Goal: Information Seeking & Learning: Learn about a topic

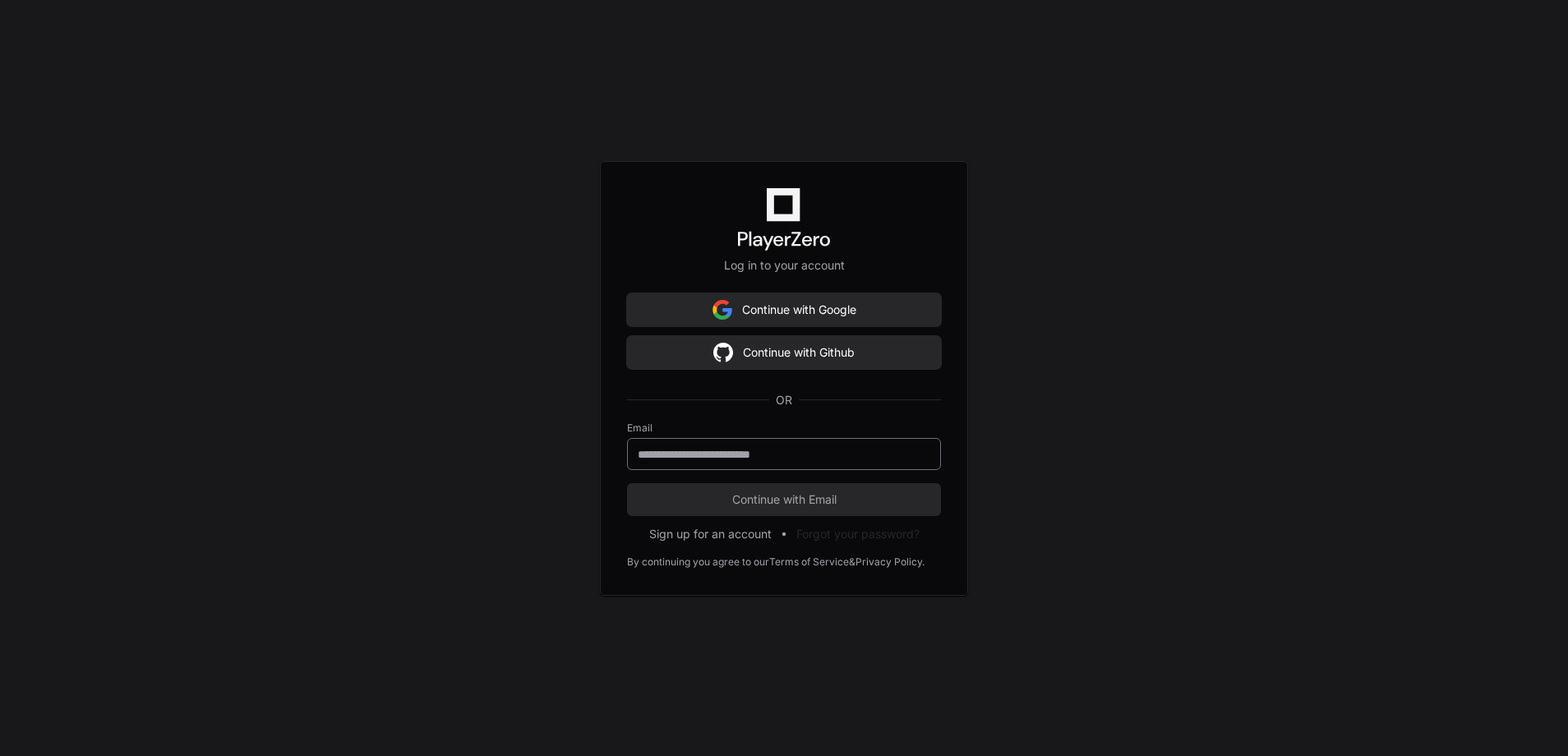
click at [861, 468] on div at bounding box center [784, 453] width 314 height 32
click at [811, 453] on input "email" at bounding box center [784, 454] width 293 height 17
type input "**********"
click at [767, 501] on span "Continue with Email" at bounding box center [784, 499] width 314 height 17
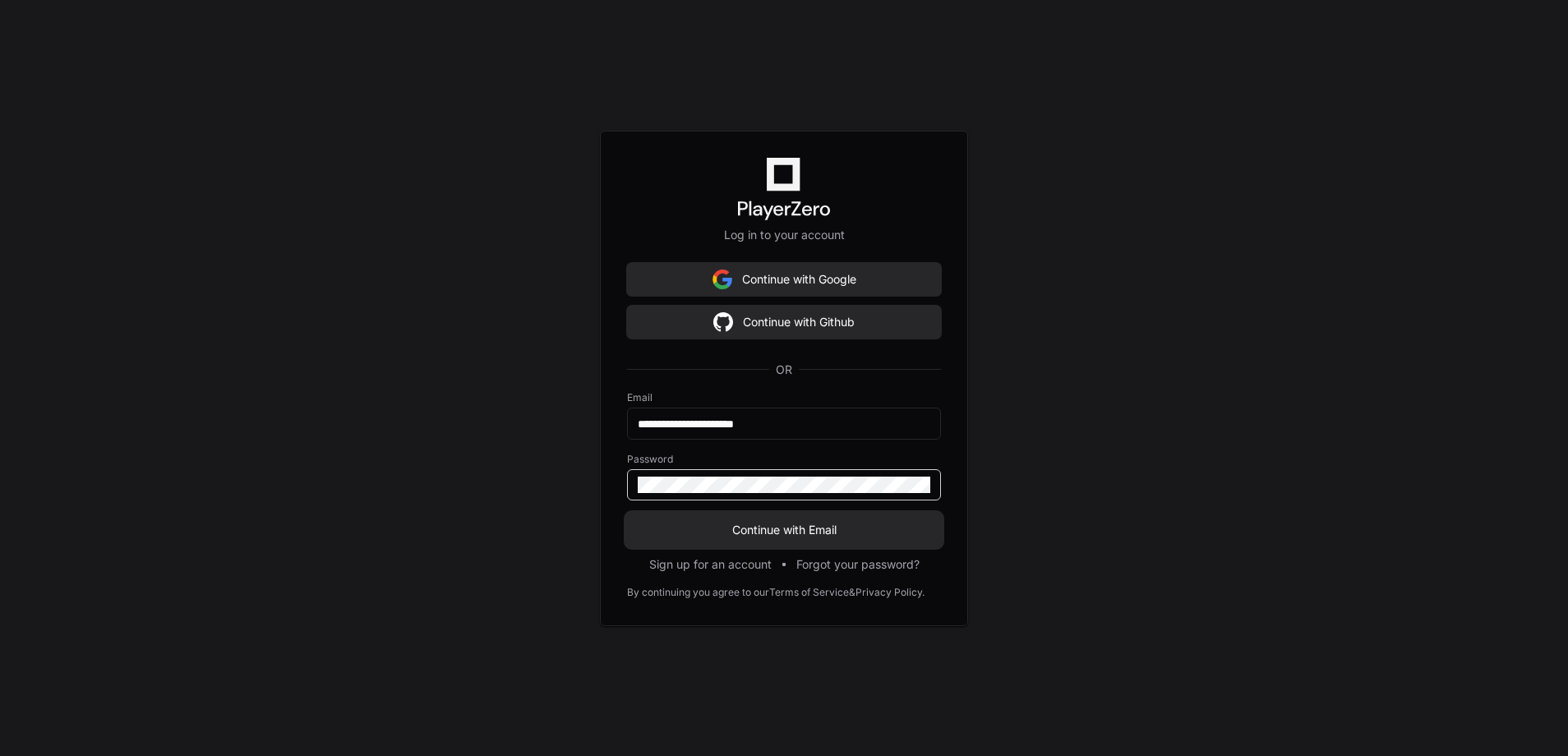
click at [776, 534] on span "Continue with Email" at bounding box center [784, 530] width 314 height 17
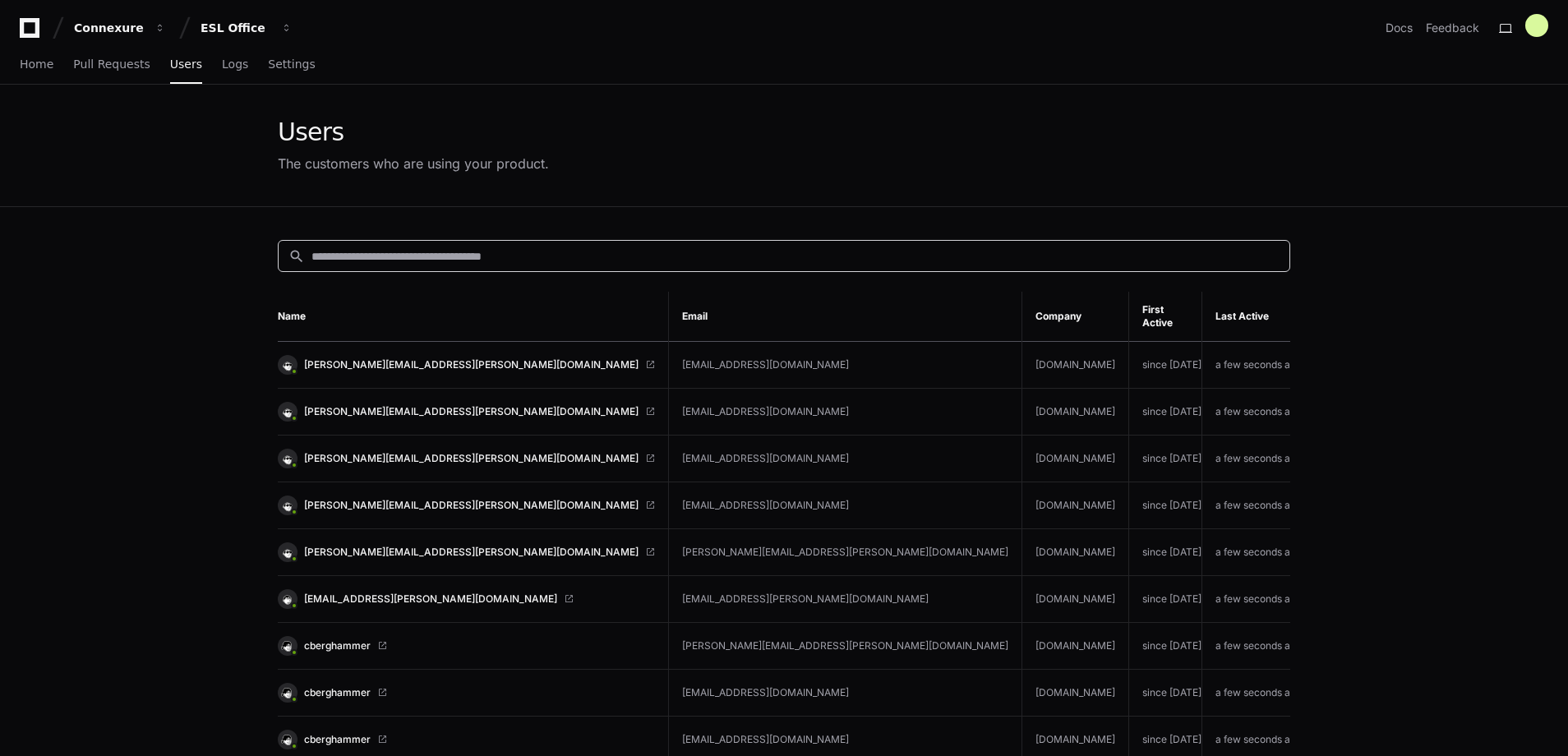
click at [354, 248] on input at bounding box center [795, 257] width 968 height 17
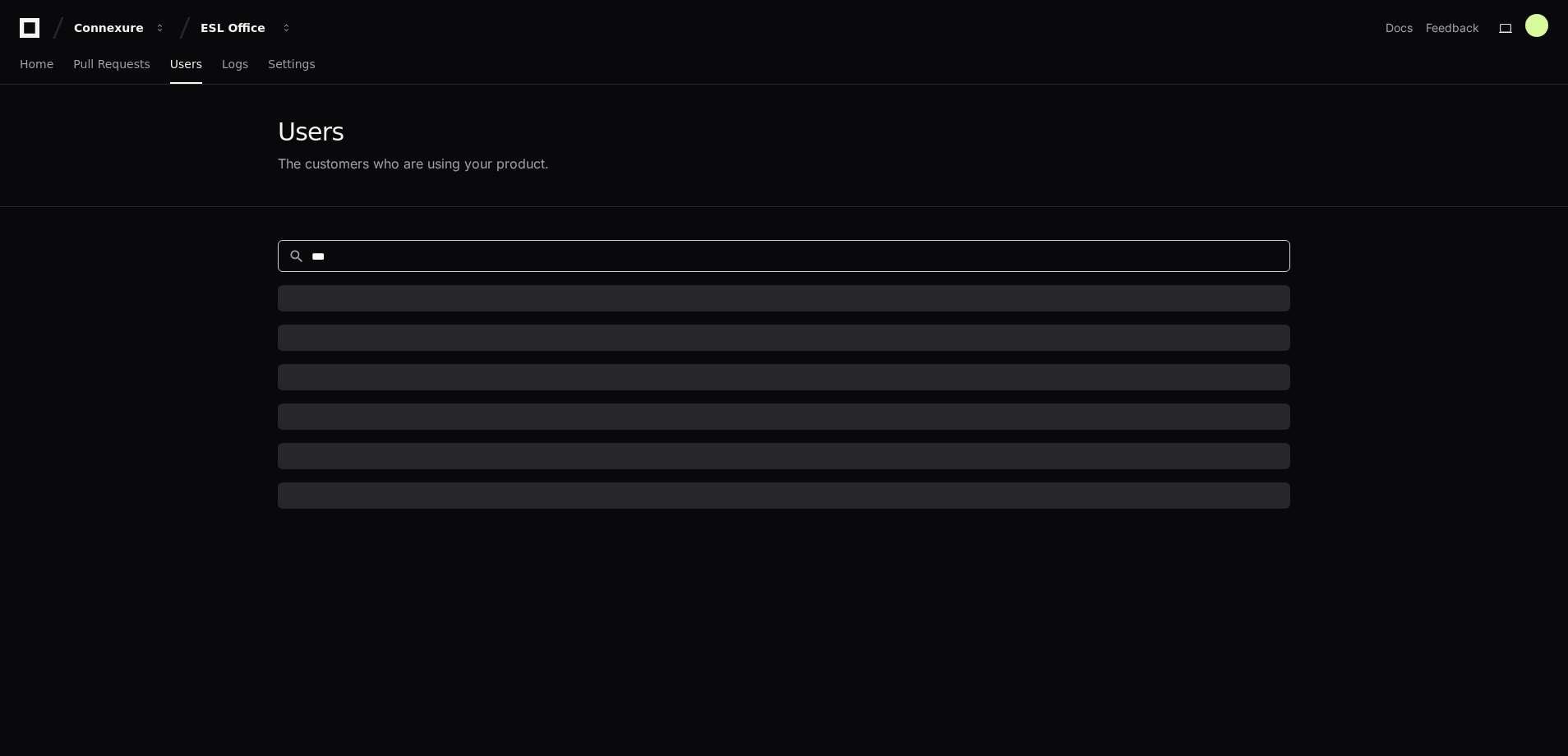
type input "***"
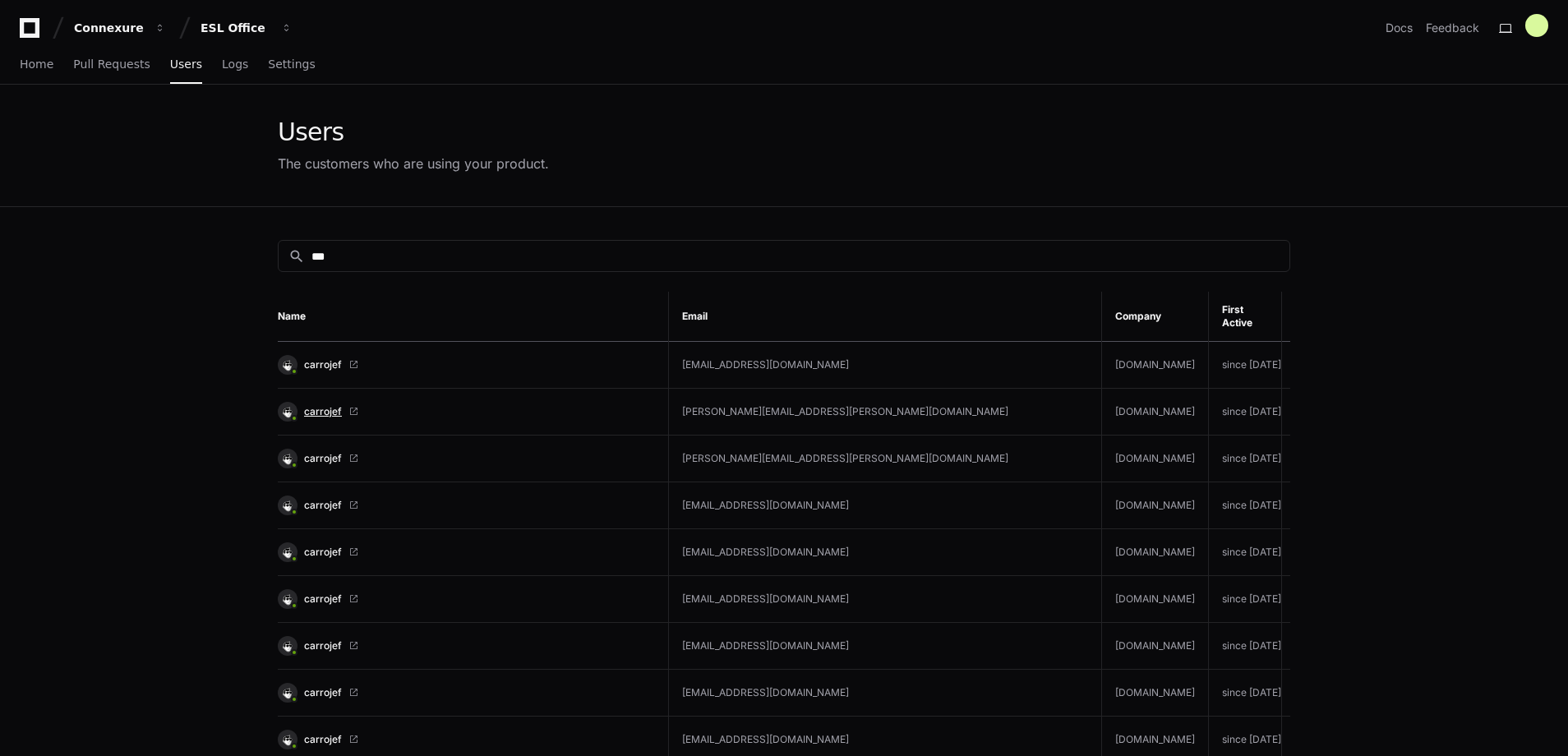
click at [321, 405] on span "carrojef" at bounding box center [323, 412] width 38 height 13
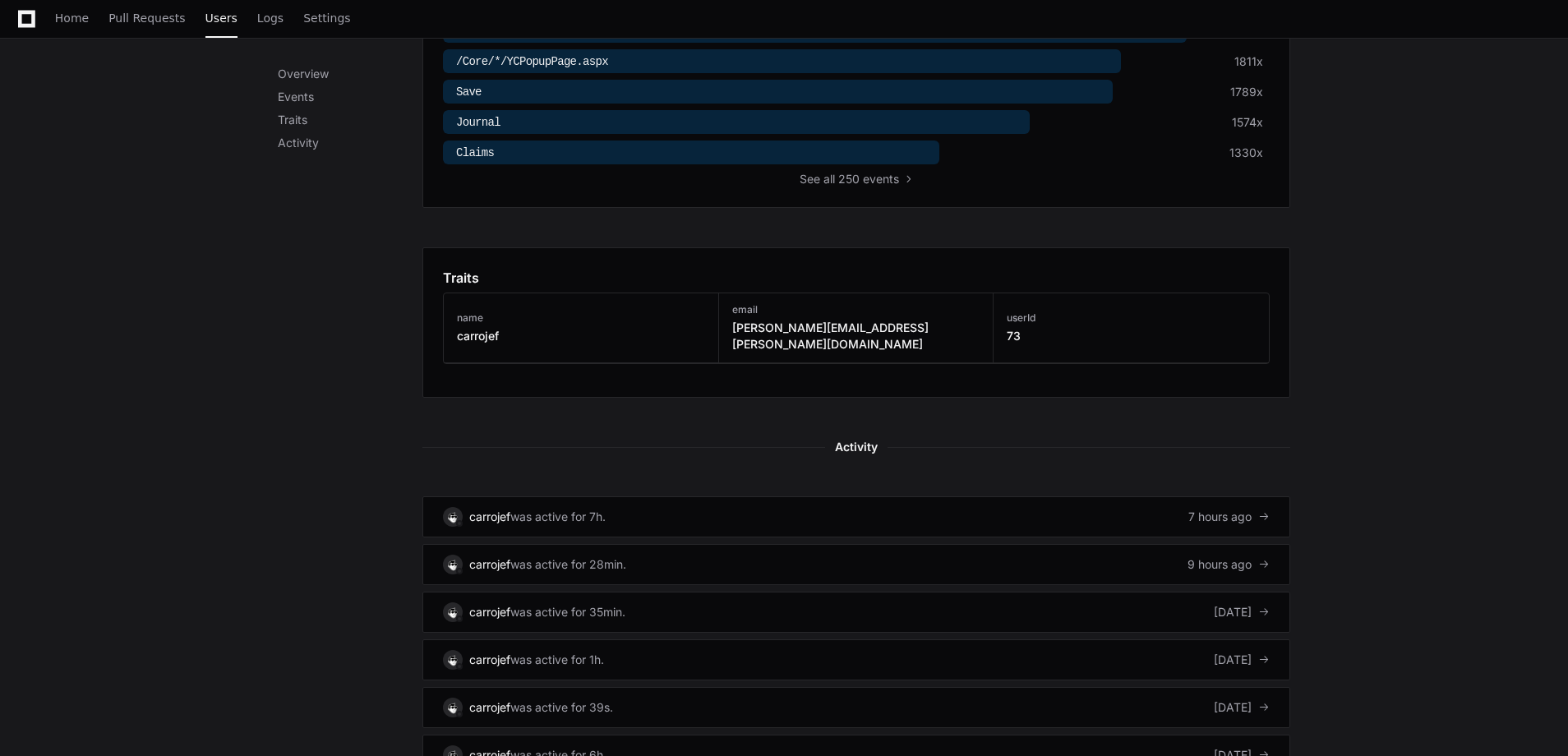
scroll to position [708, 0]
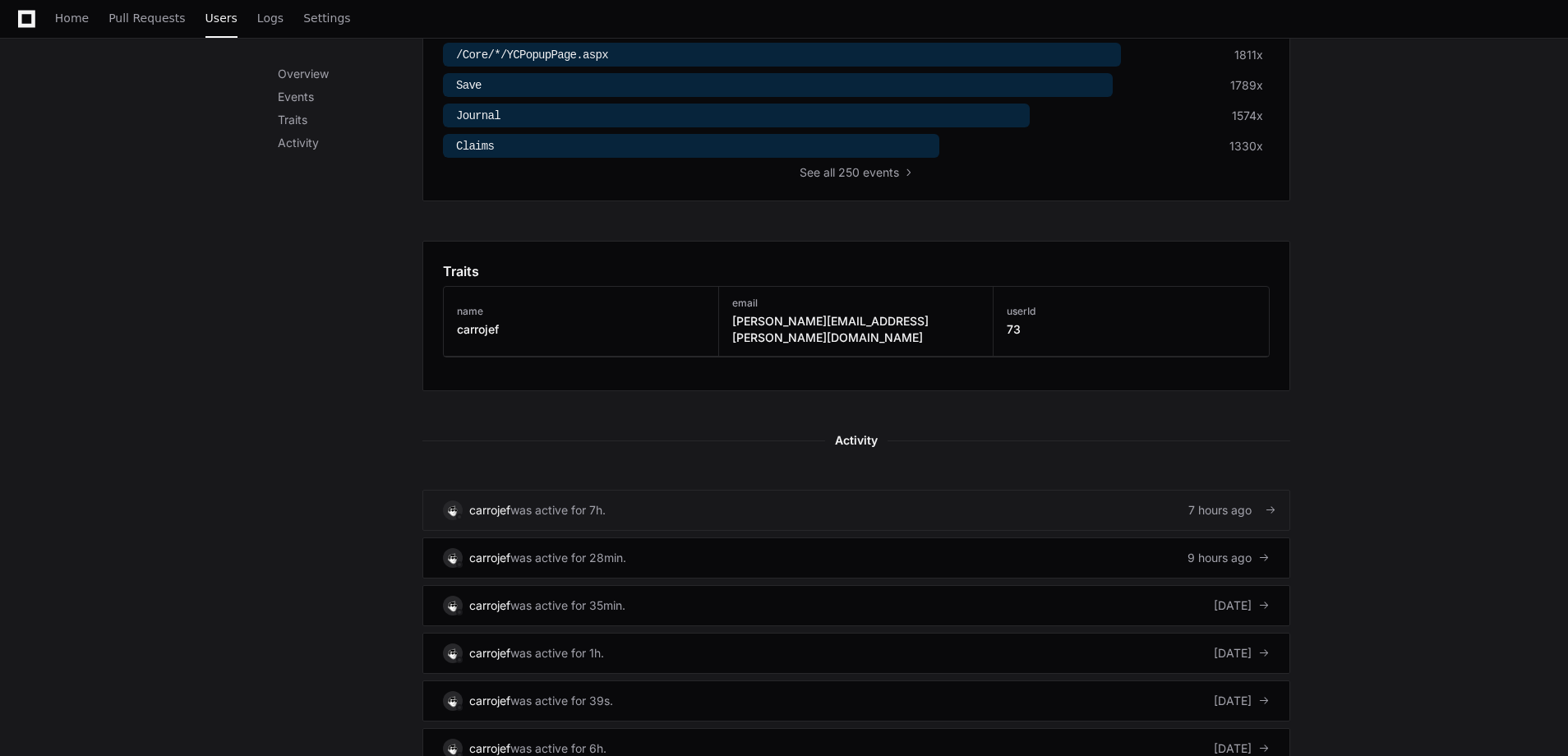
click at [807, 498] on link "carrojef was active for 7h. 7 hours ago" at bounding box center [856, 509] width 868 height 41
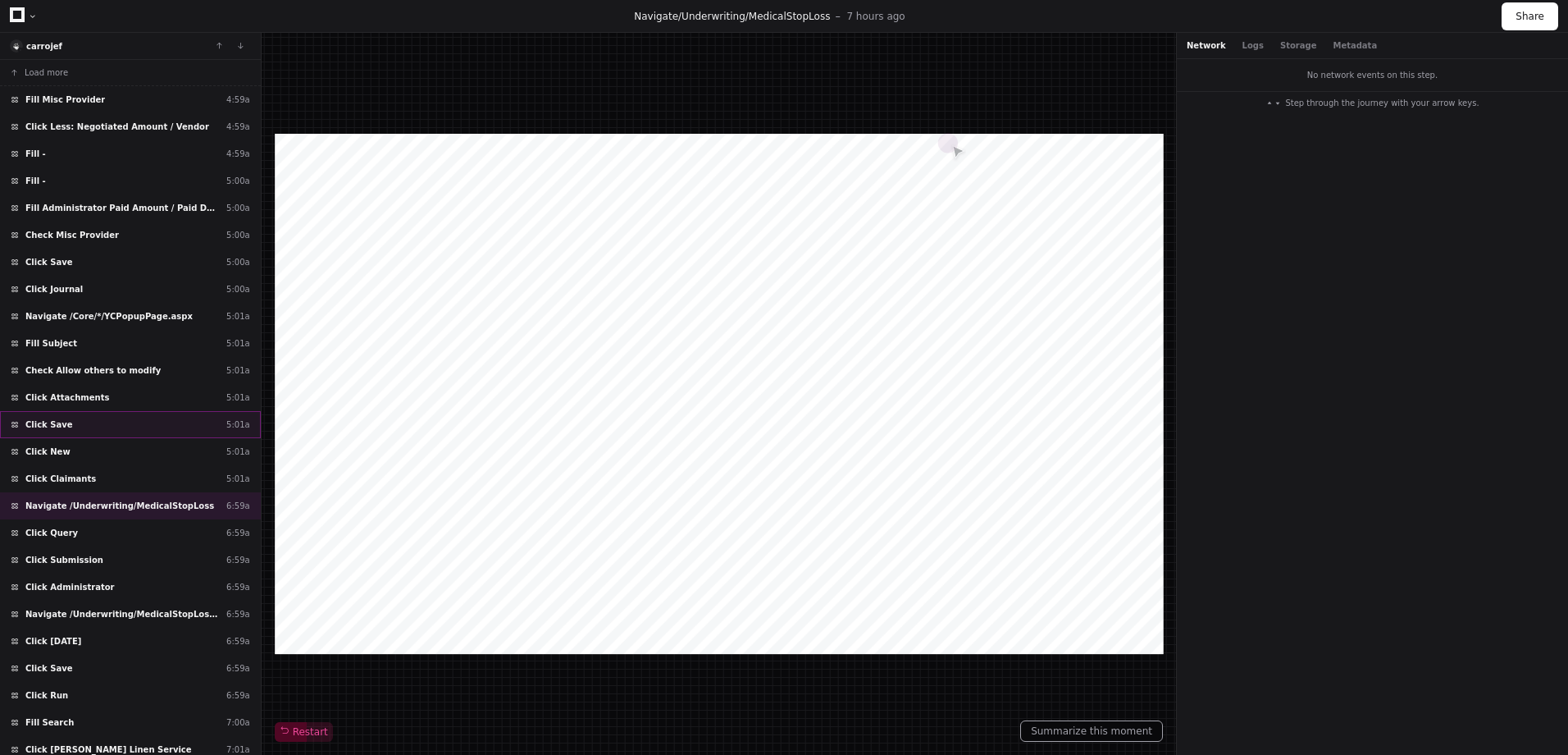
click at [107, 415] on div "Click Save 5:01a" at bounding box center [130, 425] width 261 height 27
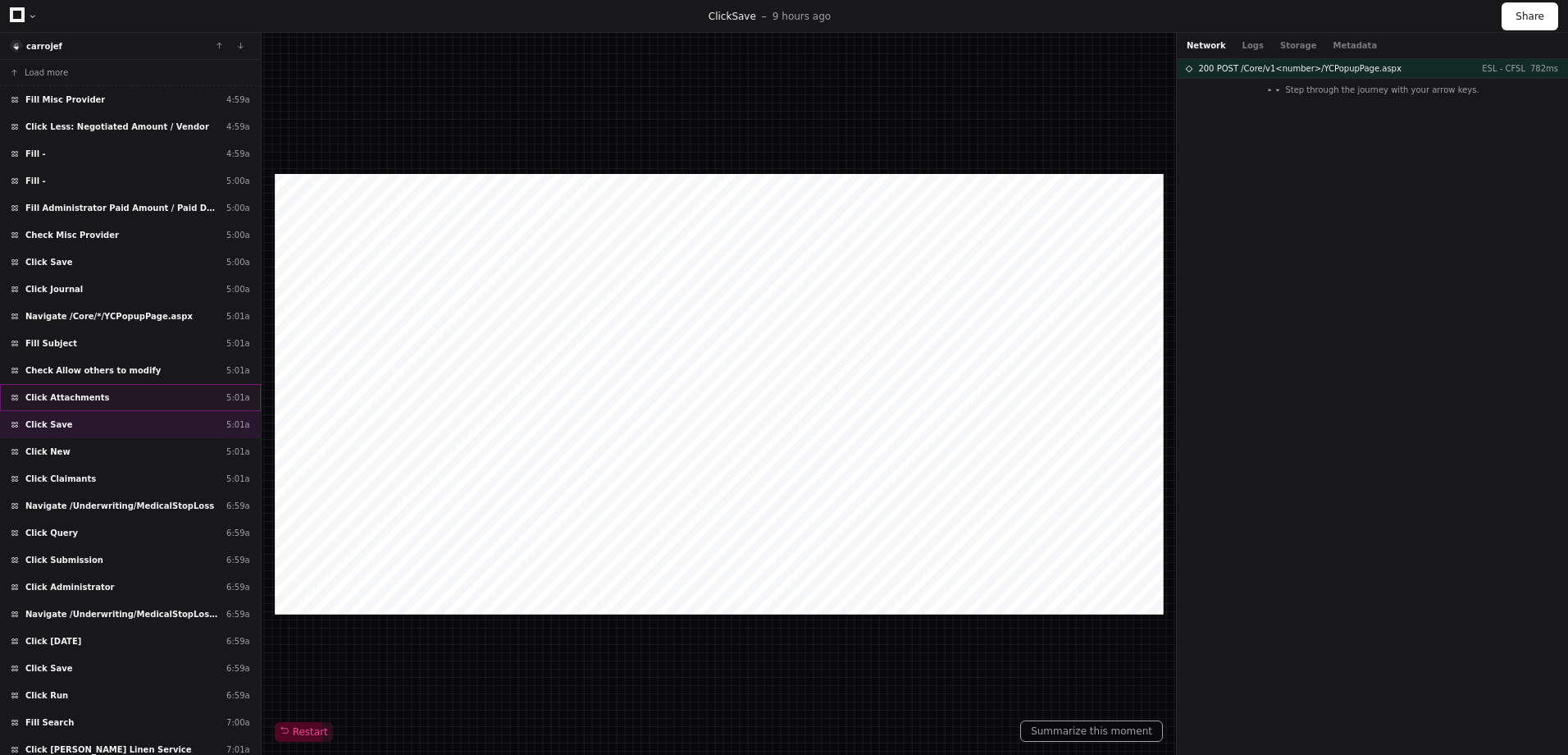
click at [105, 390] on div "Click Attachments 5:01a" at bounding box center [130, 397] width 261 height 27
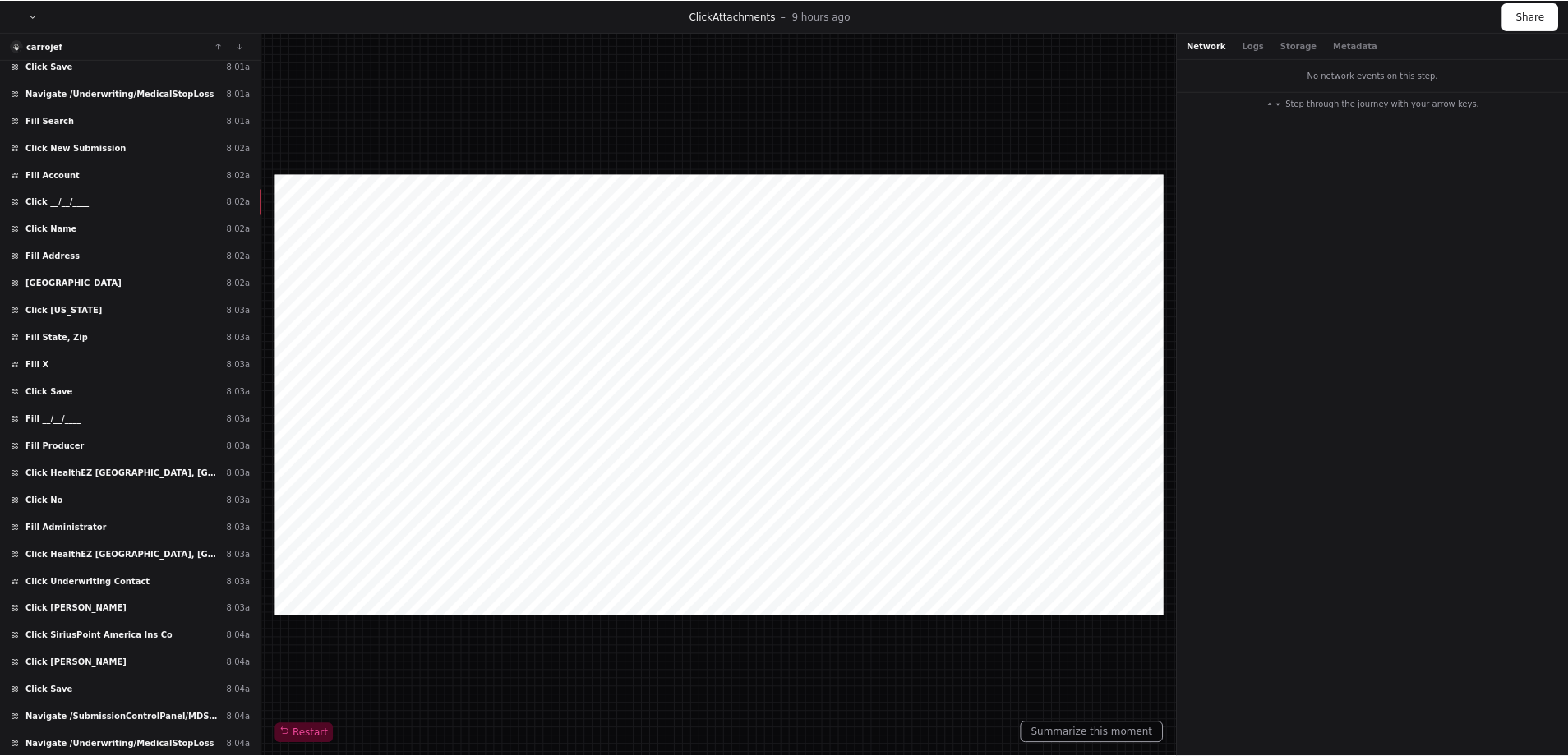
scroll to position [3449, 0]
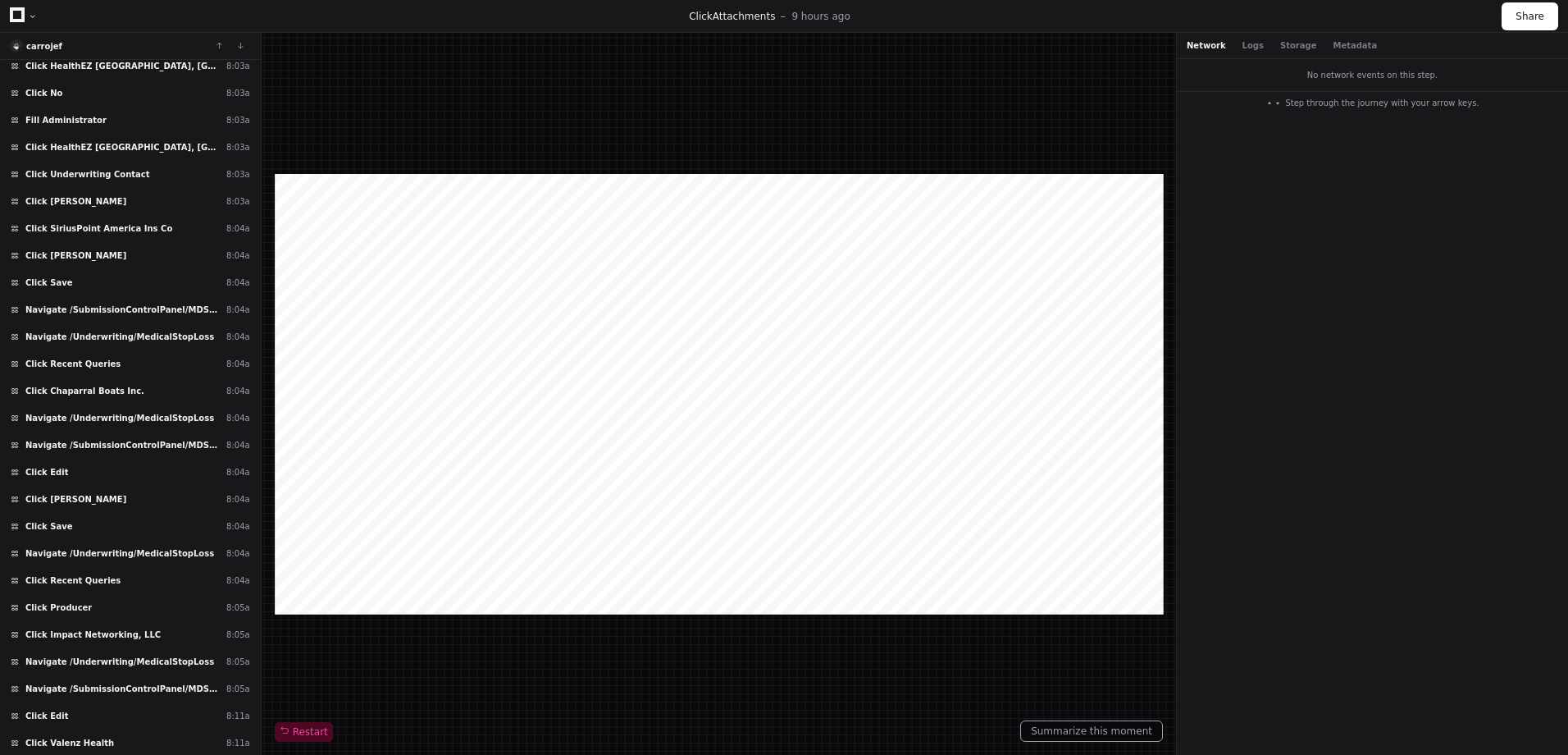
click at [17, 13] on icon at bounding box center [17, 15] width 15 height 15
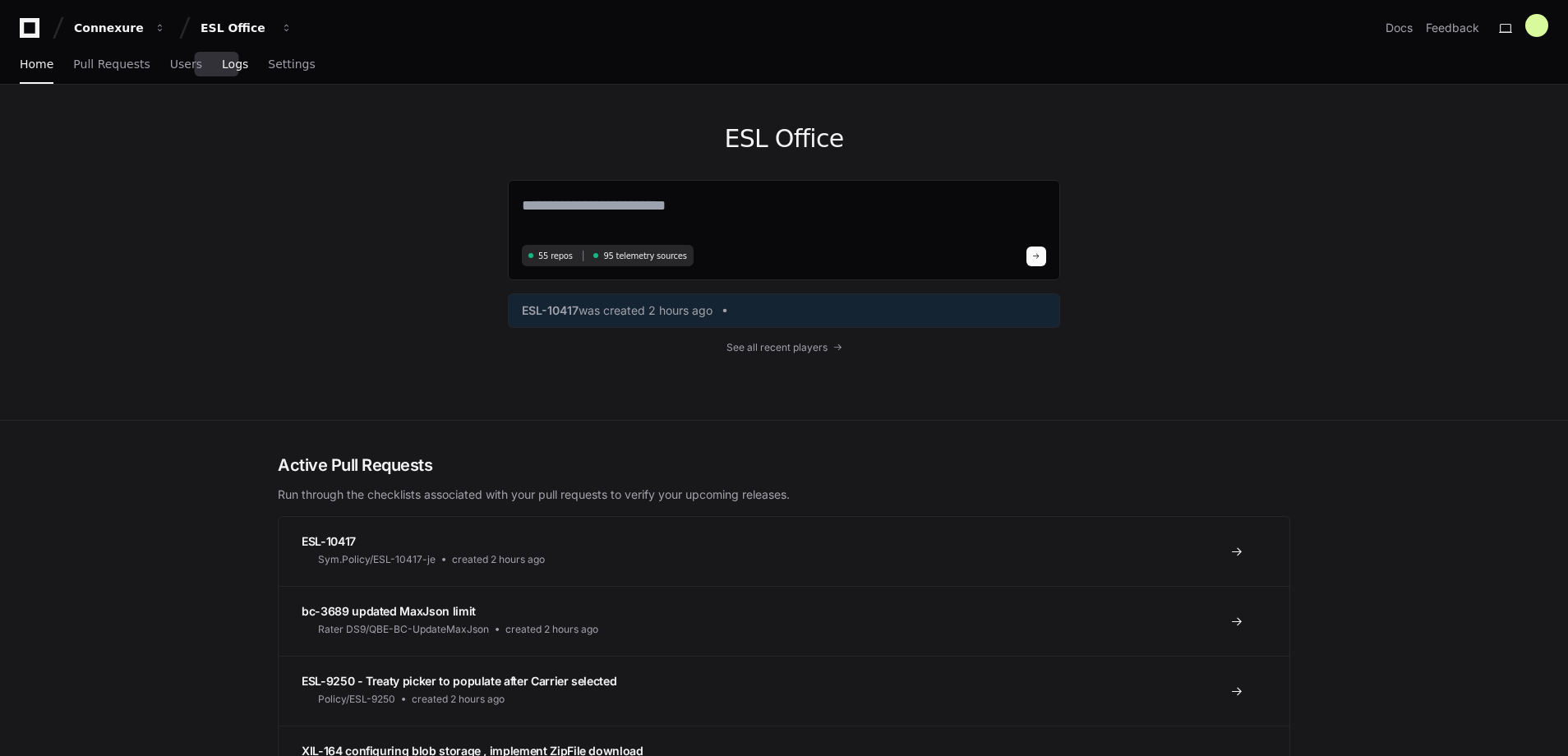
click at [222, 59] on span "Logs" at bounding box center [235, 64] width 27 height 10
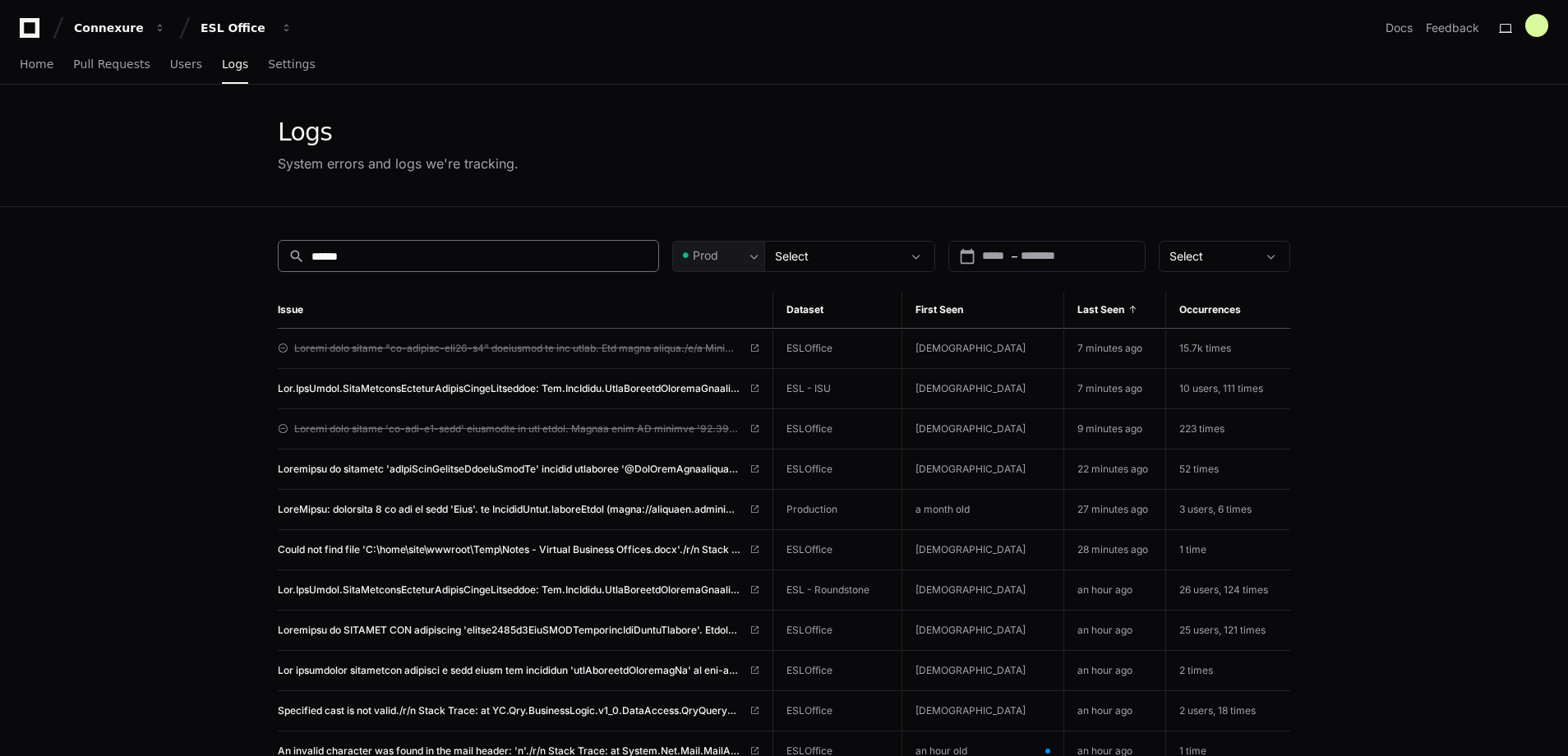
click at [404, 265] on div "search ******" at bounding box center [468, 256] width 381 height 32
type input "*"
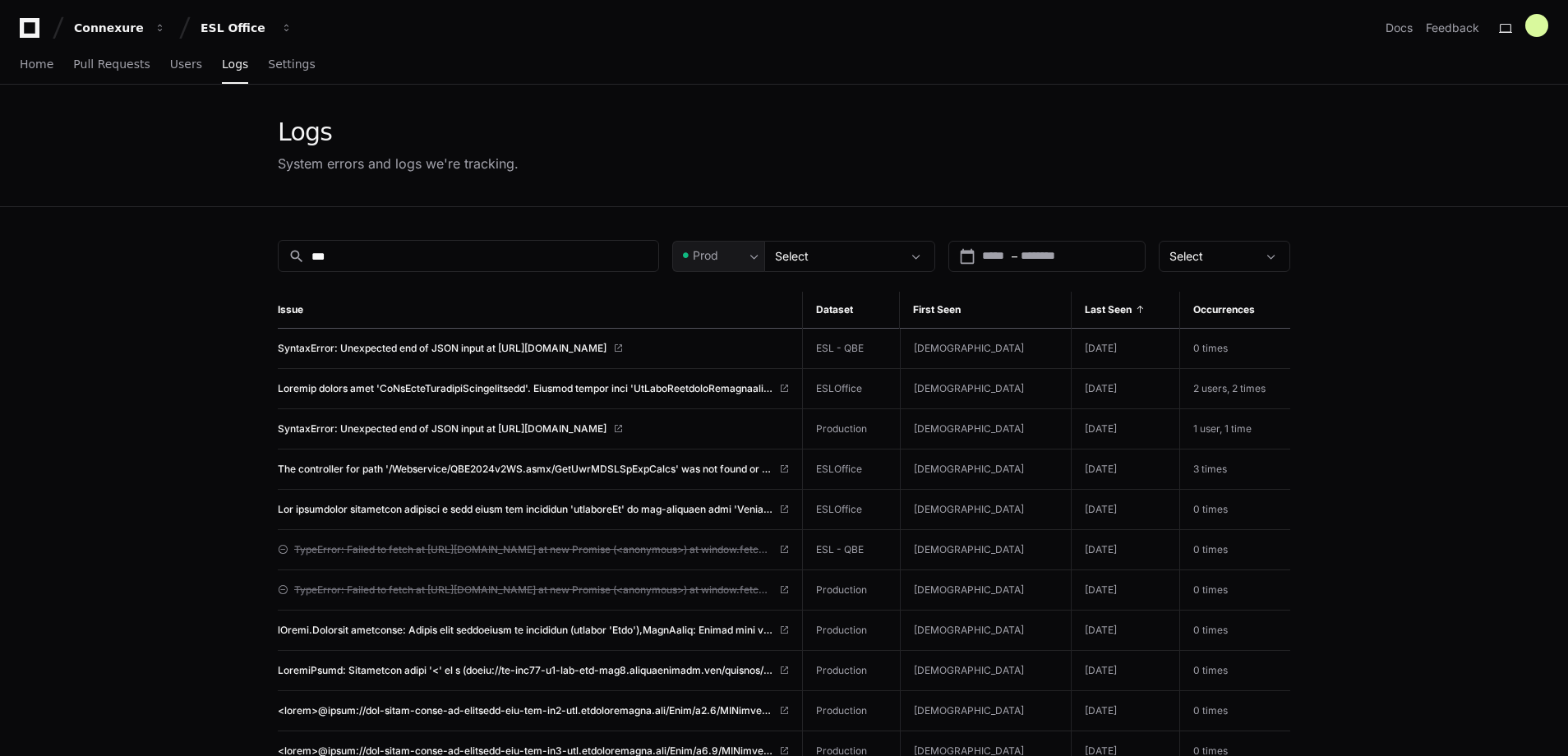
click at [1107, 302] on th "Last Seen" at bounding box center [1126, 310] width 108 height 37
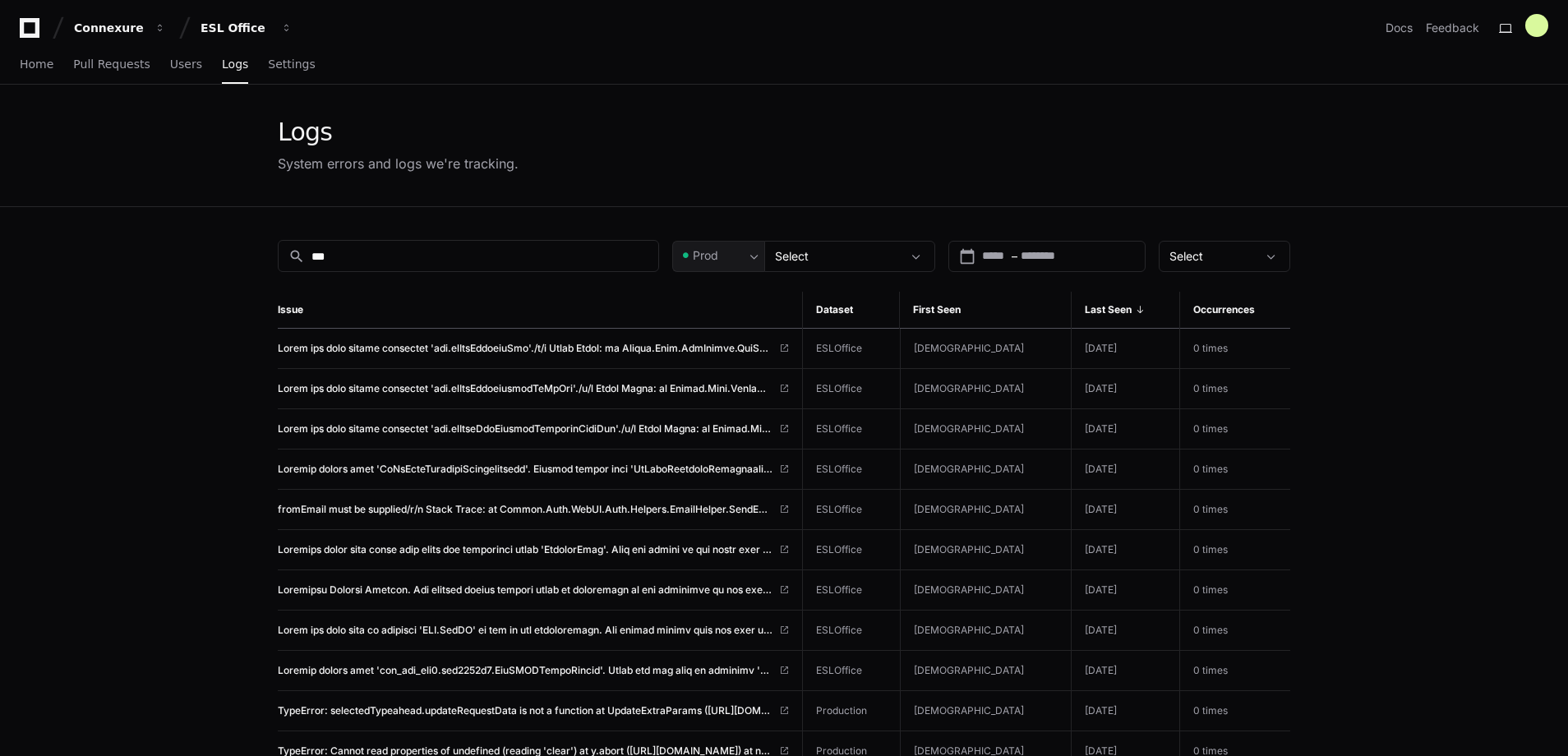
click at [1107, 302] on th "Last Seen" at bounding box center [1126, 310] width 108 height 37
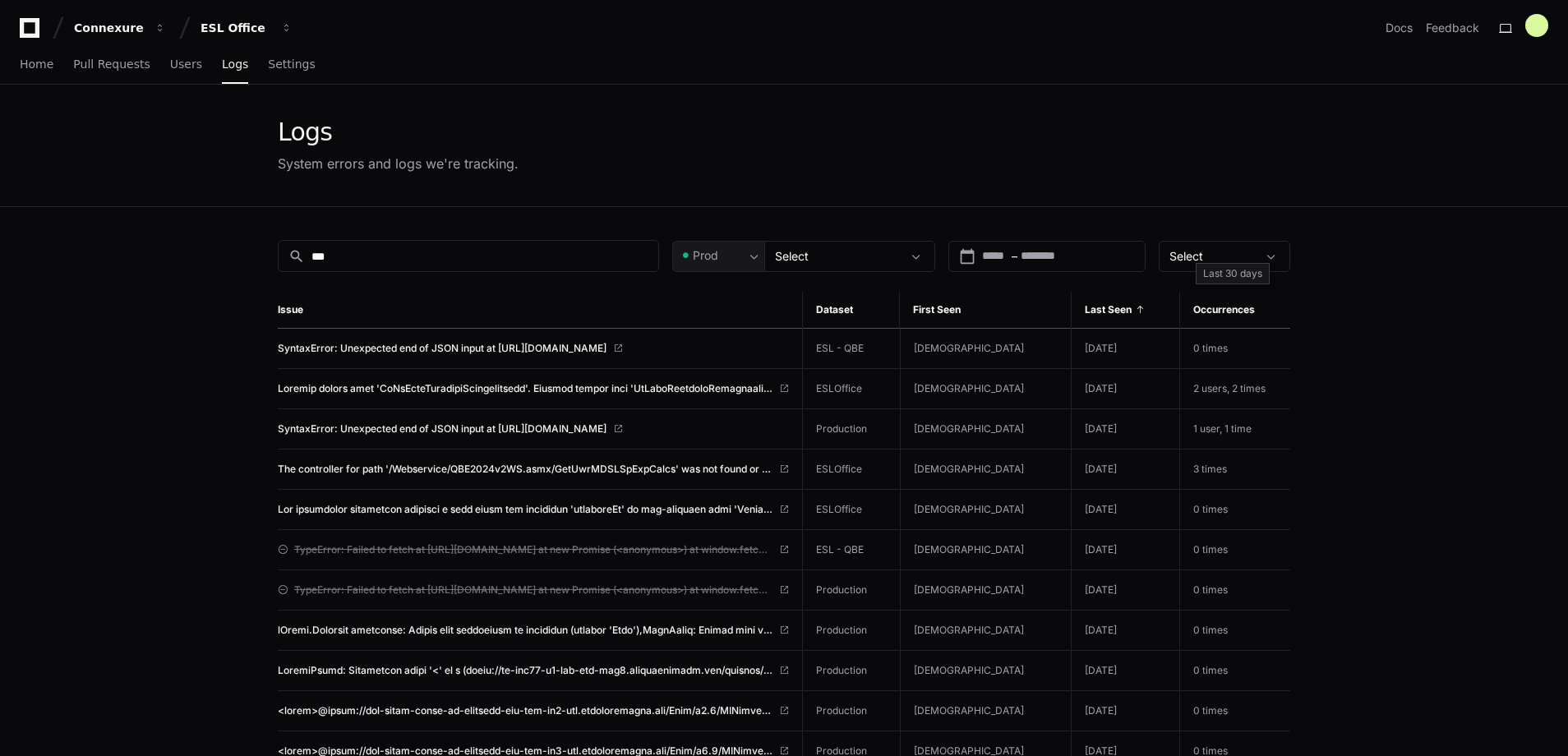
click at [1231, 314] on th "Occurrences" at bounding box center [1235, 310] width 110 height 37
drag, startPoint x: 1231, startPoint y: 314, endPoint x: 1186, endPoint y: 249, distance: 79.1
click at [1186, 249] on span "Select" at bounding box center [1186, 256] width 33 height 14
click at [1186, 249] on div at bounding box center [784, 378] width 1568 height 756
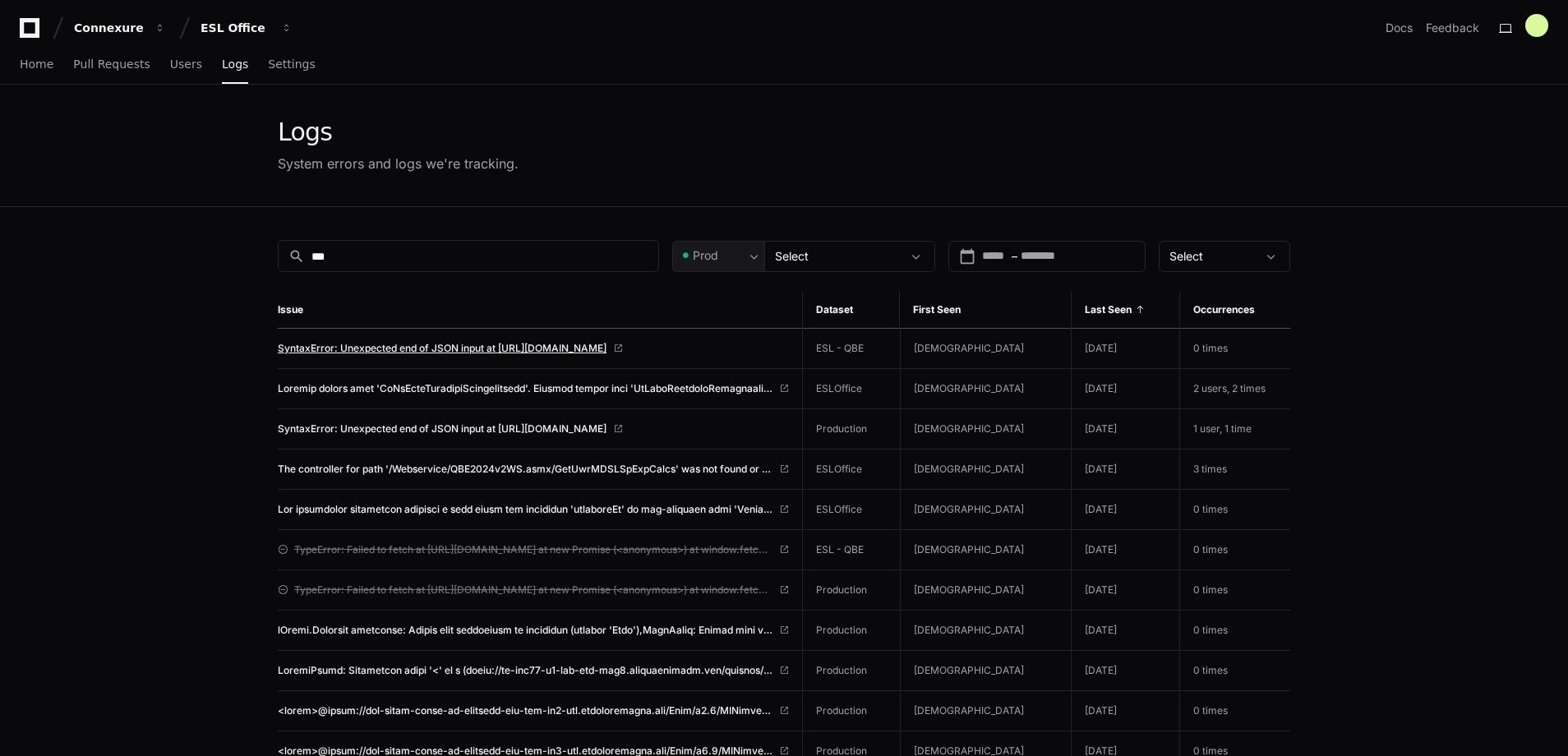
click at [606, 353] on span "SyntaxError: Unexpected end of JSON input at https://qbe.stoplossadvantage.com/…" at bounding box center [442, 348] width 329 height 13
click at [961, 311] on span "First Seen" at bounding box center [937, 310] width 48 height 13
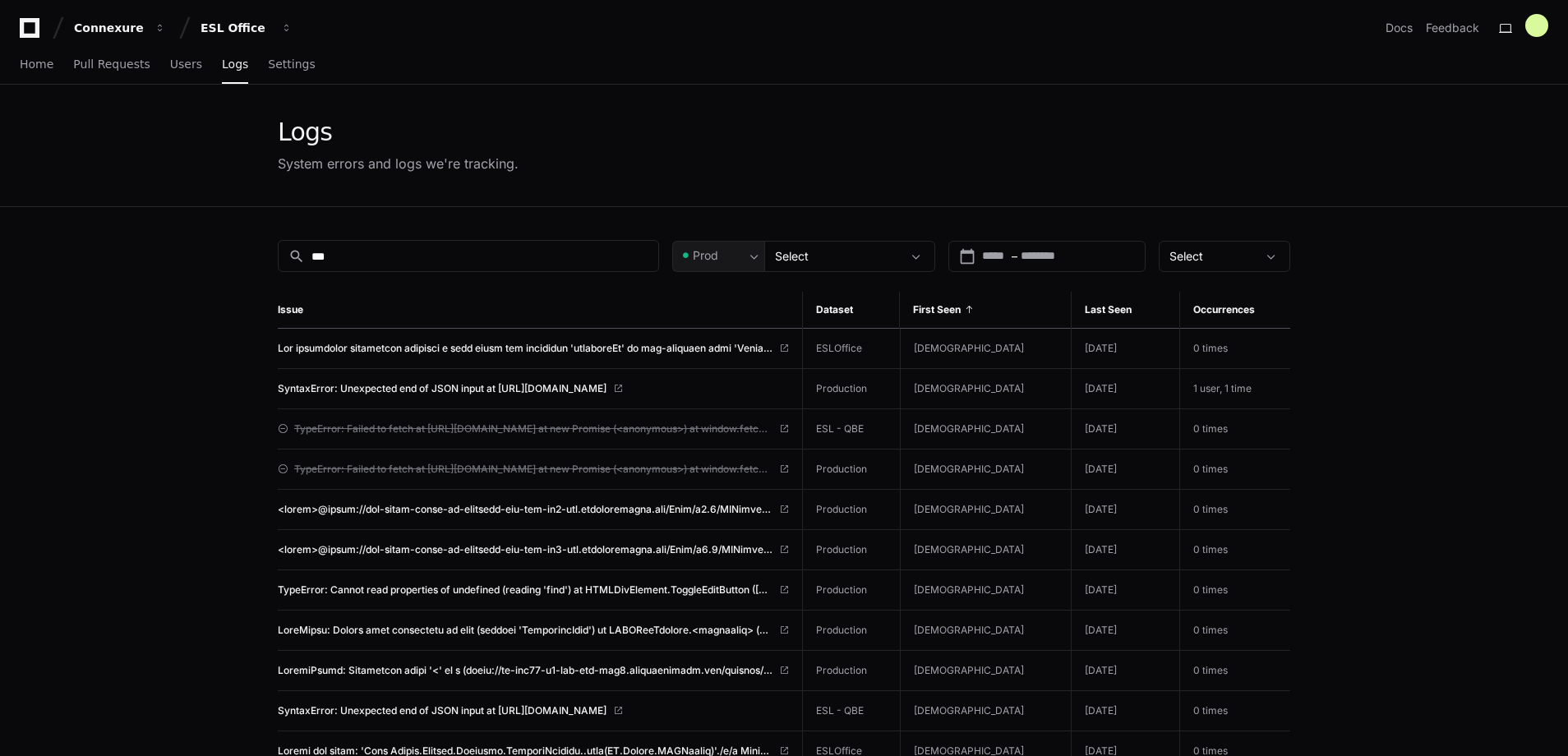
click at [961, 311] on span "First Seen" at bounding box center [937, 310] width 48 height 13
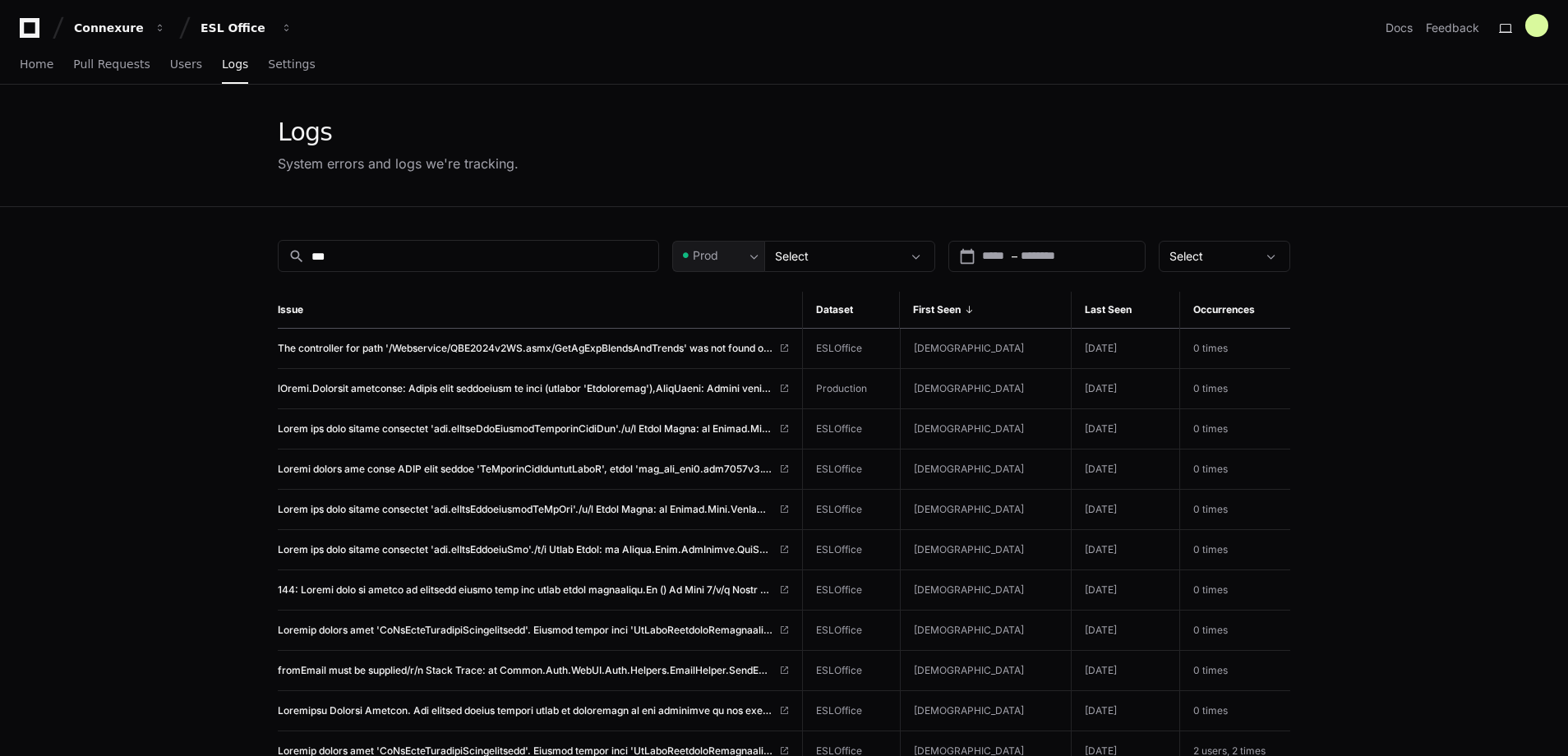
click at [961, 311] on span "First Seen" at bounding box center [937, 310] width 48 height 13
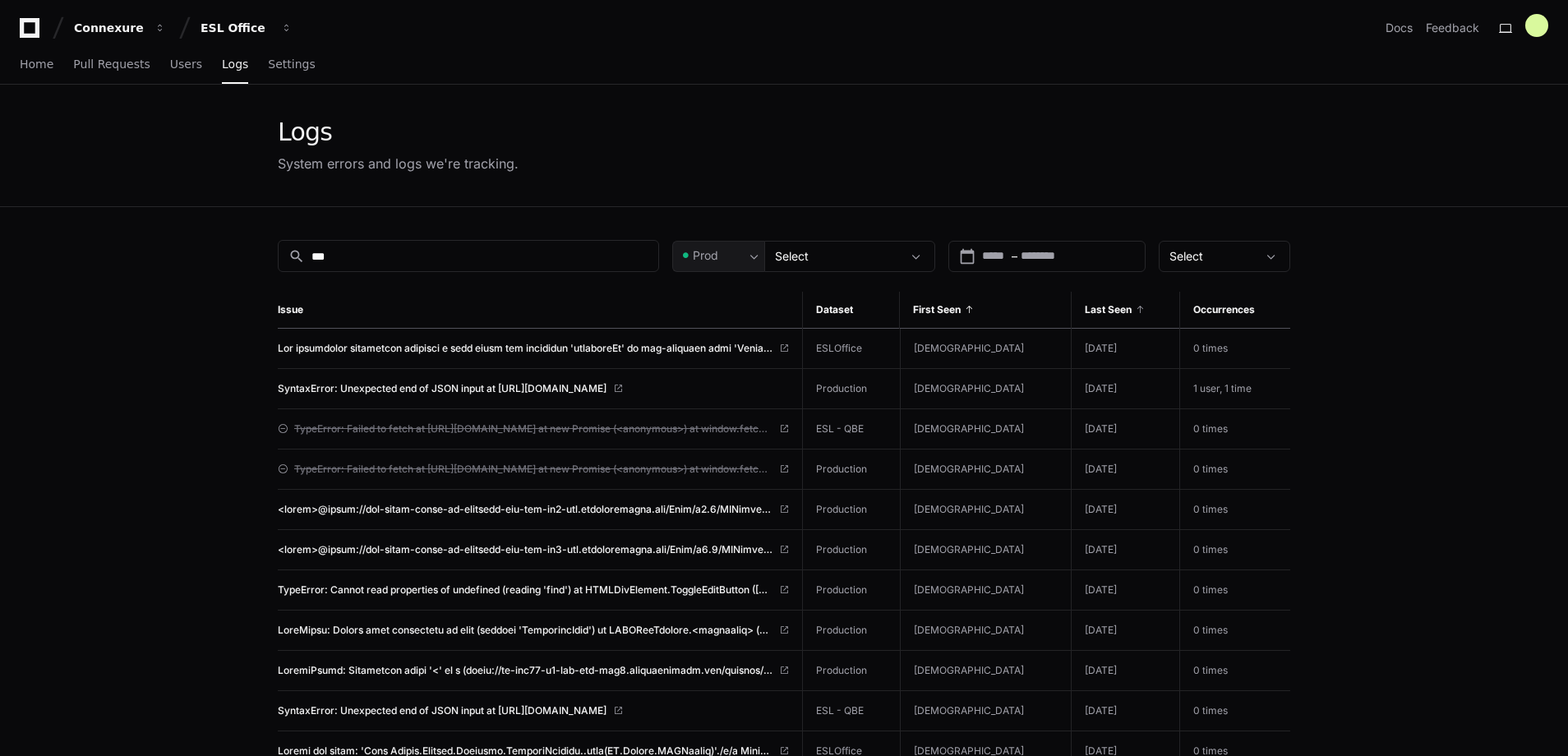
click at [1098, 308] on span "Last Seen" at bounding box center [1108, 310] width 47 height 13
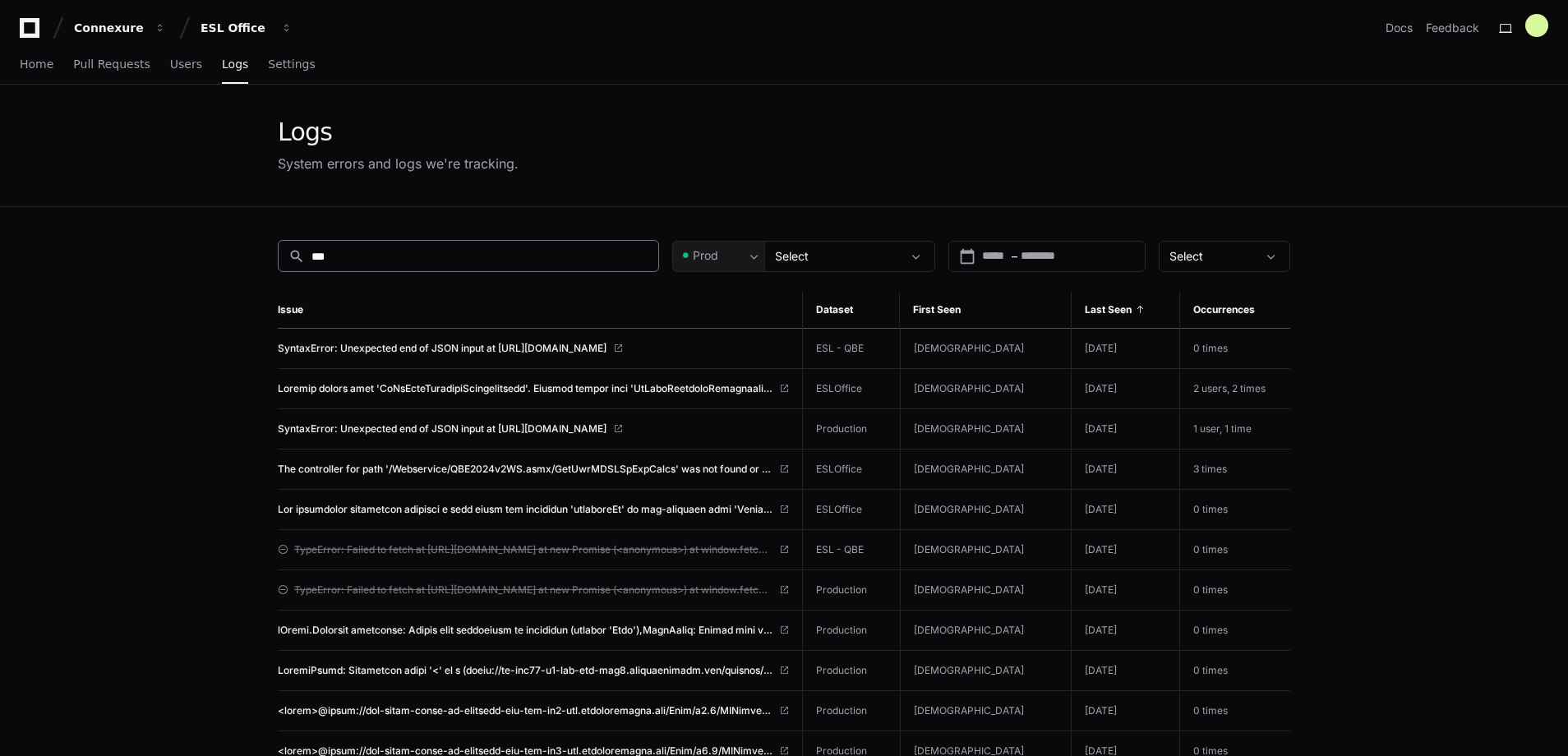
click at [401, 244] on div "search ***" at bounding box center [468, 256] width 381 height 32
type input "*"
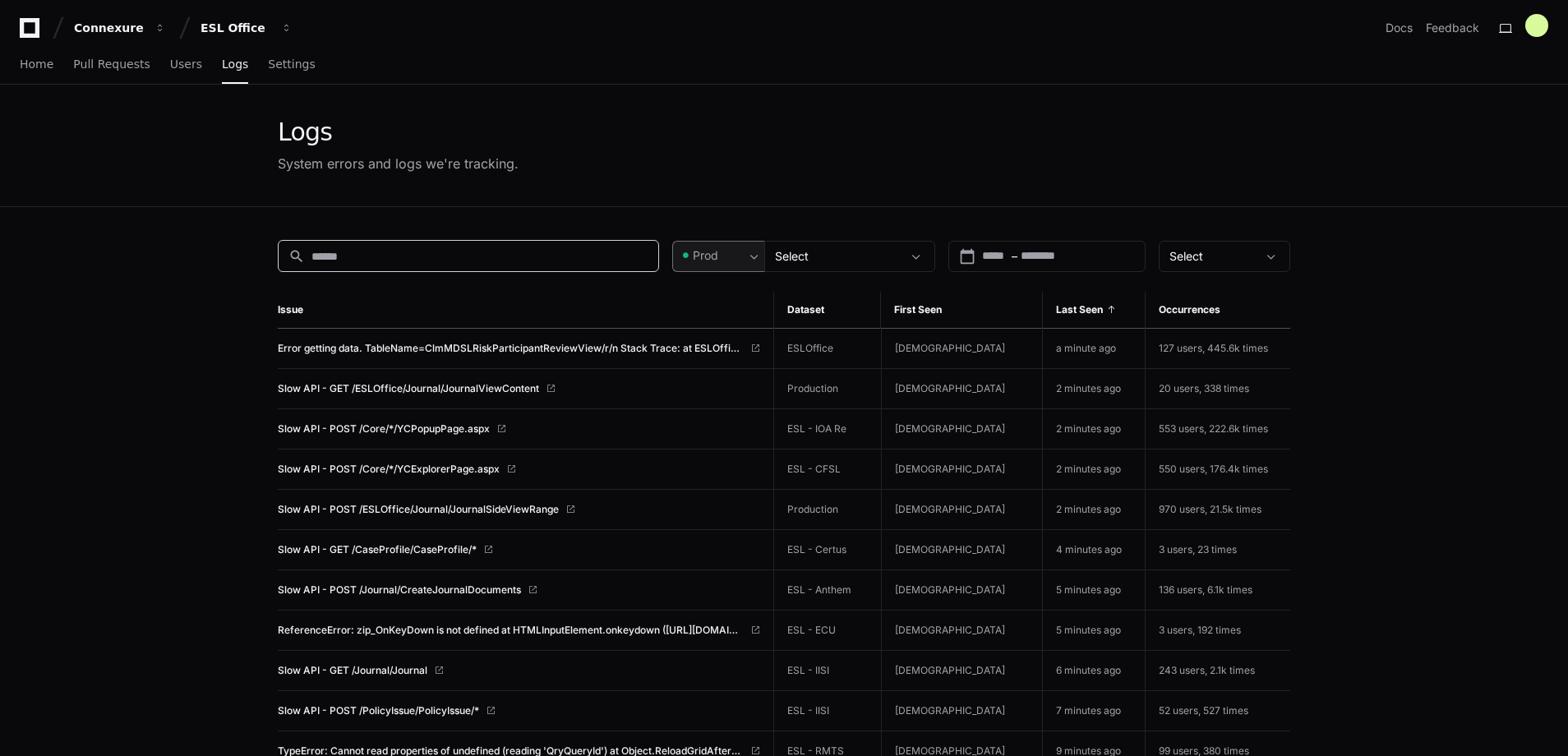
click at [761, 253] on span at bounding box center [755, 257] width 17 height 17
click at [761, 253] on div at bounding box center [784, 378] width 1568 height 756
click at [801, 252] on span "Select" at bounding box center [792, 256] width 33 height 14
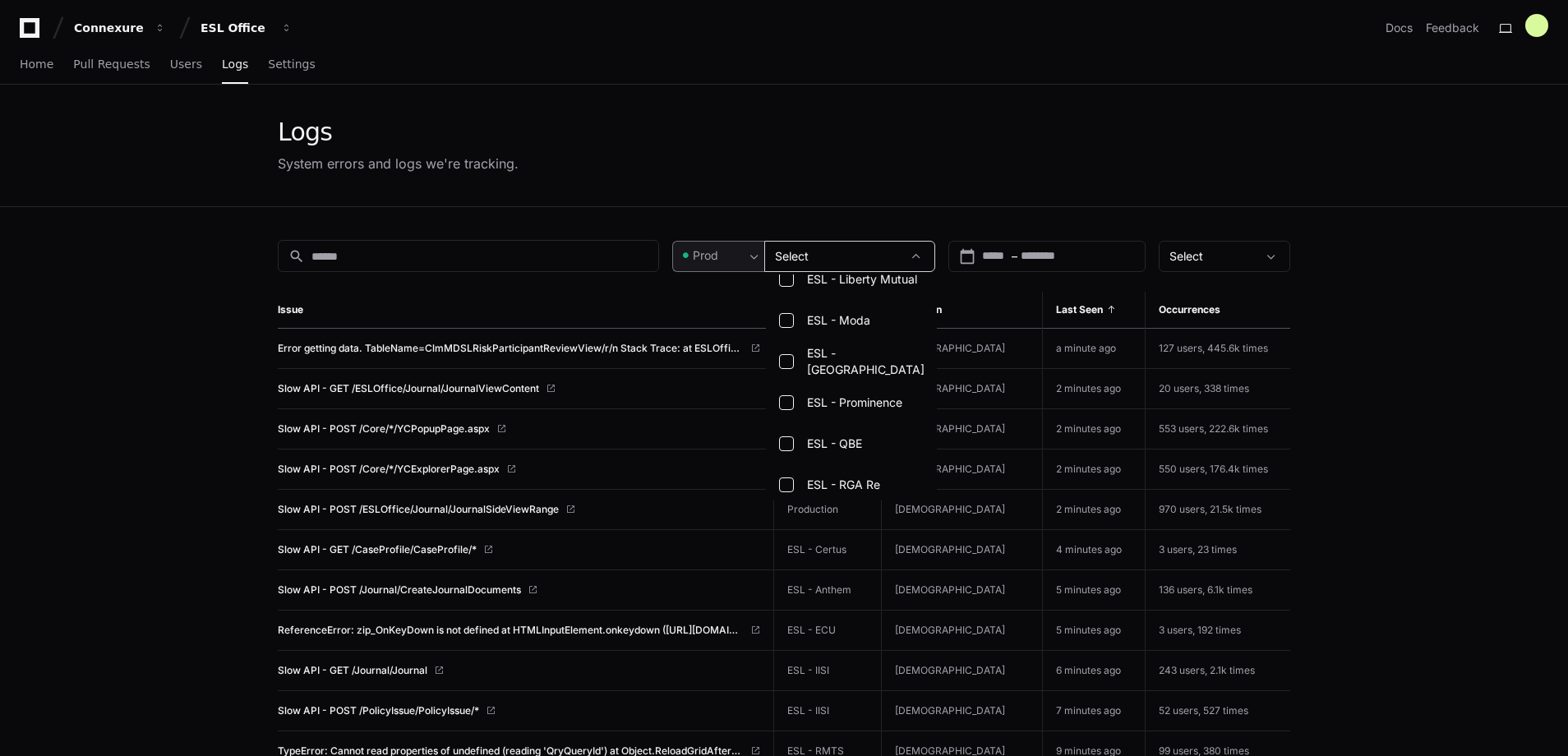
scroll to position [2083, 0]
click at [775, 433] on mat-option "ESL - QBE" at bounding box center [851, 441] width 171 height 39
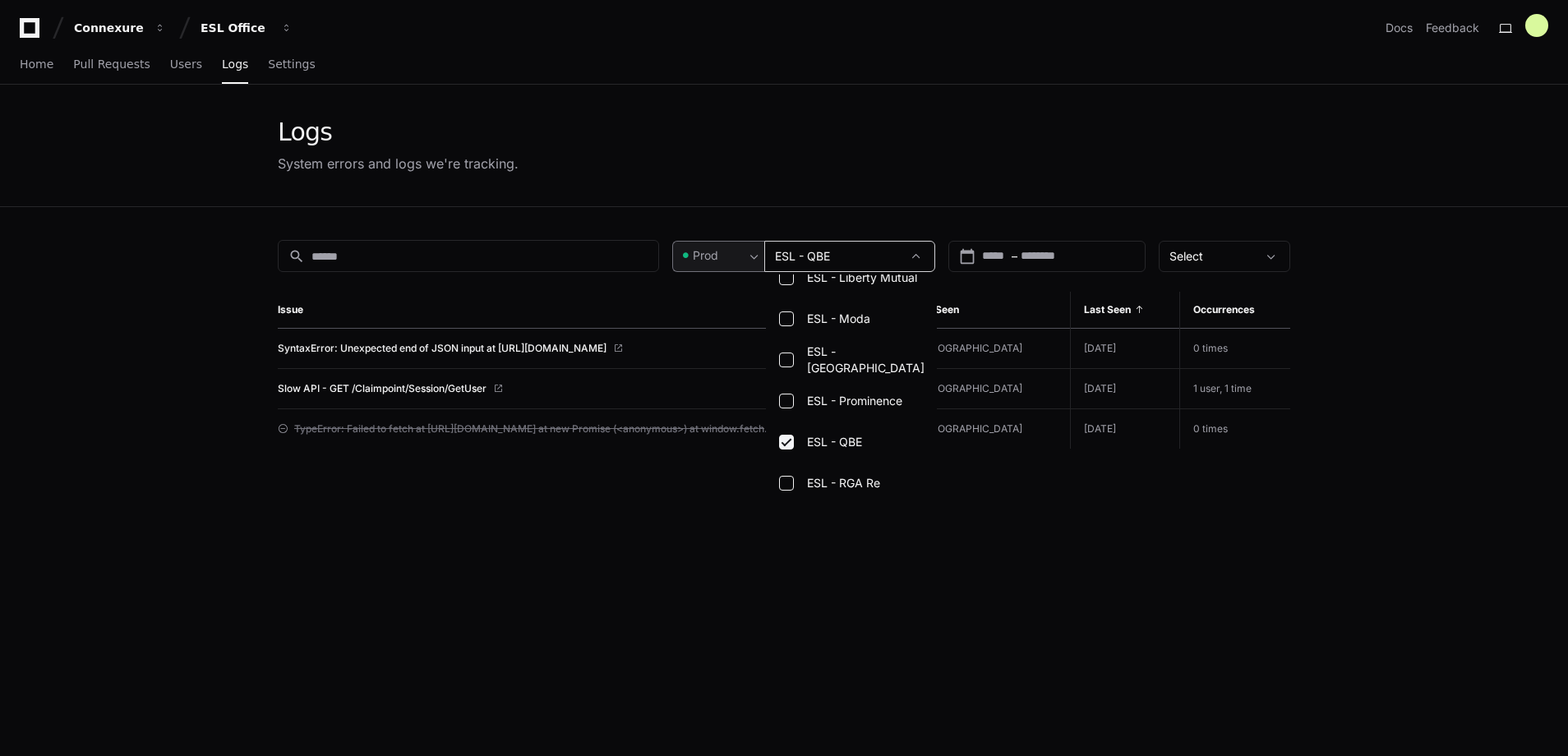
click at [1018, 623] on div at bounding box center [784, 378] width 1568 height 756
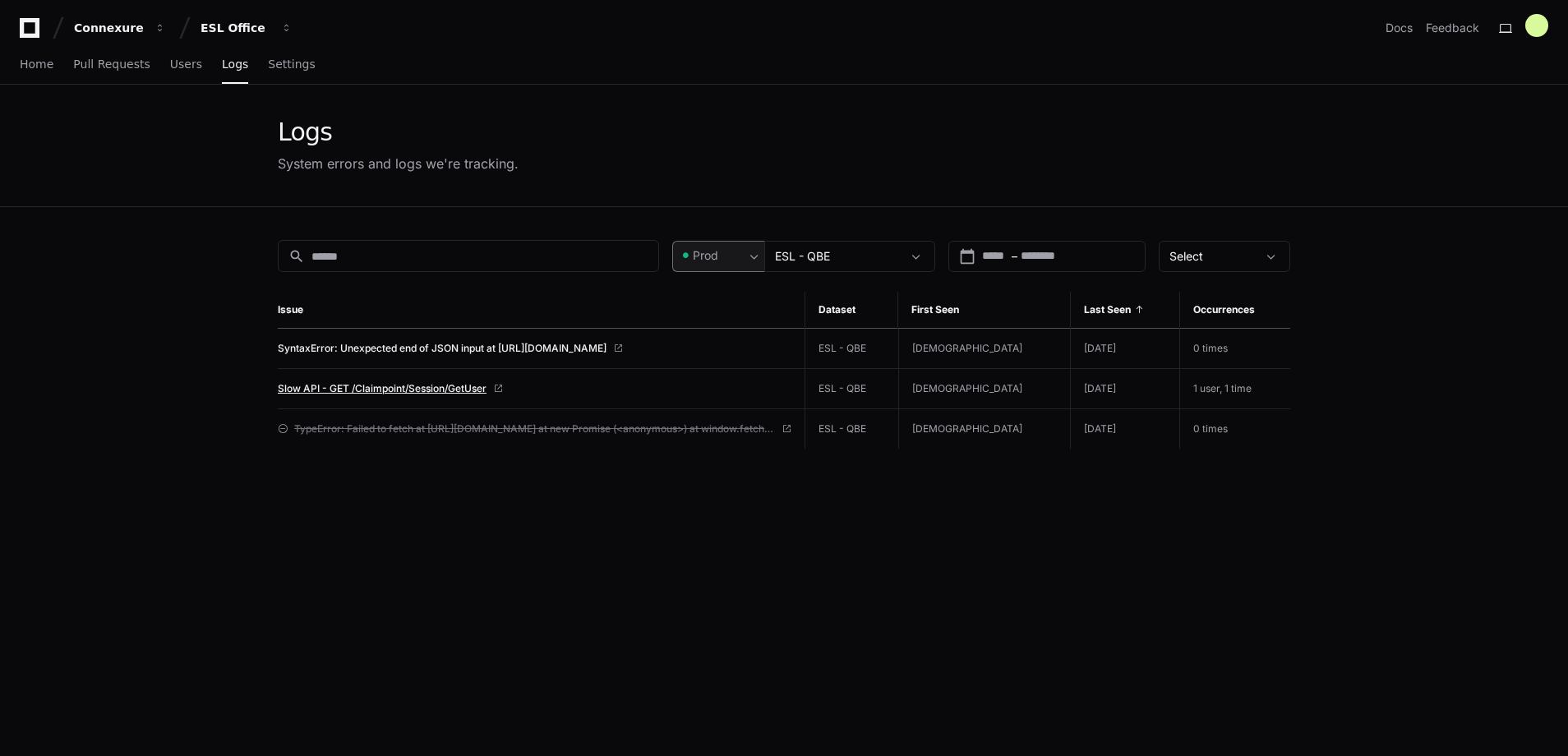
click at [407, 388] on span "Slow API - GET /Claimpoint/Session/GetUser" at bounding box center [382, 388] width 209 height 13
click at [825, 267] on div "ESL - QBE" at bounding box center [849, 256] width 171 height 31
click at [825, 267] on div at bounding box center [784, 378] width 1568 height 756
click at [825, 267] on div "ESL - QBE" at bounding box center [849, 256] width 171 height 31
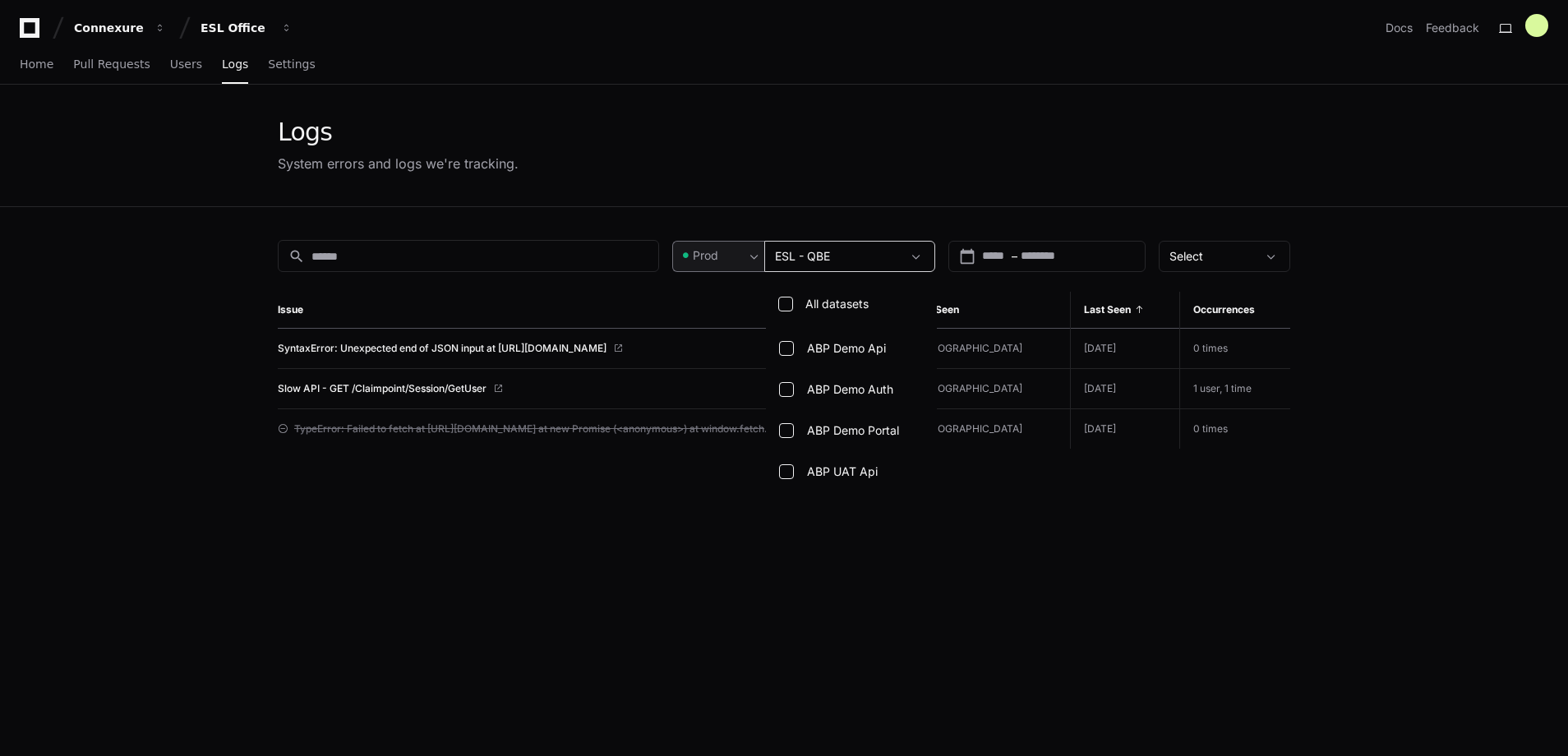
scroll to position [2045, 0]
click at [825, 267] on div at bounding box center [784, 378] width 1568 height 756
click at [856, 244] on div "ESL - QBE" at bounding box center [849, 256] width 171 height 31
click at [791, 473] on mat-option "ESL - QBE" at bounding box center [851, 480] width 171 height 39
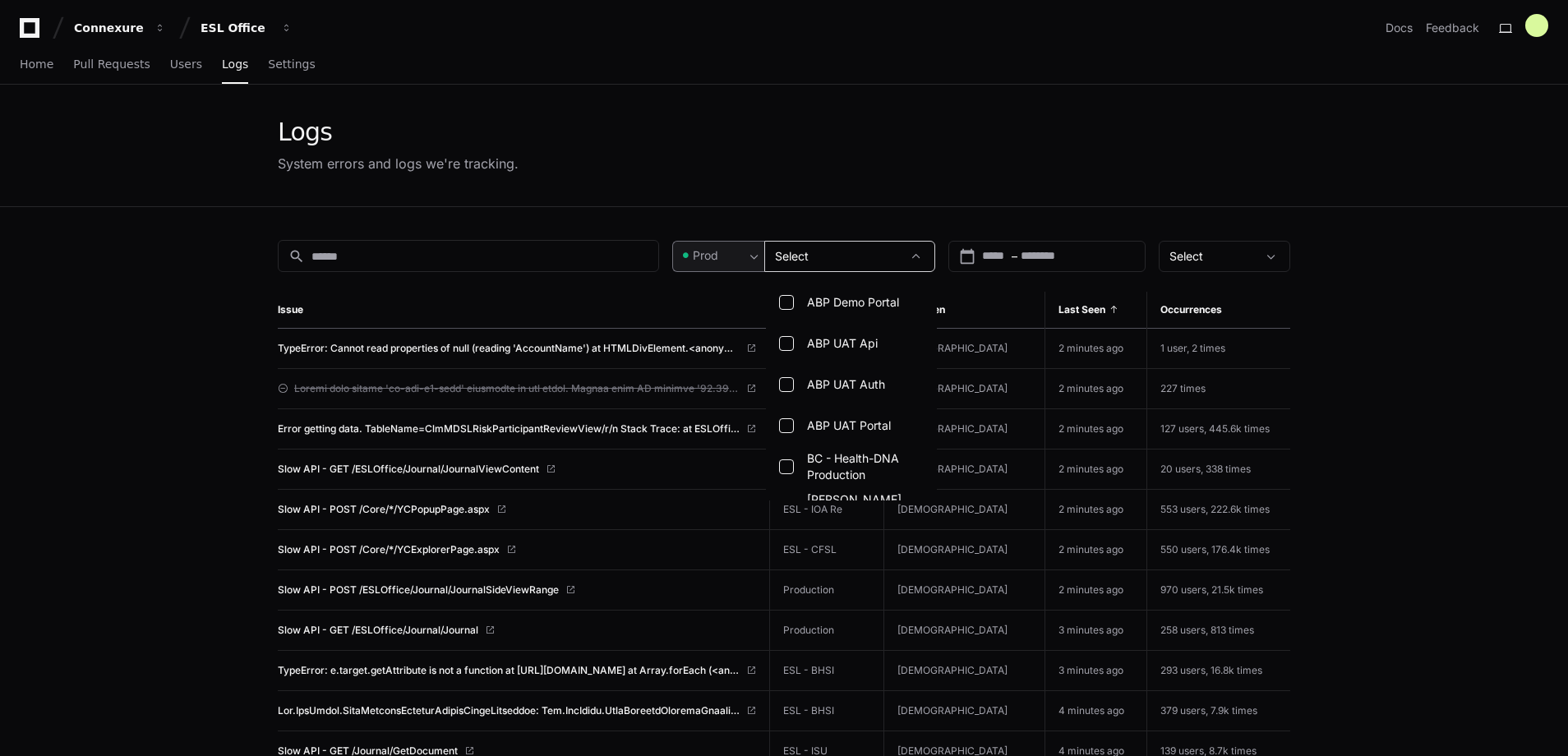
scroll to position [0, 0]
click at [731, 78] on div at bounding box center [784, 378] width 1568 height 756
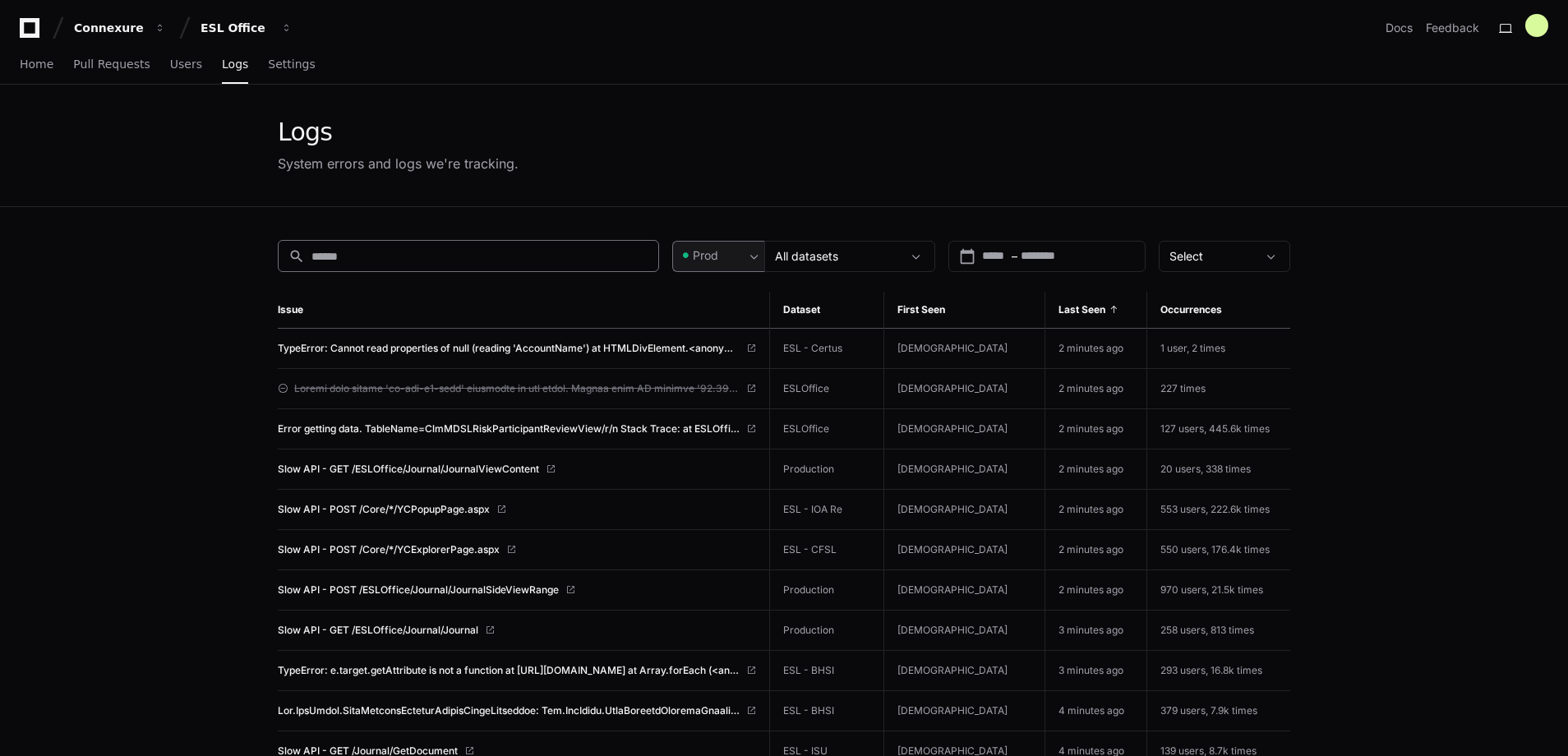
click at [553, 241] on div "search" at bounding box center [468, 256] width 381 height 32
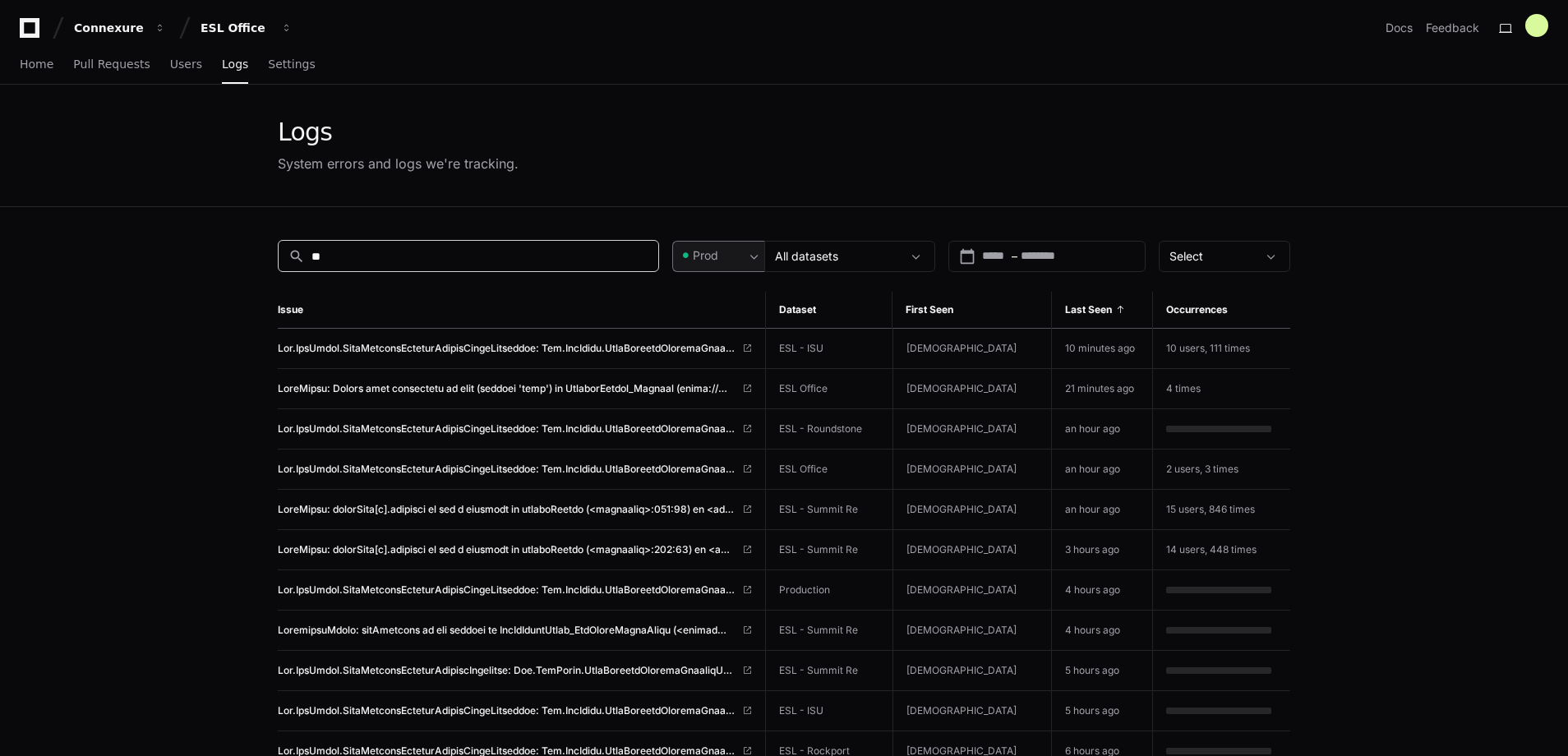
type input "*"
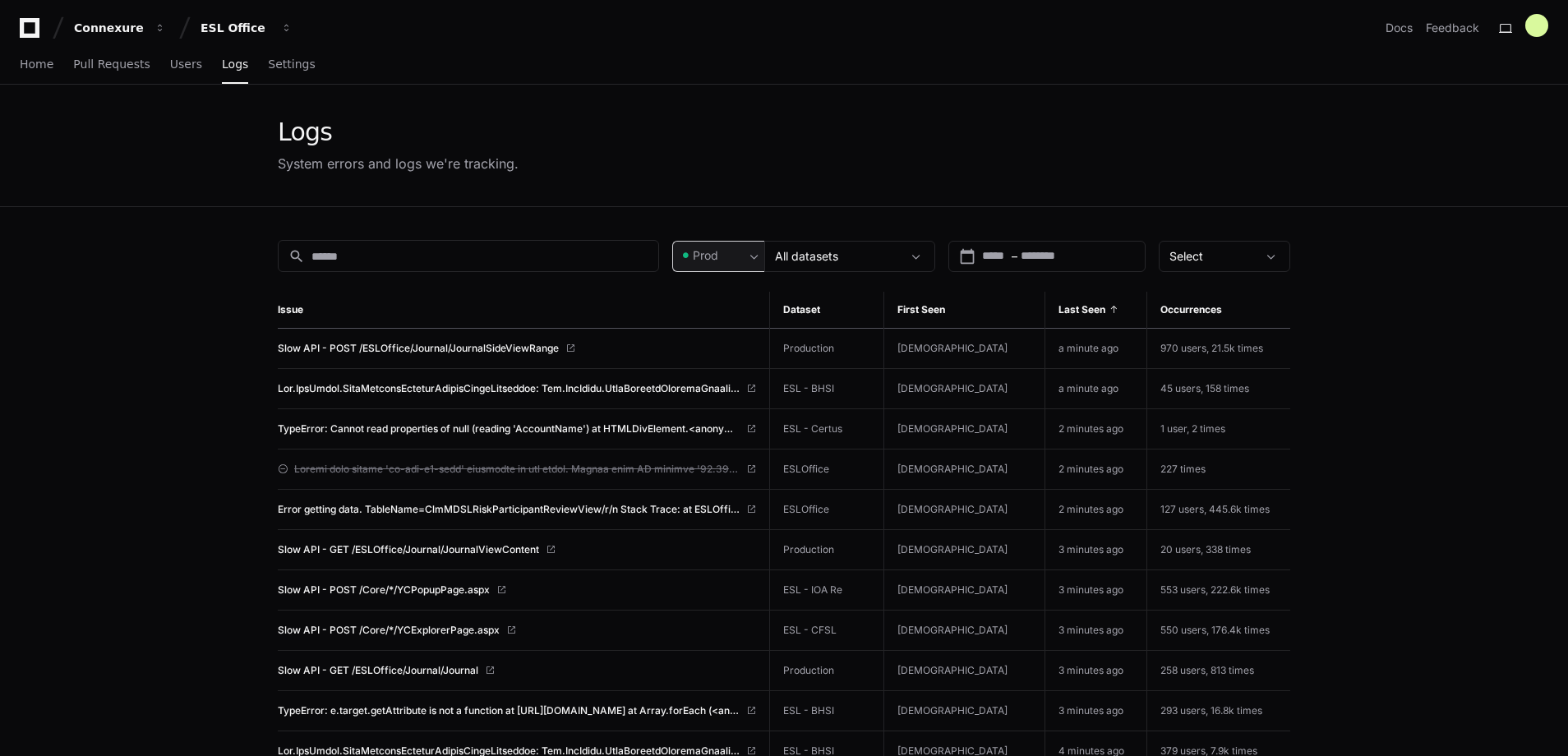
click at [727, 248] on div "Prod" at bounding box center [712, 256] width 65 height 17
click at [716, 333] on mat-option "Pre-Prod" at bounding box center [740, 341] width 132 height 39
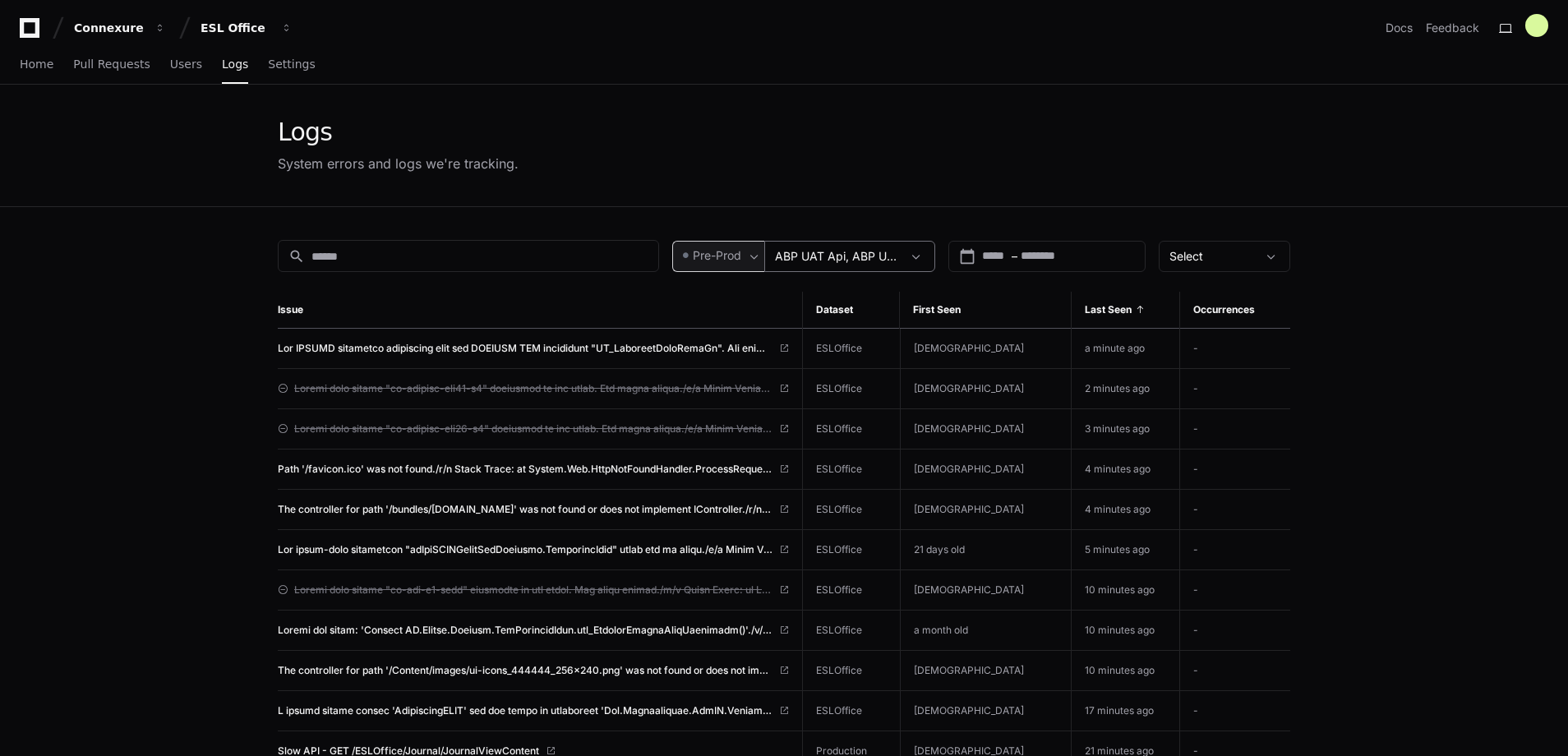
click at [918, 256] on span at bounding box center [917, 257] width 17 height 17
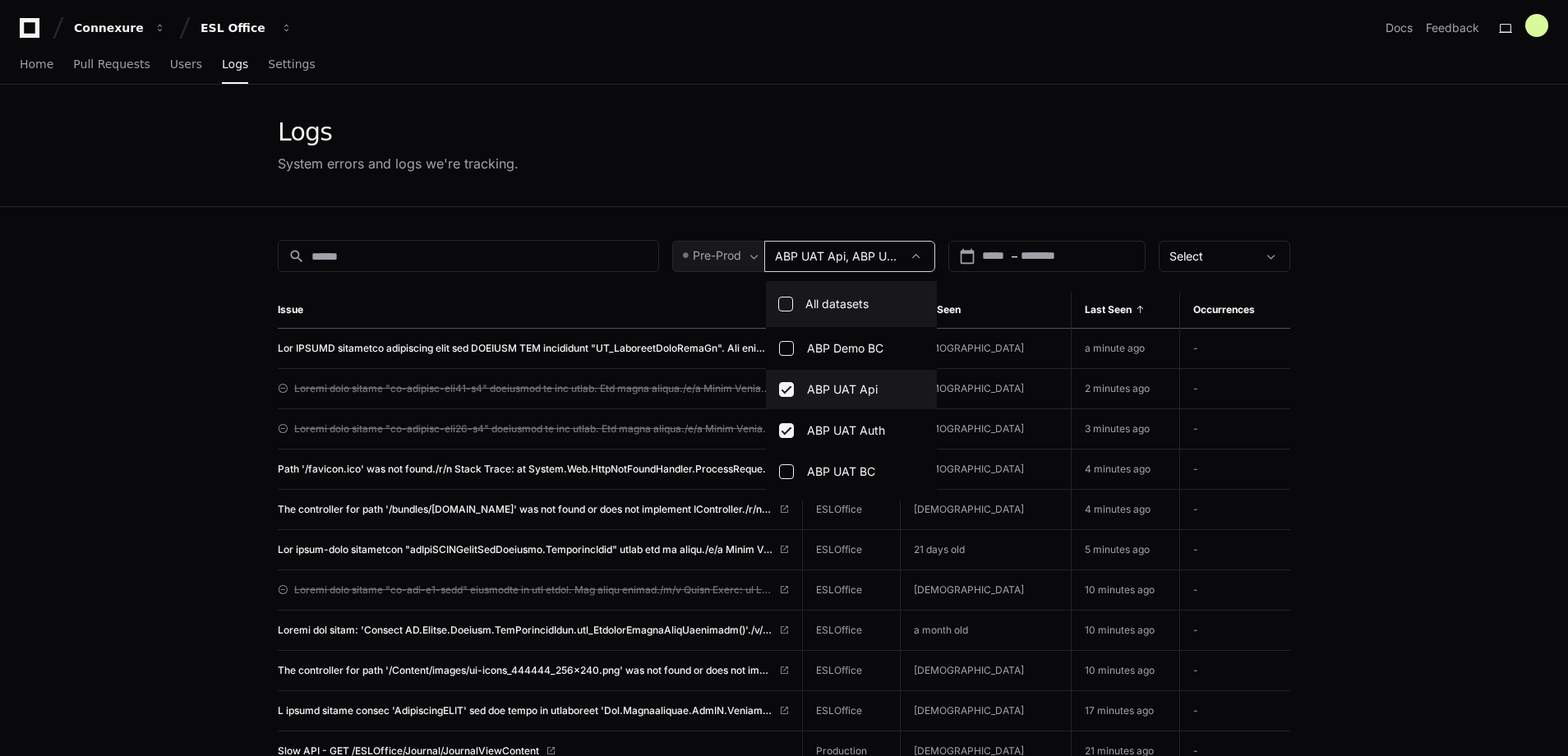
click at [842, 305] on label "All datasets" at bounding box center [868, 303] width 132 height 39
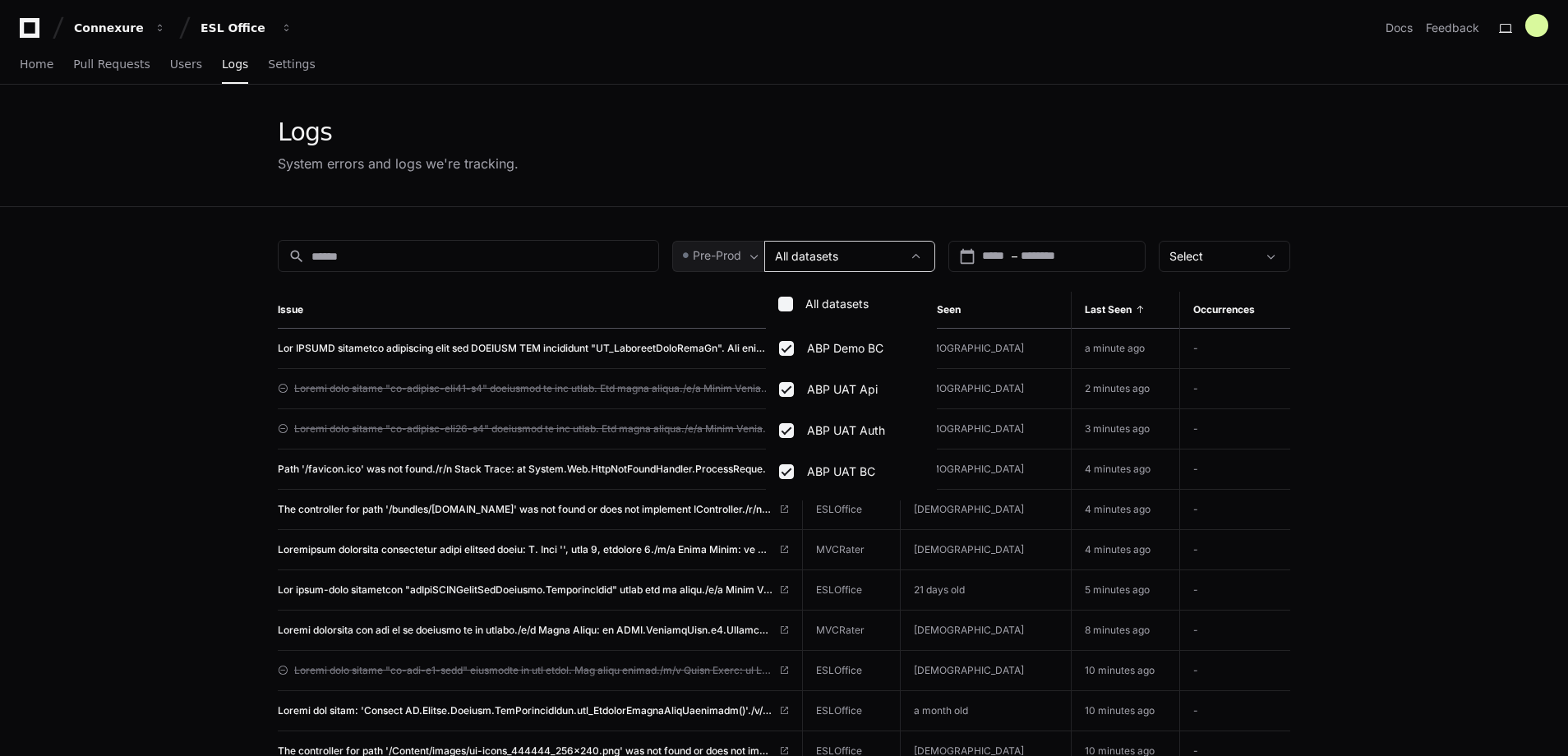
click at [525, 256] on div at bounding box center [784, 378] width 1568 height 756
drag, startPoint x: 525, startPoint y: 256, endPoint x: 430, endPoint y: 236, distance: 97.1
click at [436, 250] on input at bounding box center [480, 257] width 337 height 17
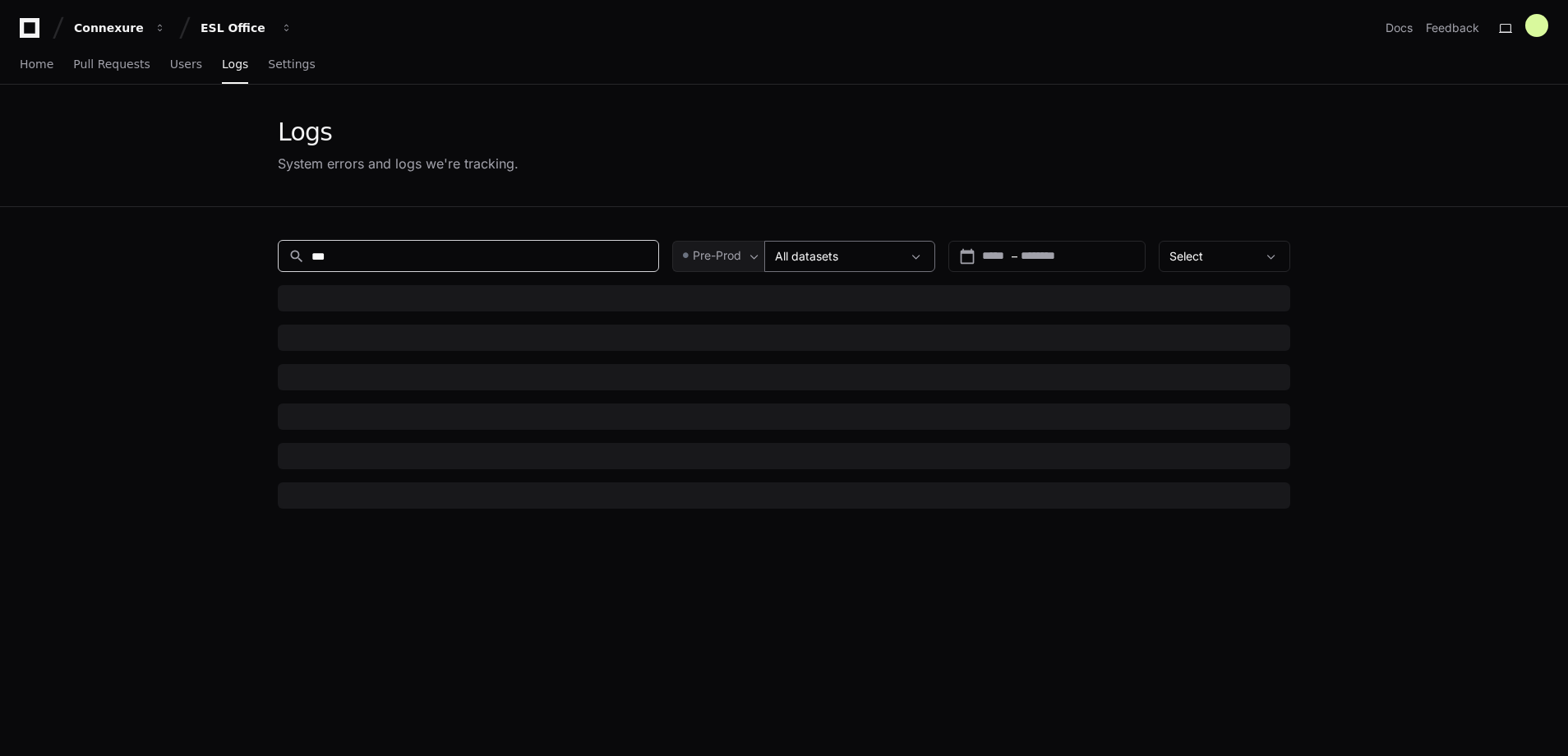
type input "***"
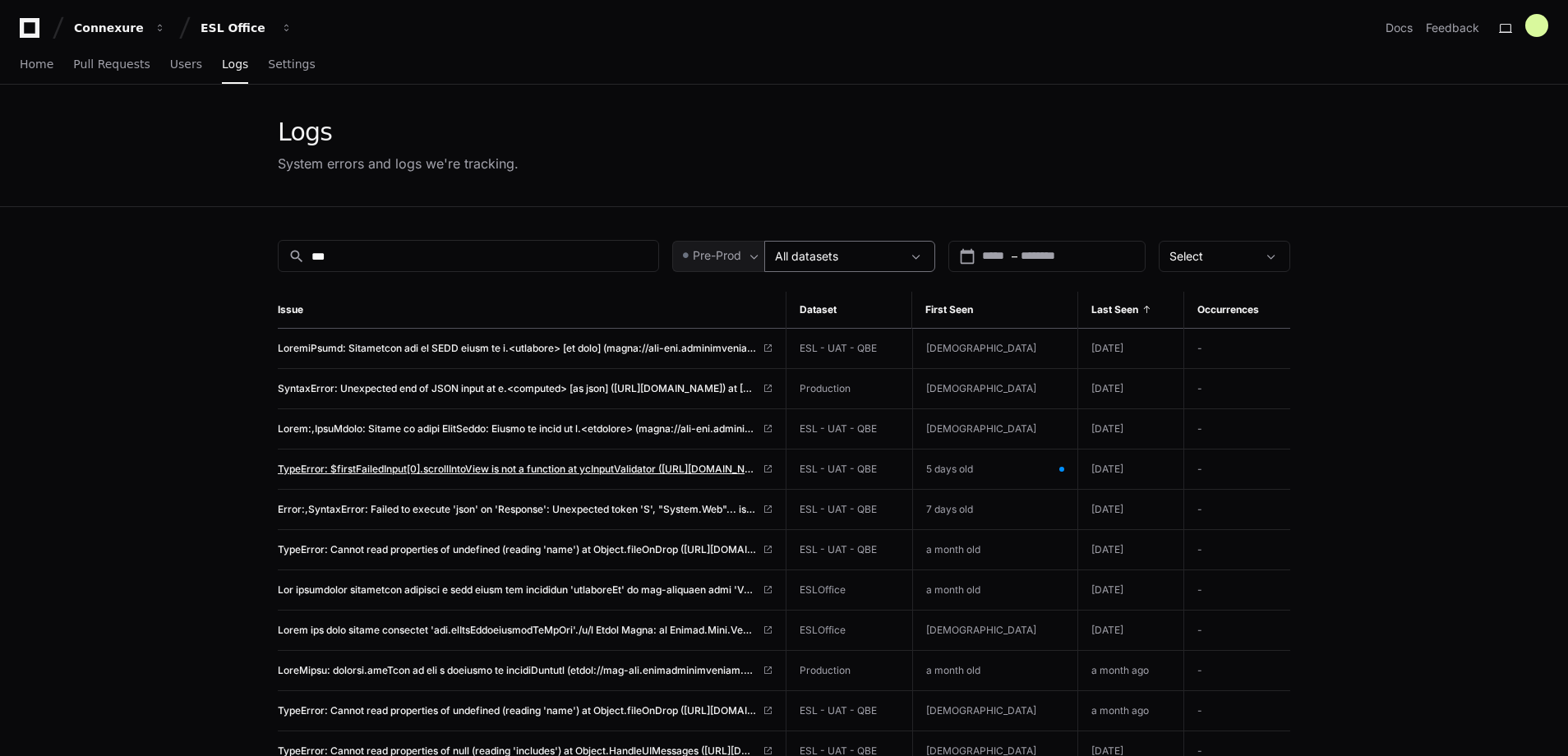
click at [636, 470] on span "TypeError: $firstFailedInput[0].scrollIntoView is not a function at ycInputVali…" at bounding box center [516, 469] width 478 height 13
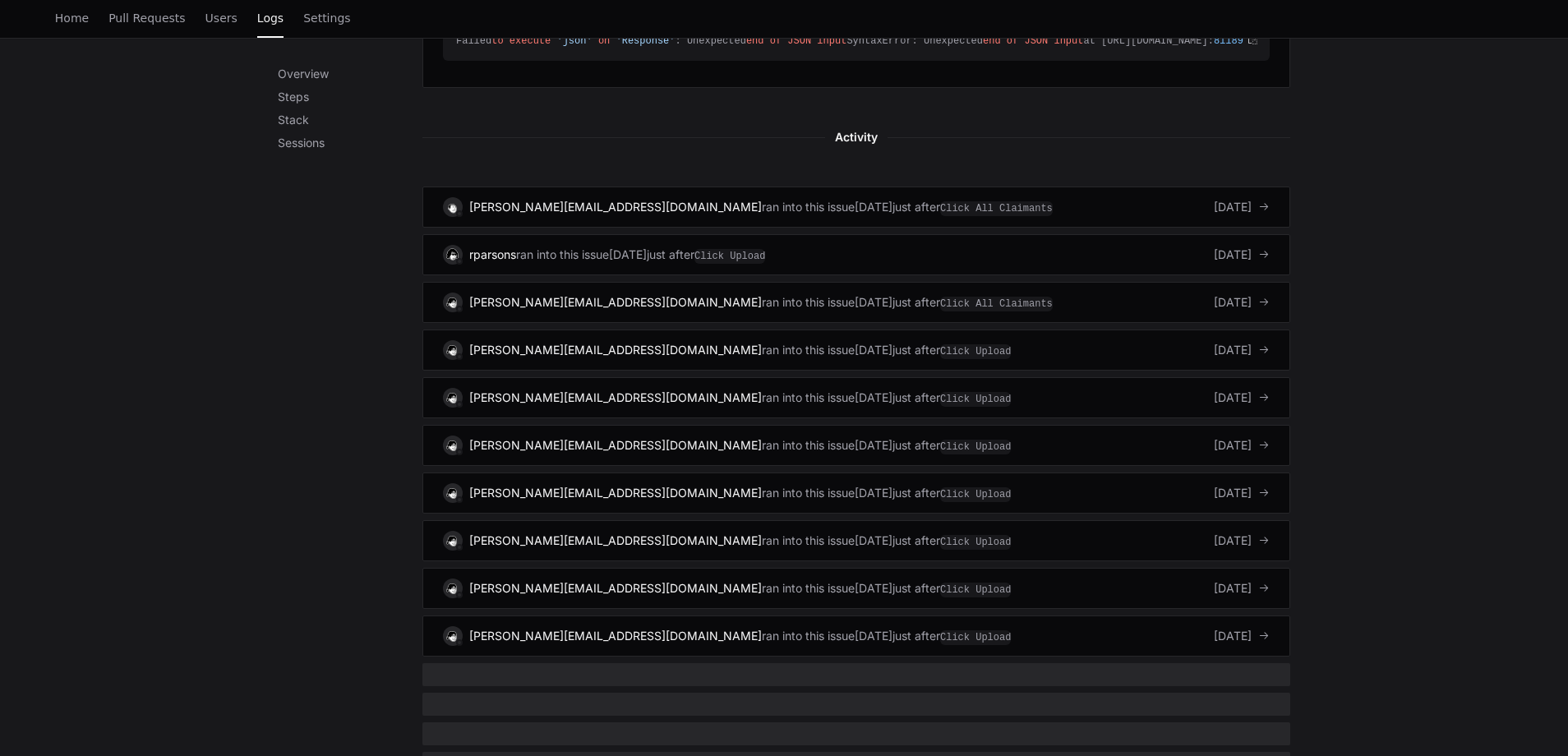
scroll to position [971, 0]
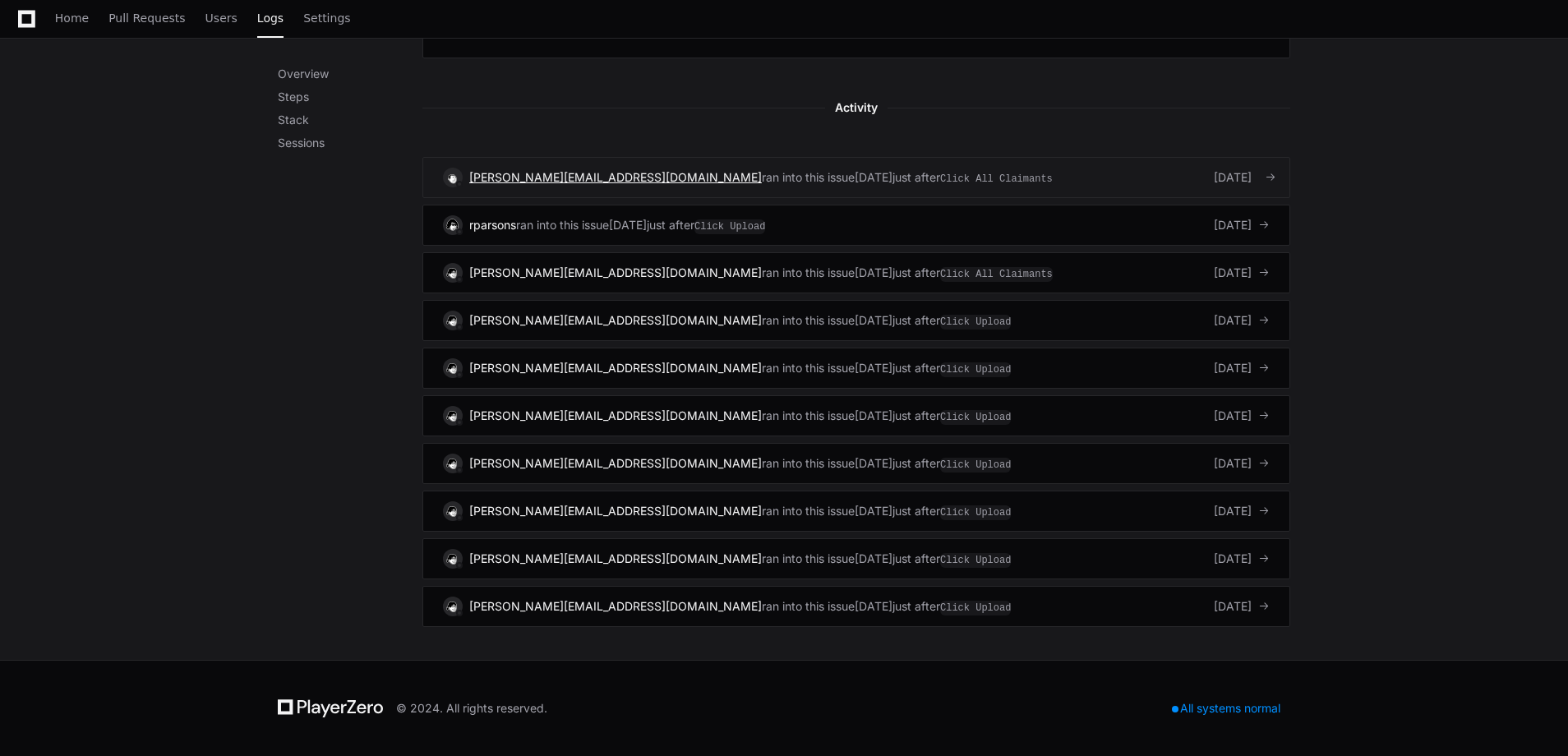
click at [576, 176] on span "samuel.saturionjr@us.qbe.com" at bounding box center [616, 177] width 293 height 14
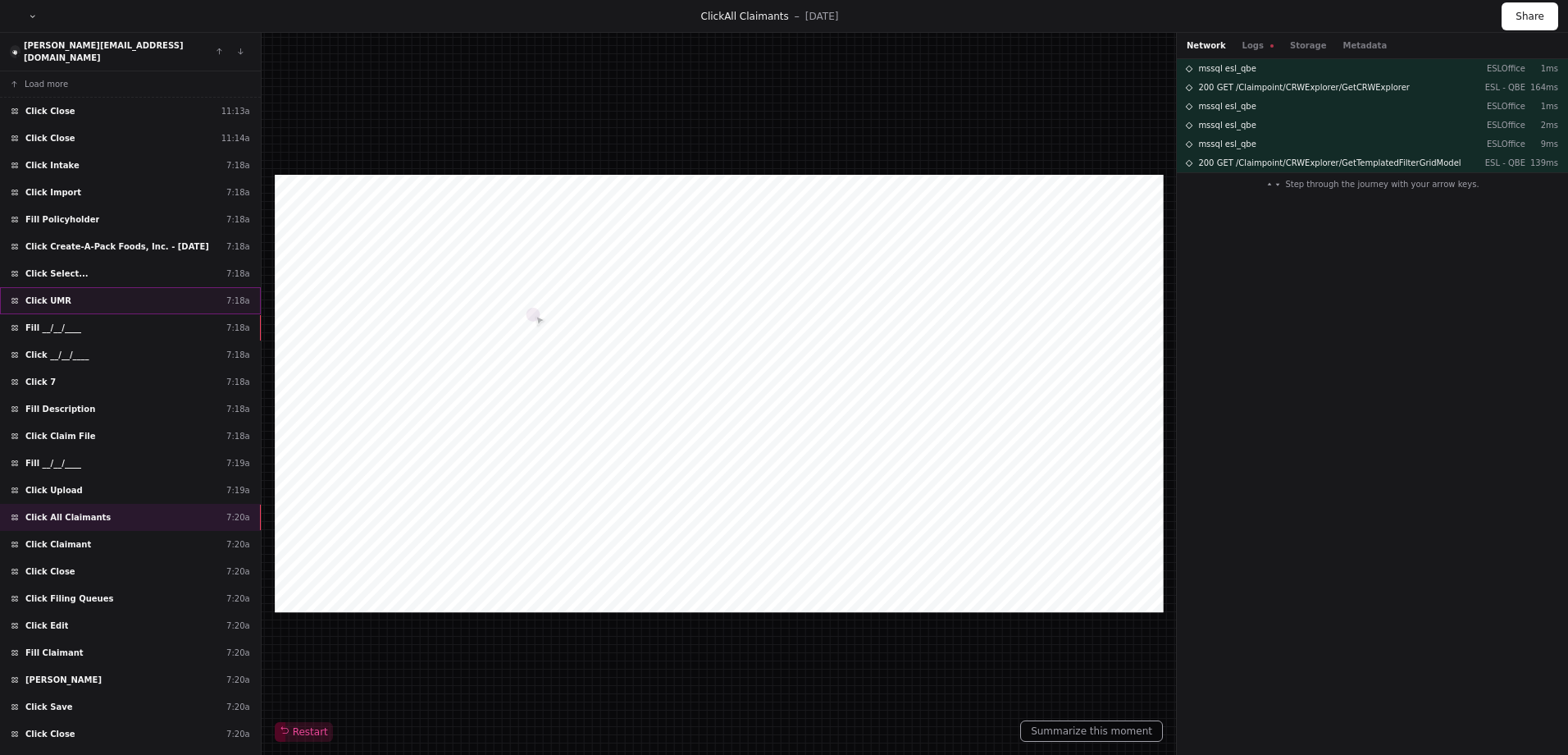
scroll to position [87, 0]
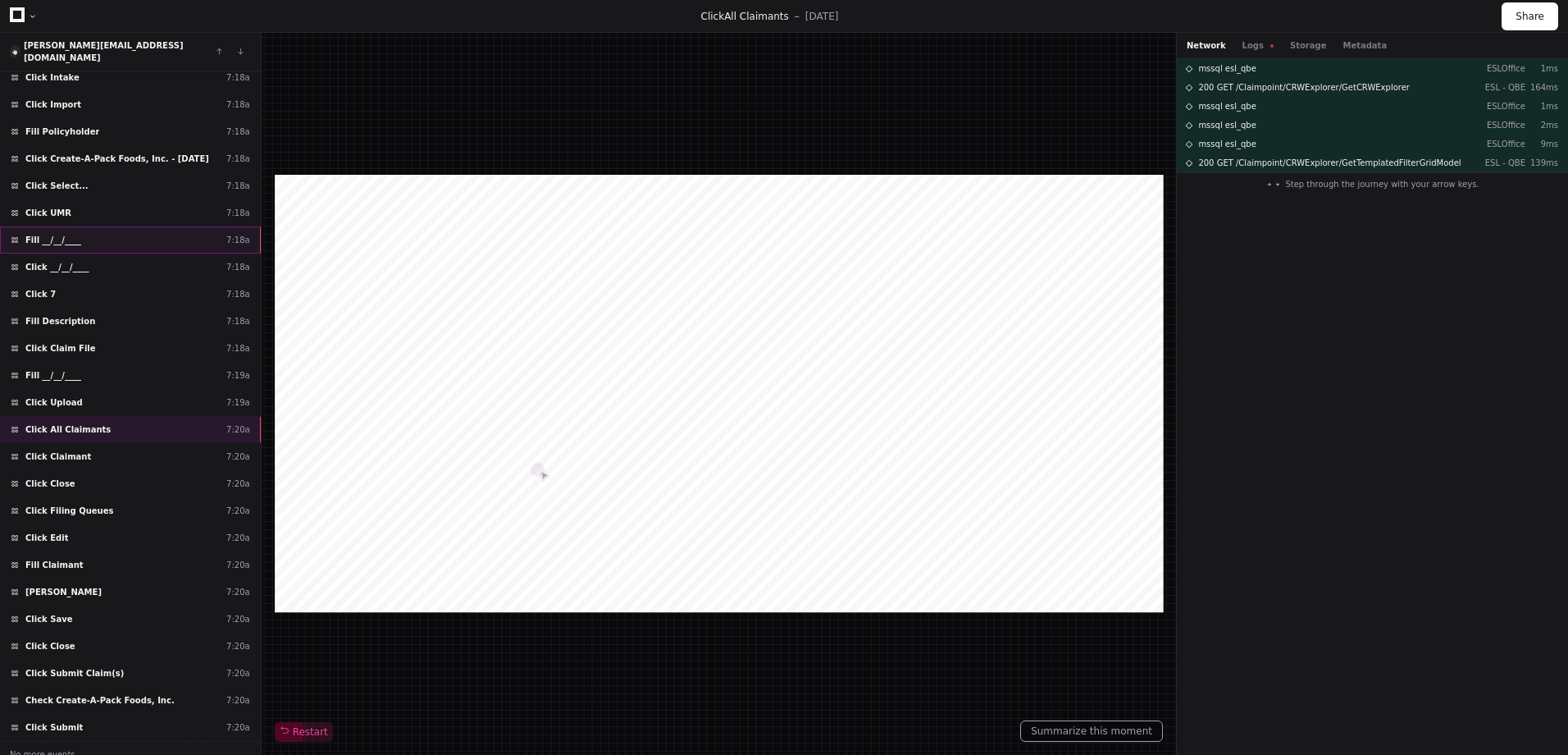
click at [192, 226] on div "Fill __/__/____ 7:18a" at bounding box center [130, 240] width 261 height 27
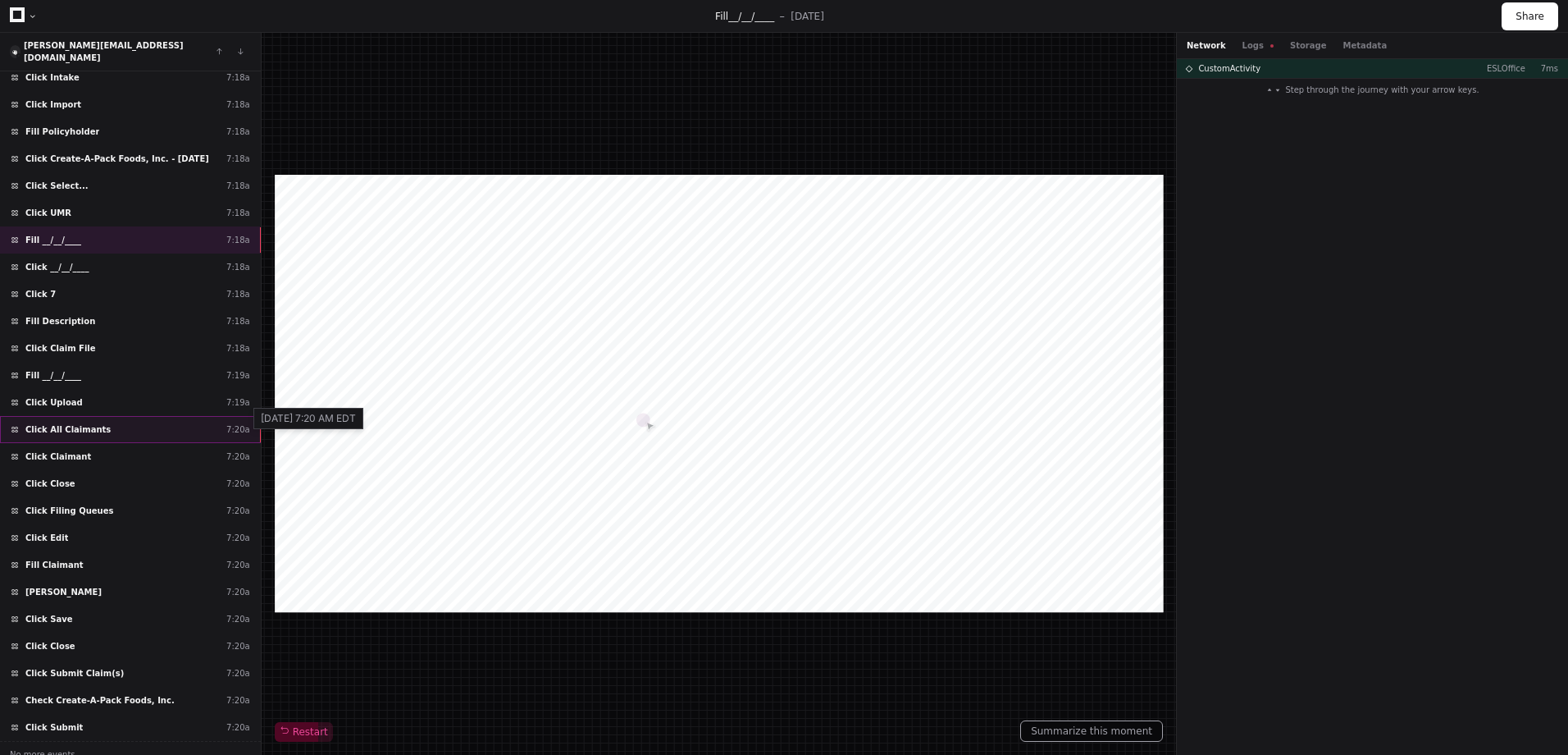
click at [229, 423] on div "7:20a" at bounding box center [238, 429] width 24 height 12
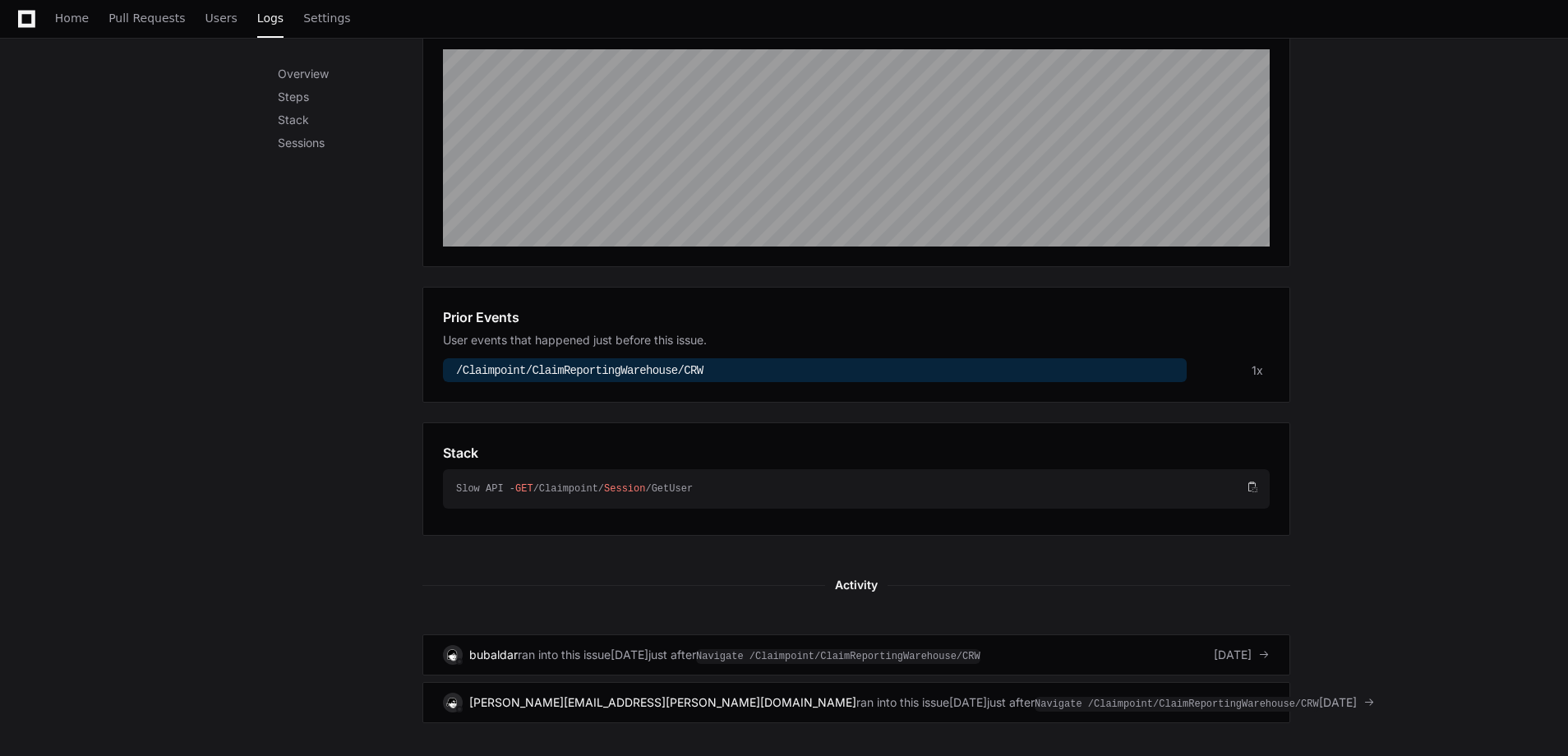
scroll to position [419, 0]
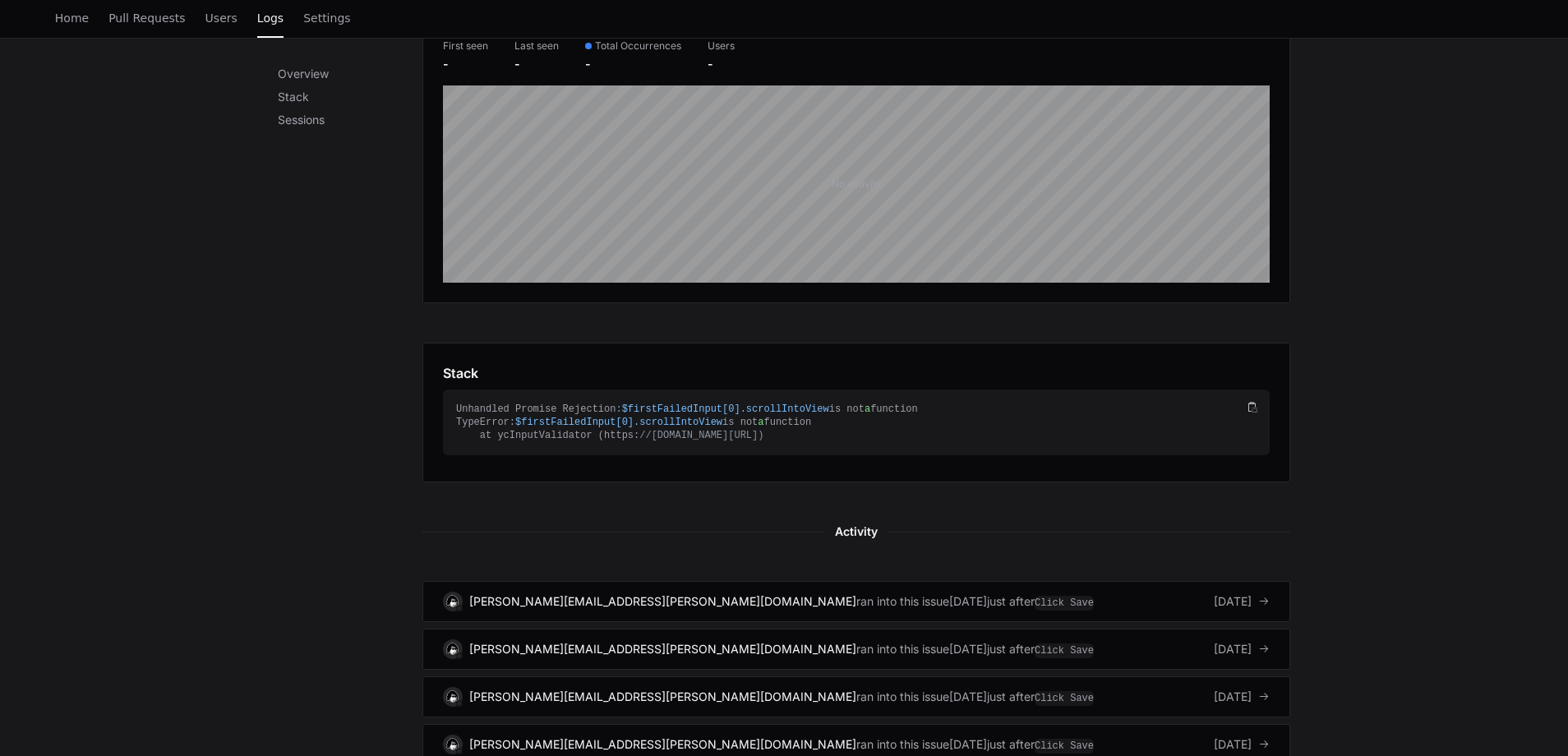
scroll to position [288, 0]
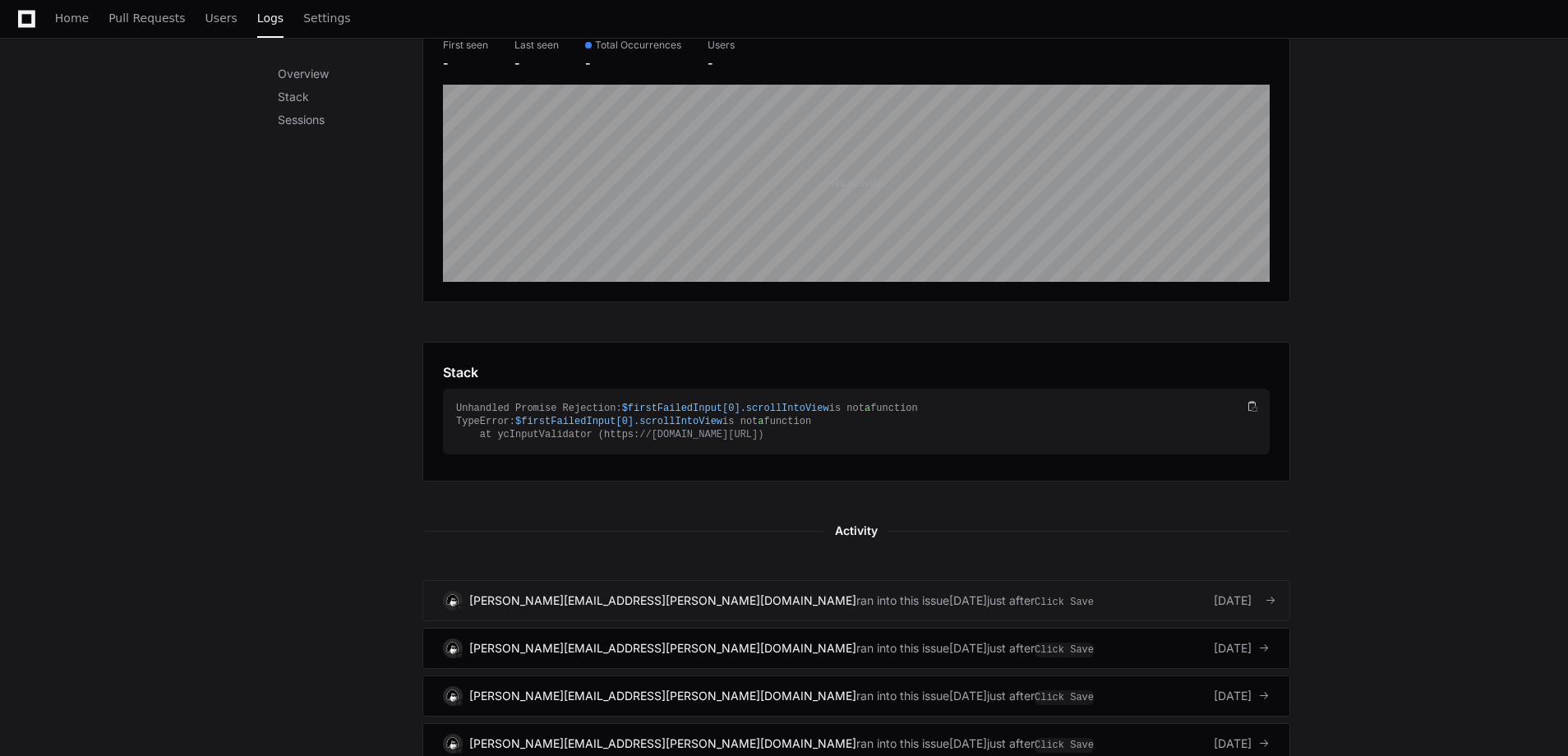
click at [922, 609] on div "[PERSON_NAME][EMAIL_ADDRESS][PERSON_NAME][DOMAIN_NAME] ran into this issue [DAT…" at bounding box center [856, 600] width 827 height 20
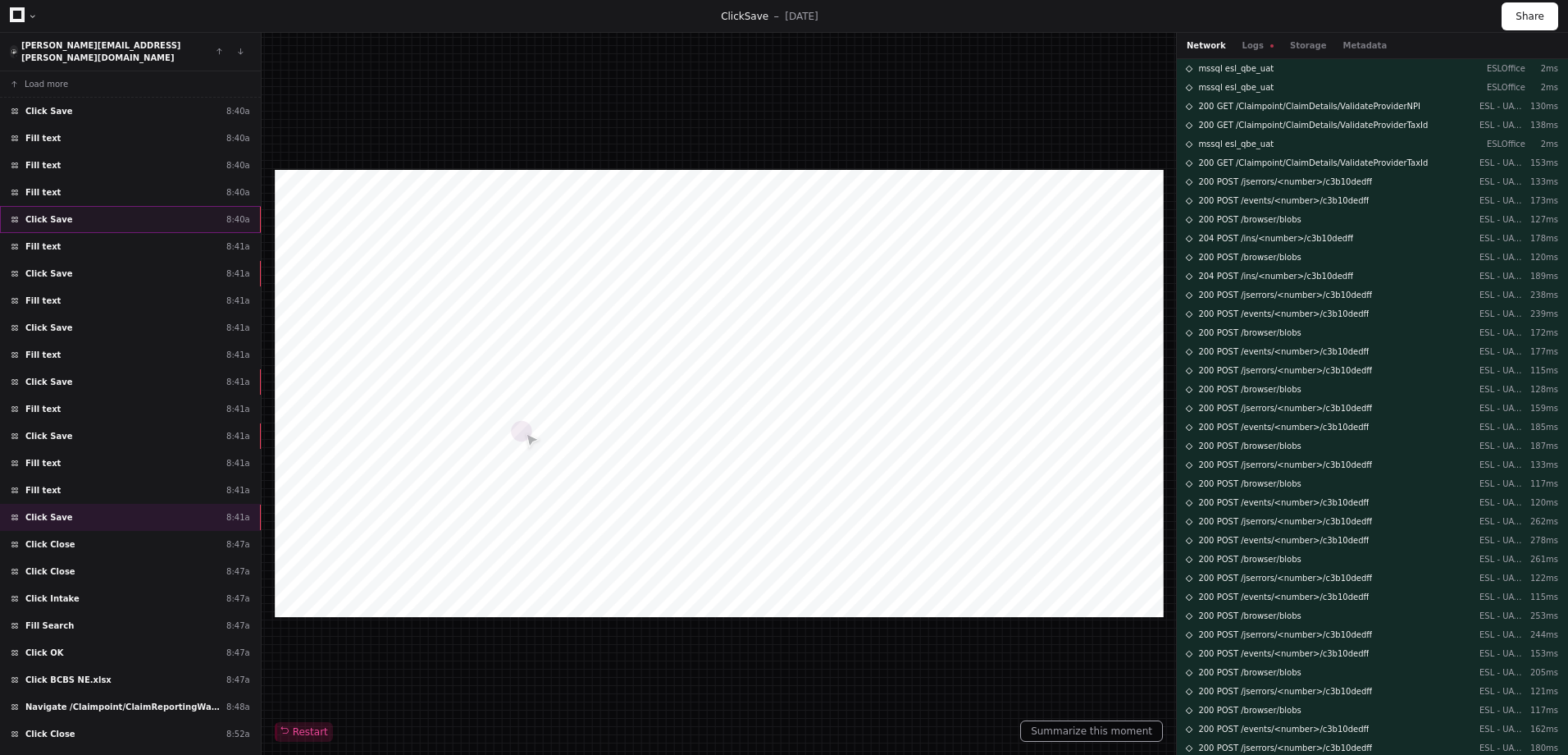
click at [168, 211] on div "Click Save 8:40a" at bounding box center [130, 219] width 261 height 27
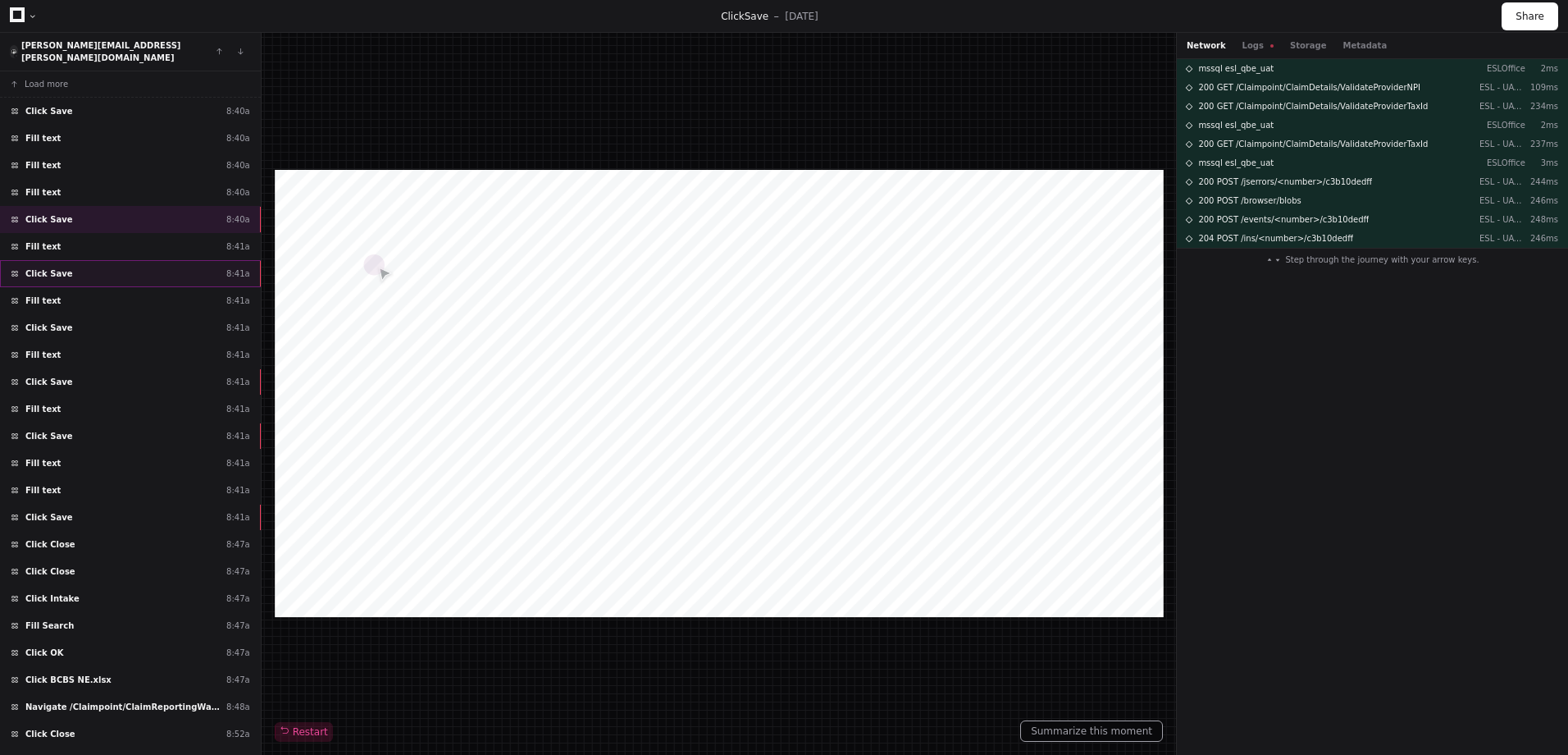
click at [184, 260] on div "Click Save 8:41a" at bounding box center [130, 273] width 261 height 27
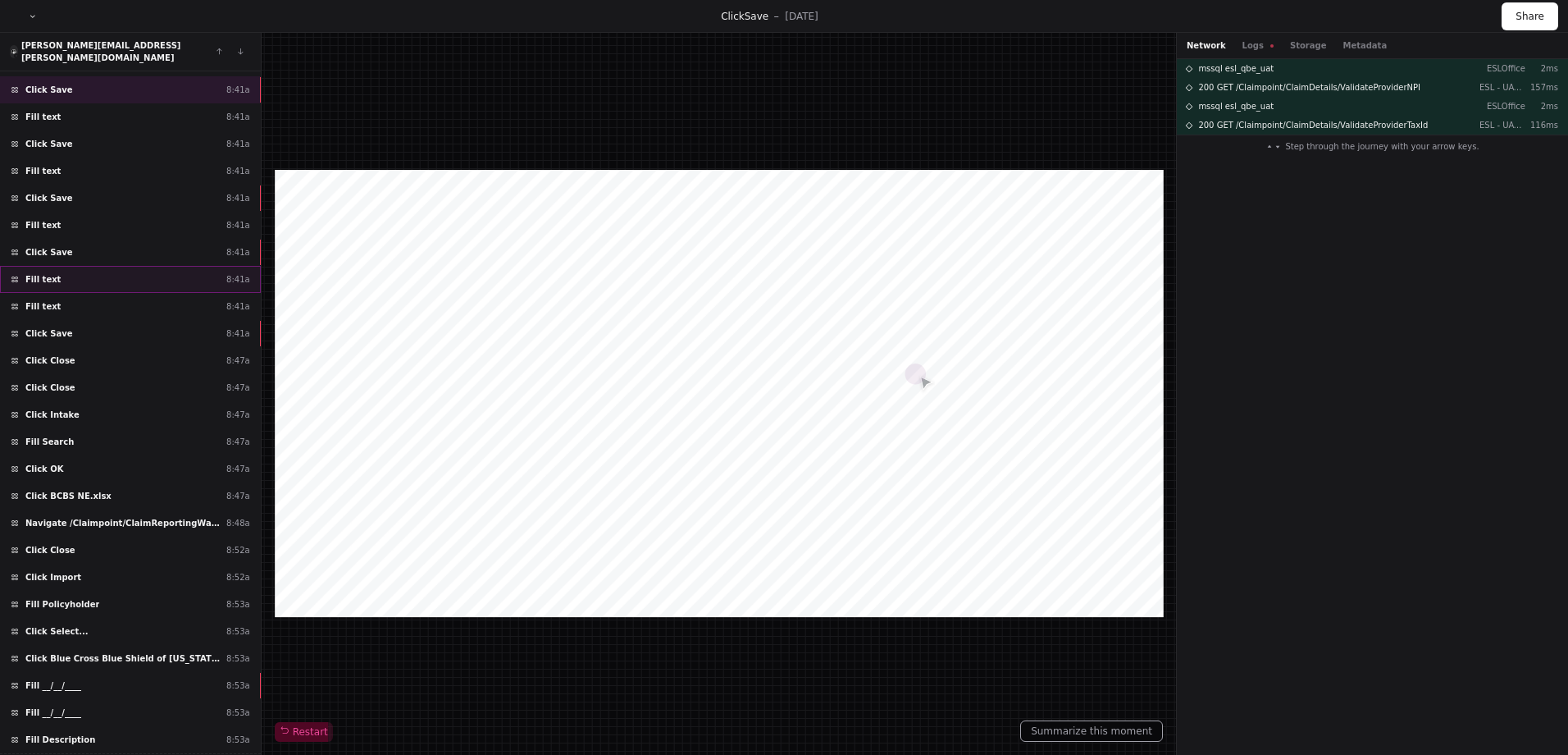
scroll to position [196, 0]
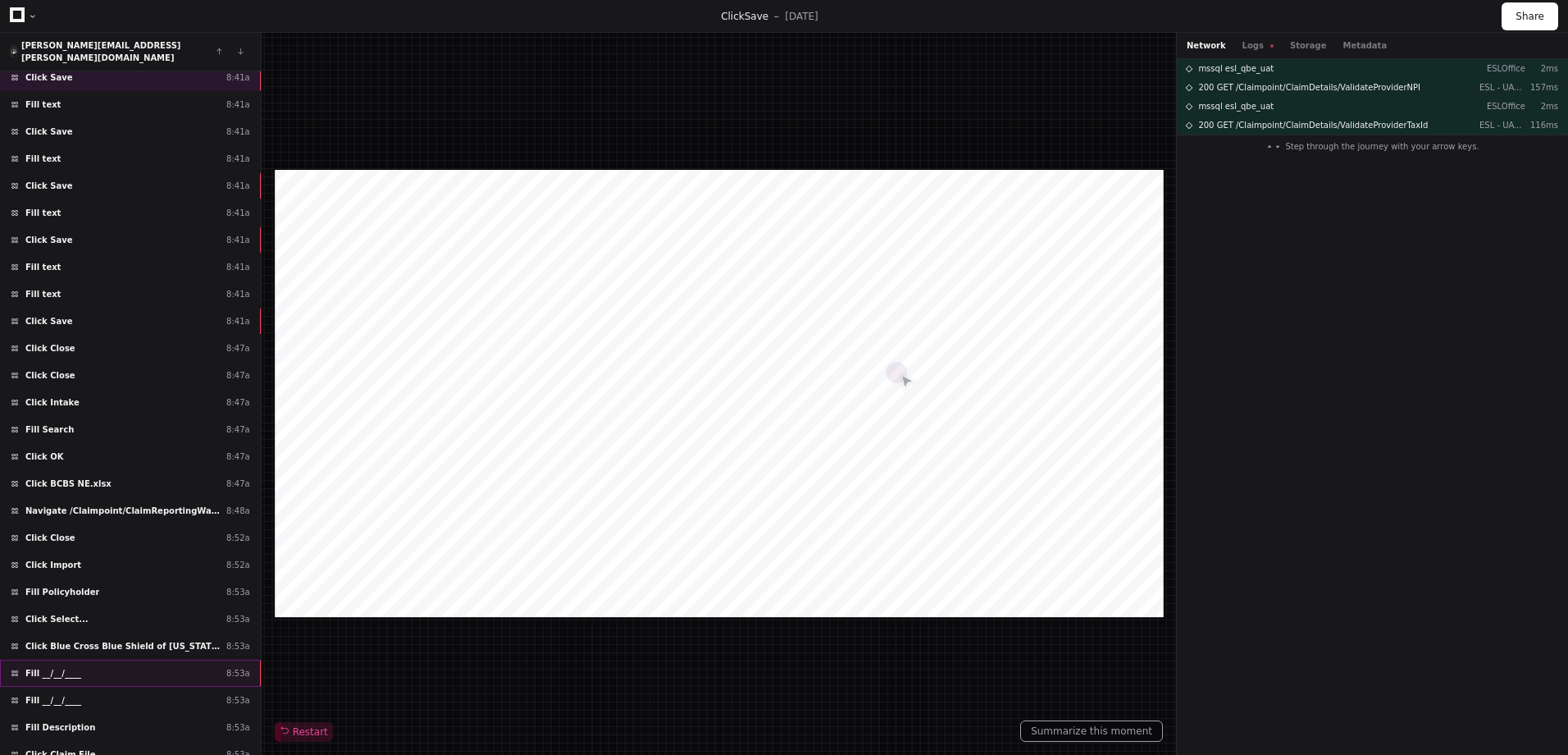
click at [213, 663] on div "Fill __/__/____ 8:53a" at bounding box center [130, 673] width 261 height 27
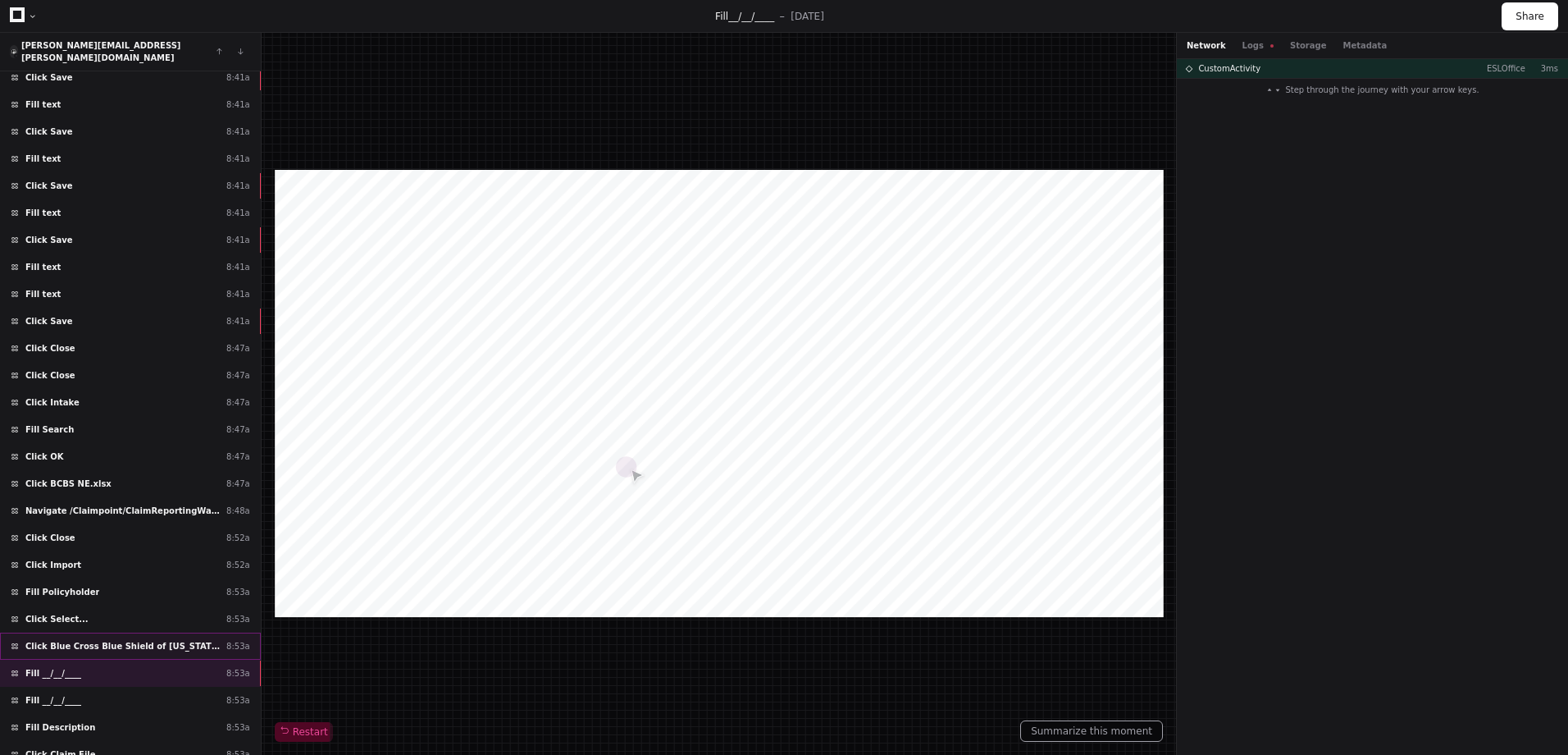
click at [208, 640] on div "Click Blue Cross Blue Shield of [US_STATE] 8:53a" at bounding box center [130, 646] width 261 height 27
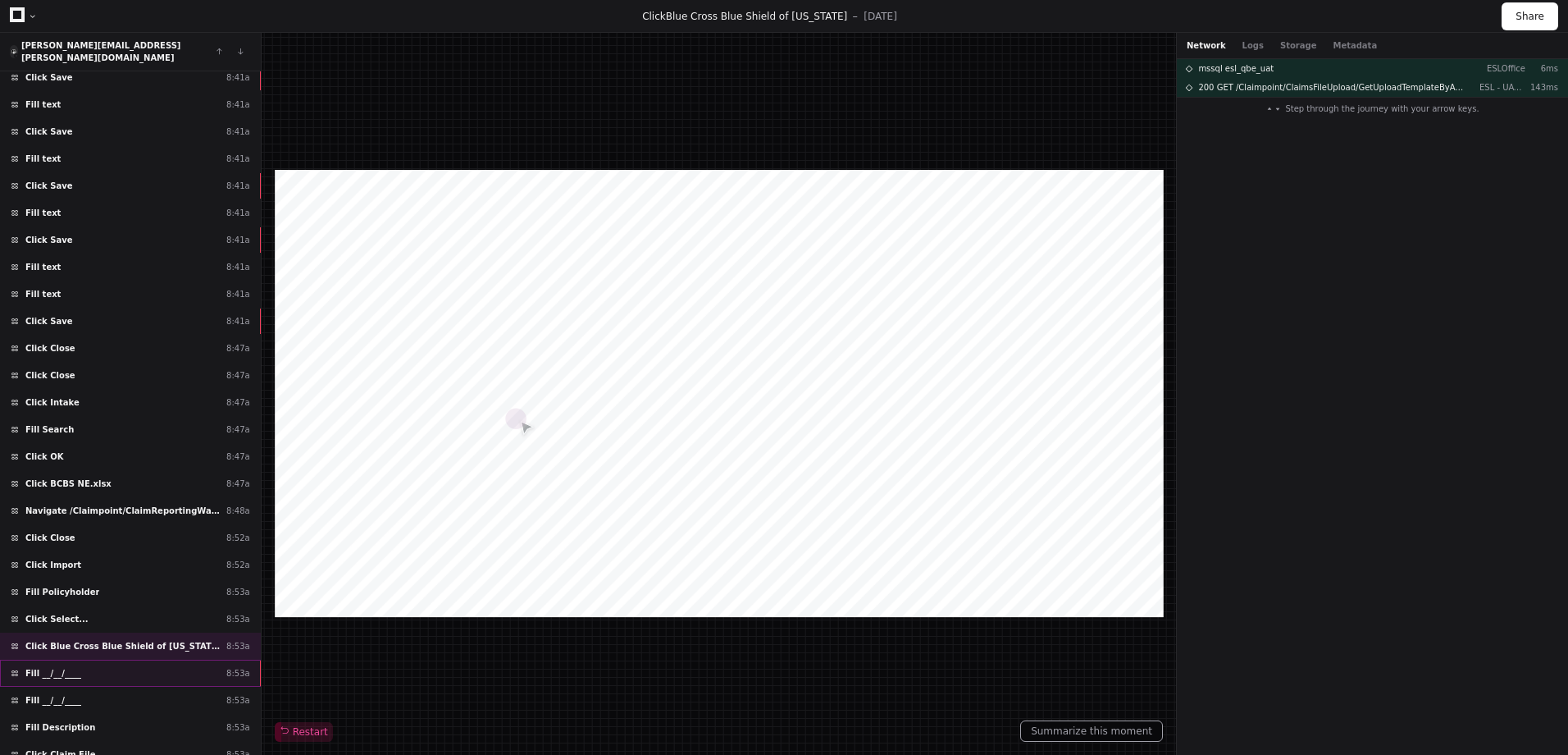
click at [216, 661] on div "Fill __/__/____ 8:53a" at bounding box center [130, 673] width 261 height 27
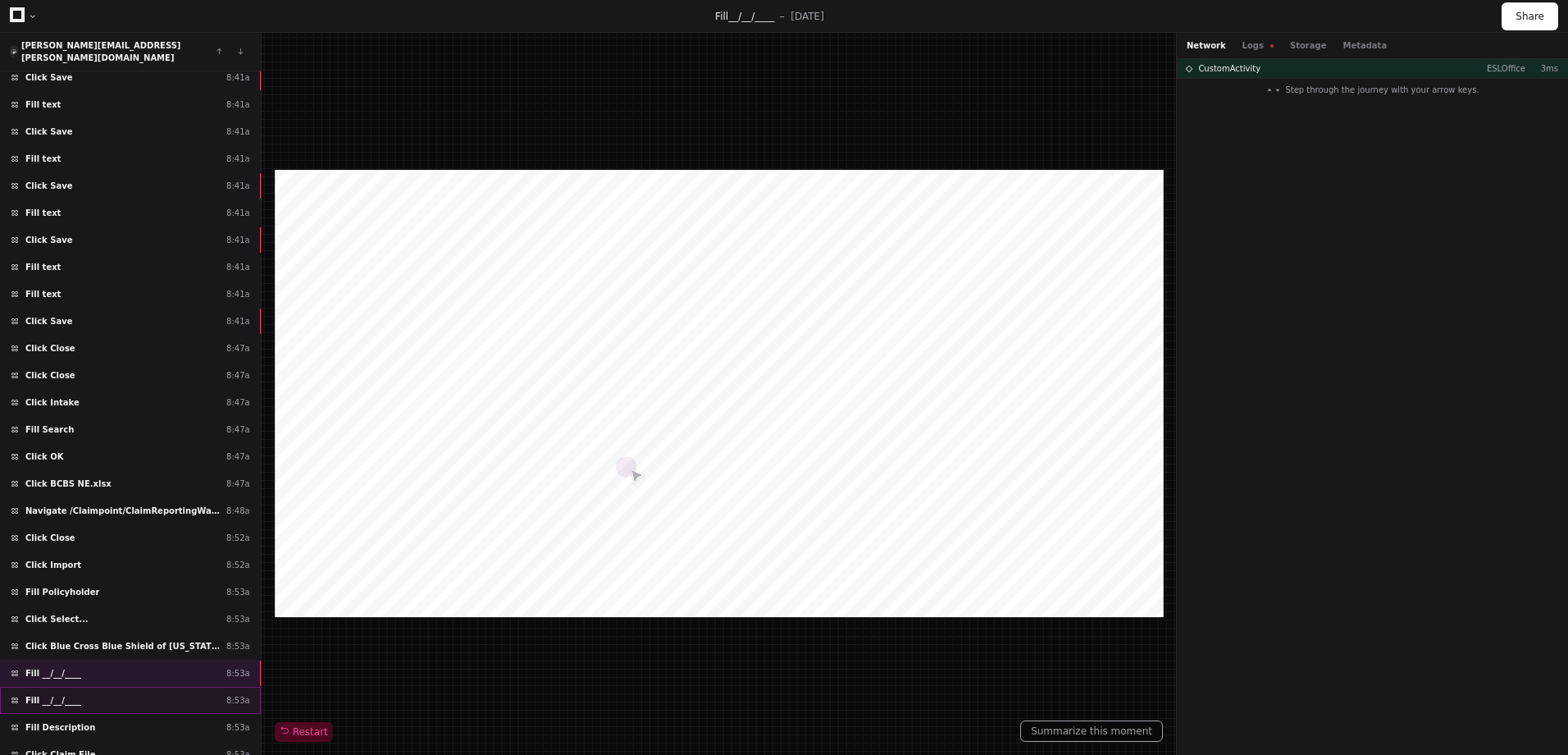
click at [196, 698] on div "Fill __/__/____ 8:53a" at bounding box center [130, 700] width 261 height 27
click at [196, 667] on div "Fill __/__/____ 8:53a" at bounding box center [130, 673] width 261 height 27
click at [197, 696] on div "Fill __/__/____ 8:53a" at bounding box center [130, 700] width 261 height 27
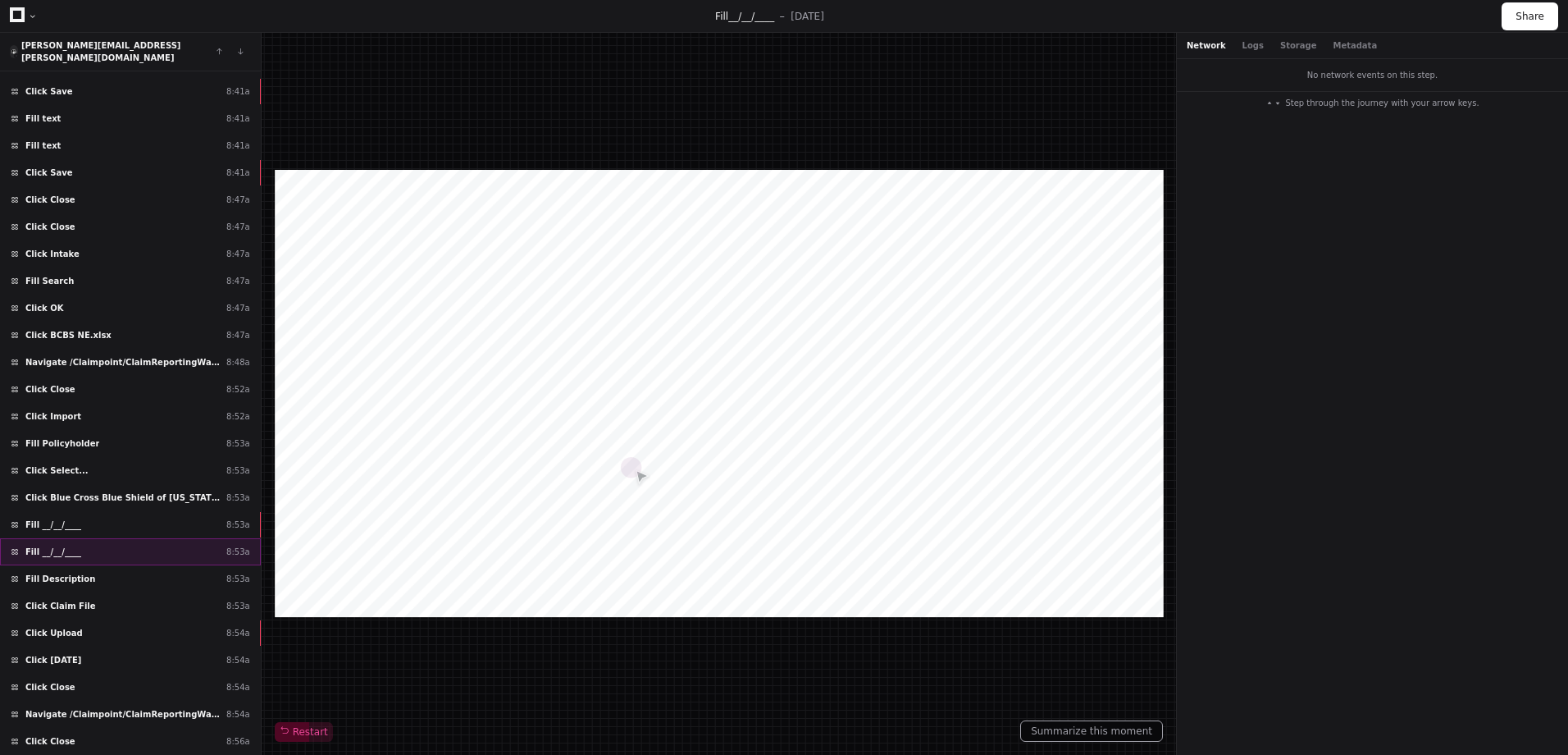
scroll to position [345, 0]
click at [156, 623] on div "Click Upload 8:54a" at bounding box center [130, 632] width 261 height 27
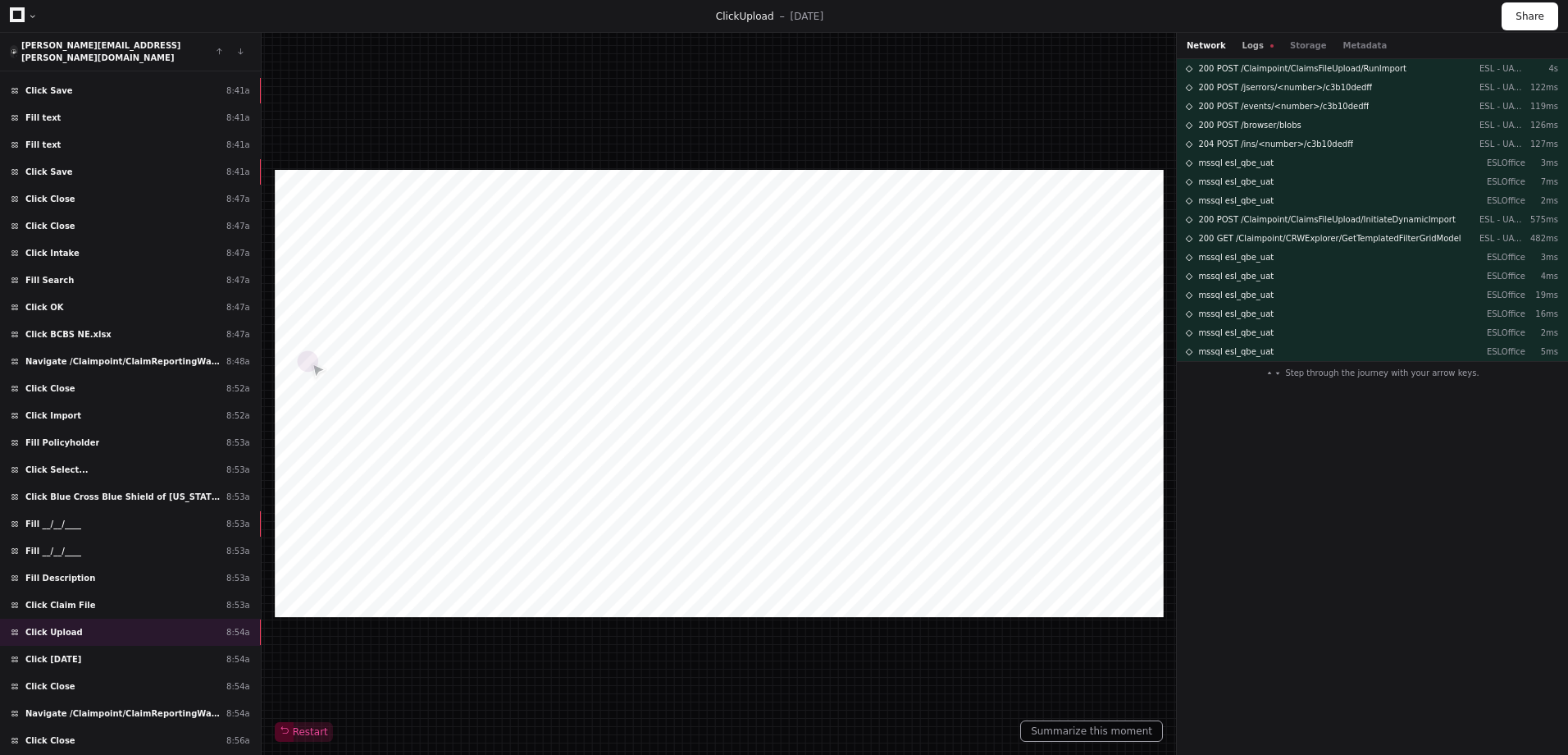
click at [1254, 47] on button "Logs" at bounding box center [1258, 45] width 31 height 12
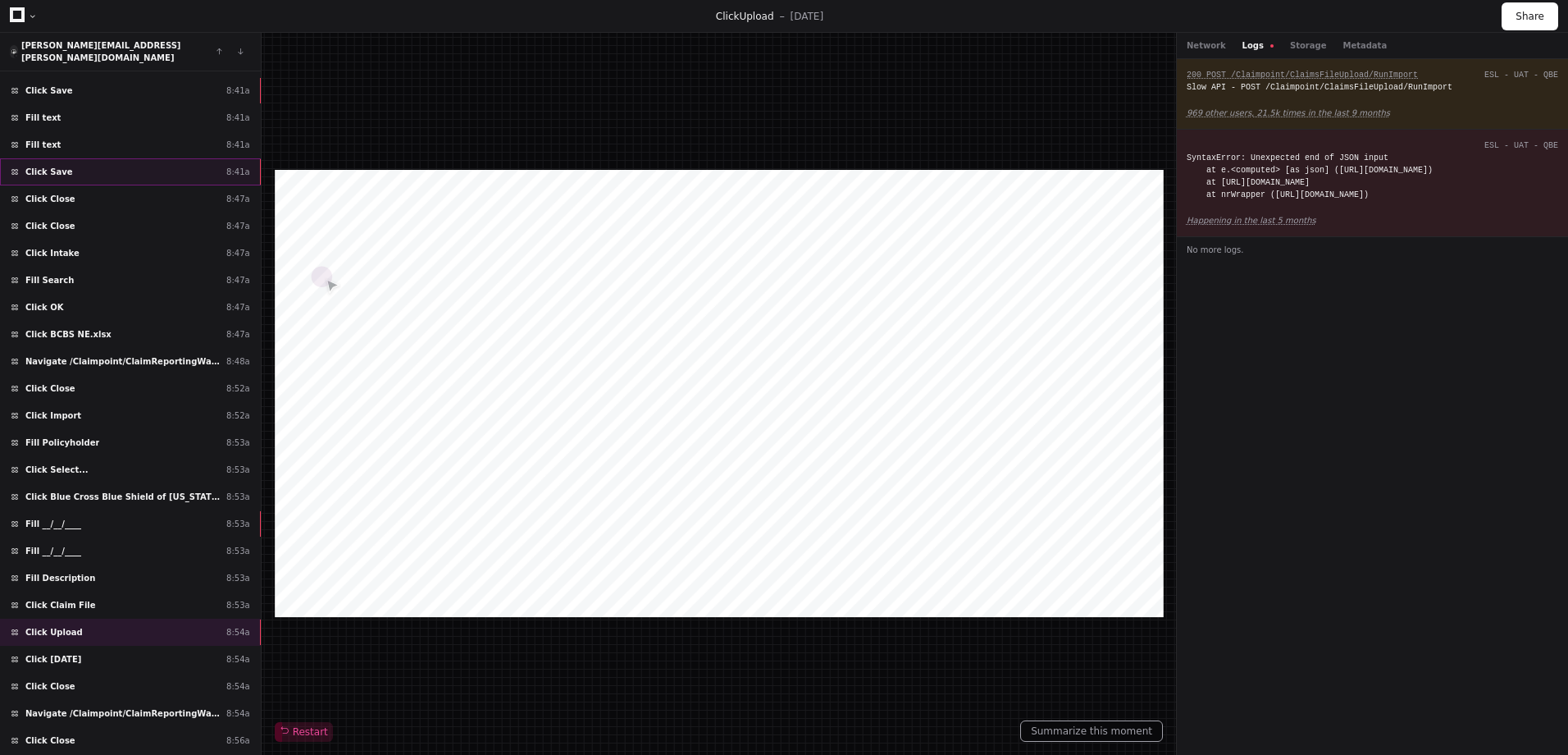
click at [147, 163] on div "Click Save 8:41a" at bounding box center [130, 171] width 261 height 27
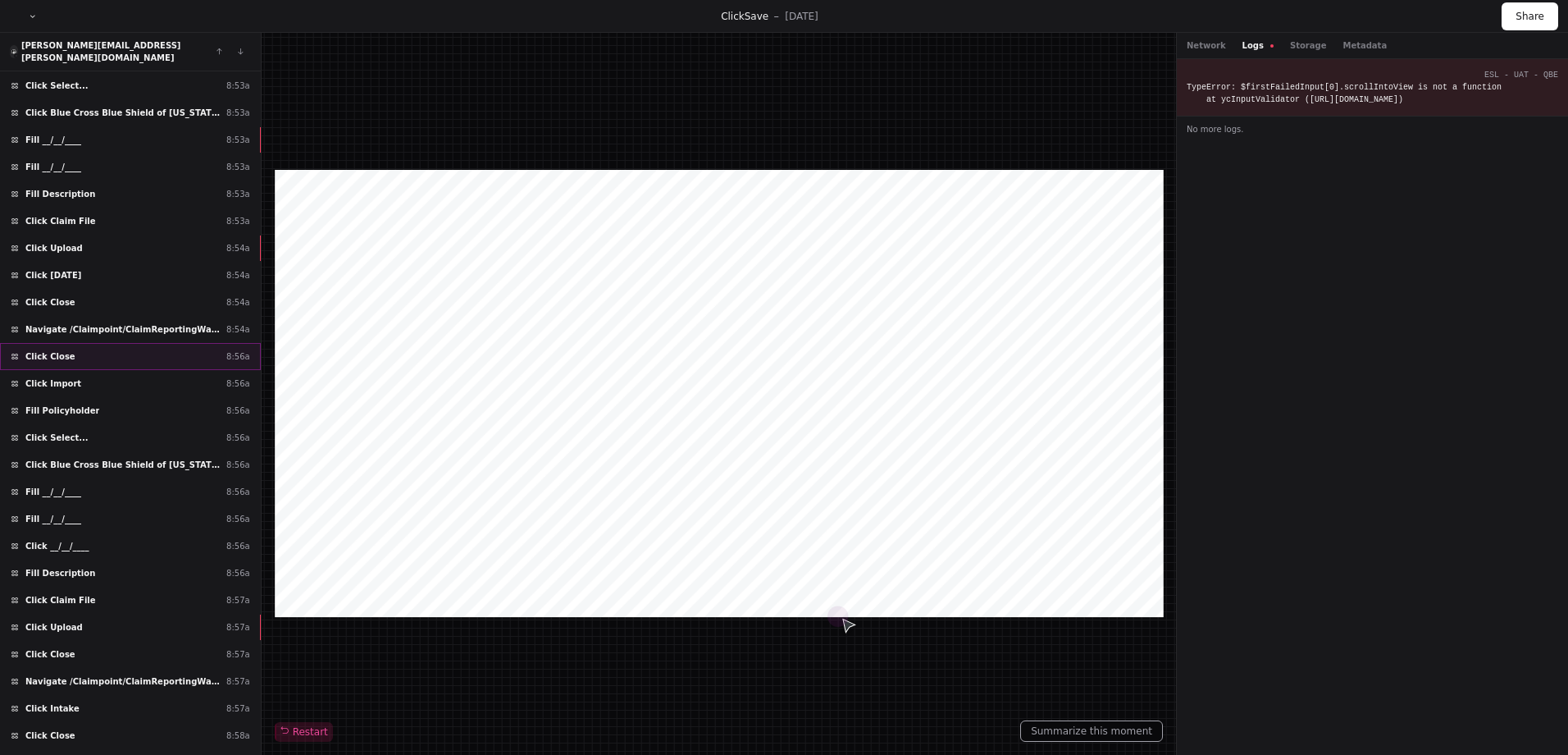
scroll to position [1136, 0]
click at [218, 613] on div "Click Upload 8:57a" at bounding box center [130, 626] width 261 height 27
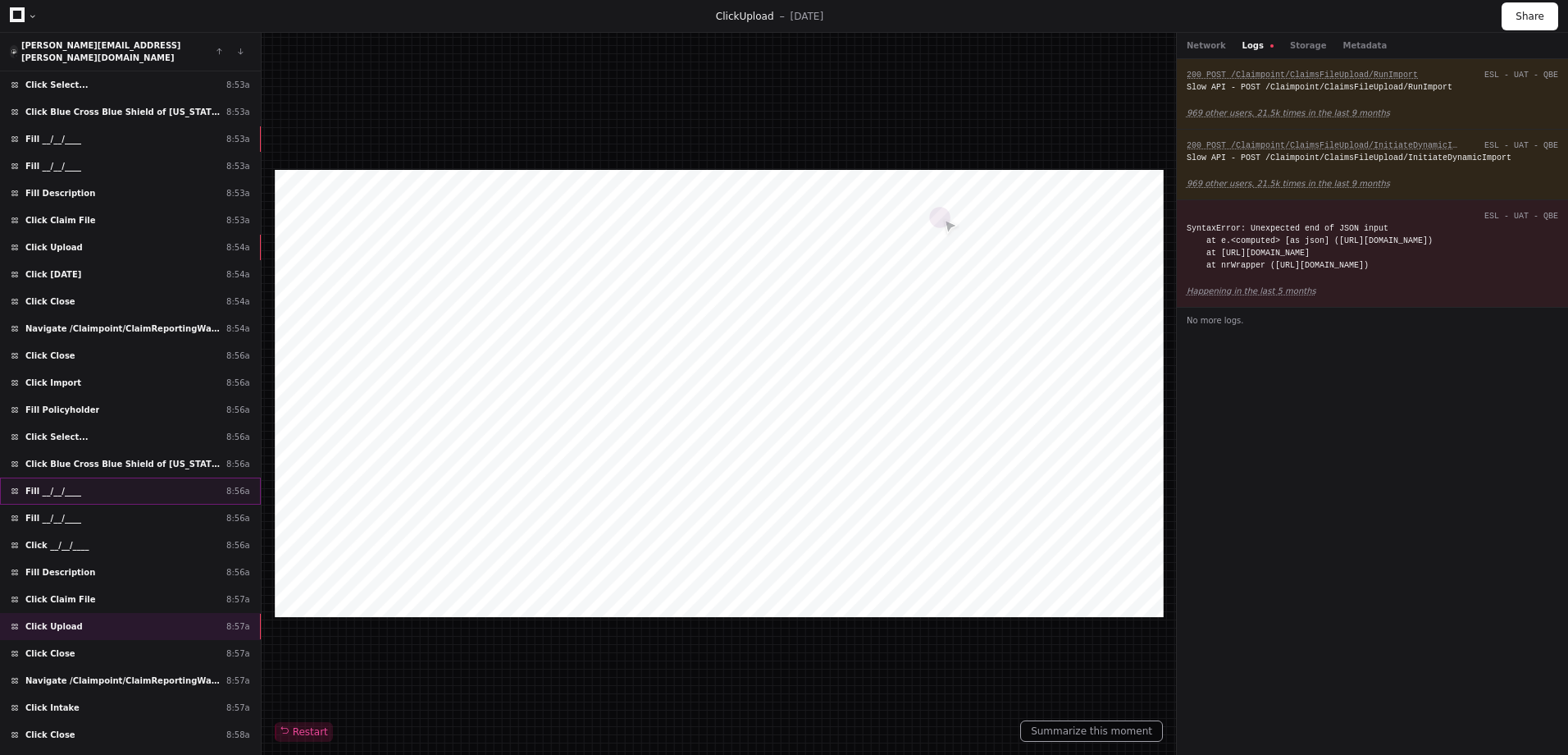
click at [129, 477] on div "Fill __/__/____ 8:56a" at bounding box center [130, 490] width 261 height 27
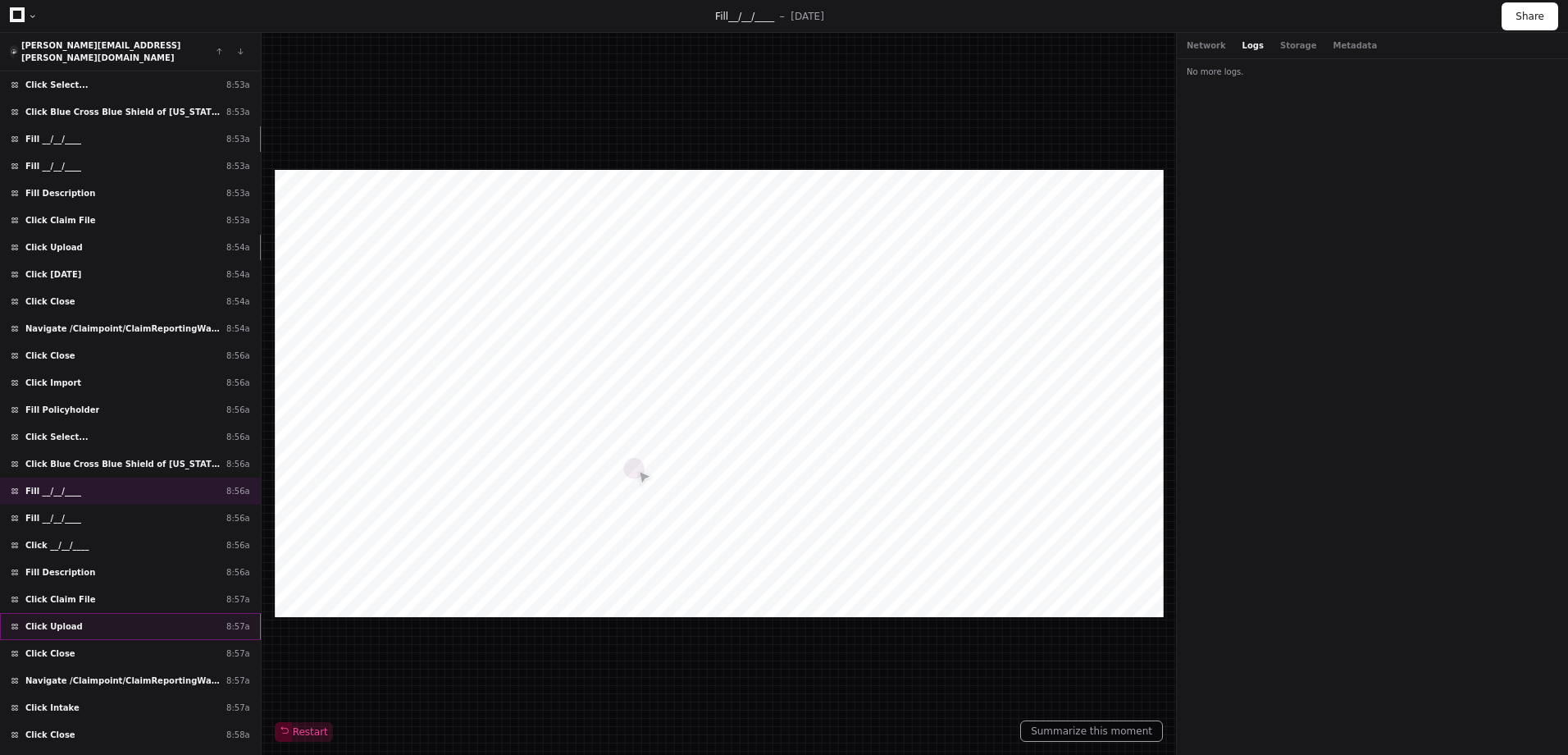
click at [147, 613] on div "Click Upload 8:57a" at bounding box center [130, 626] width 261 height 27
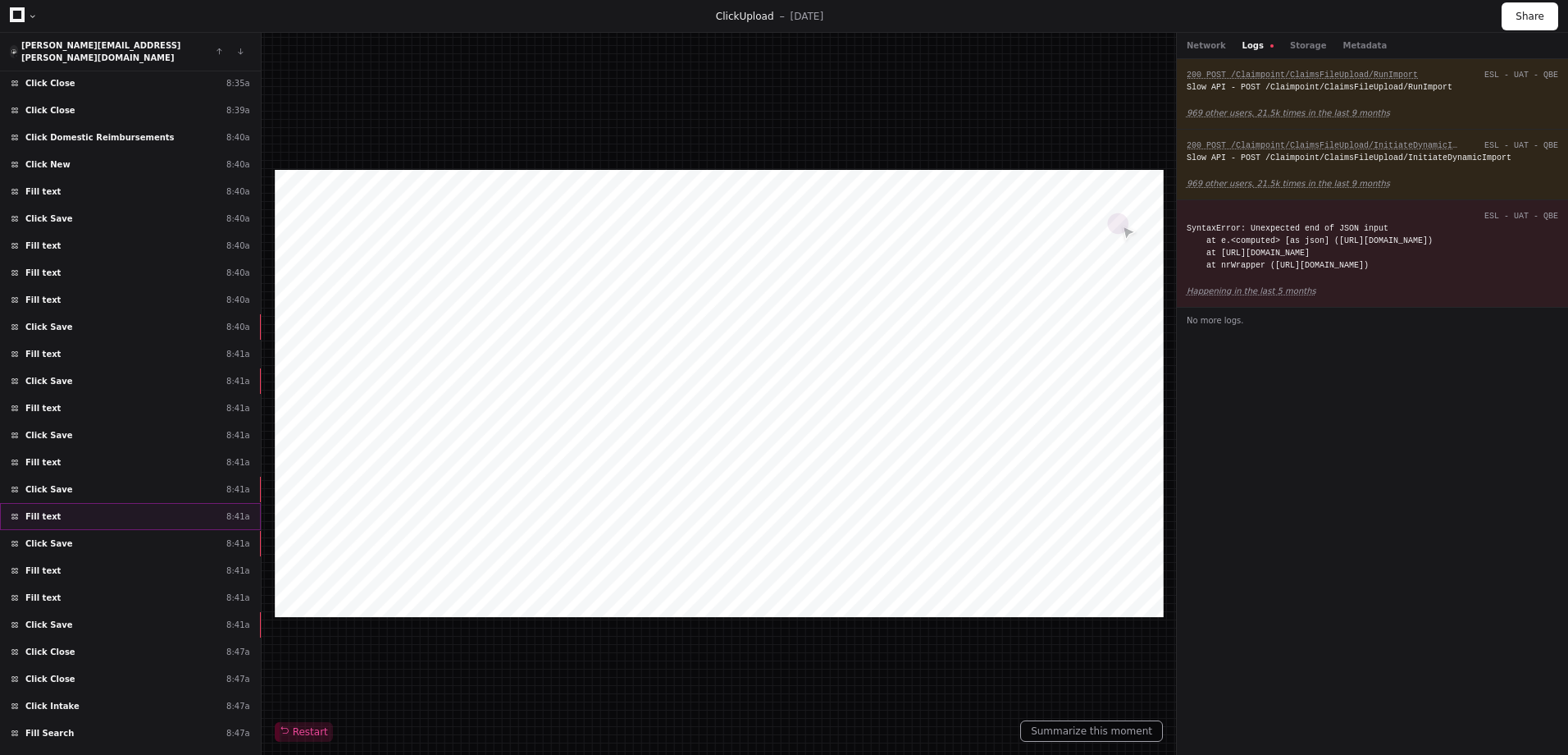
scroll to position [337, 0]
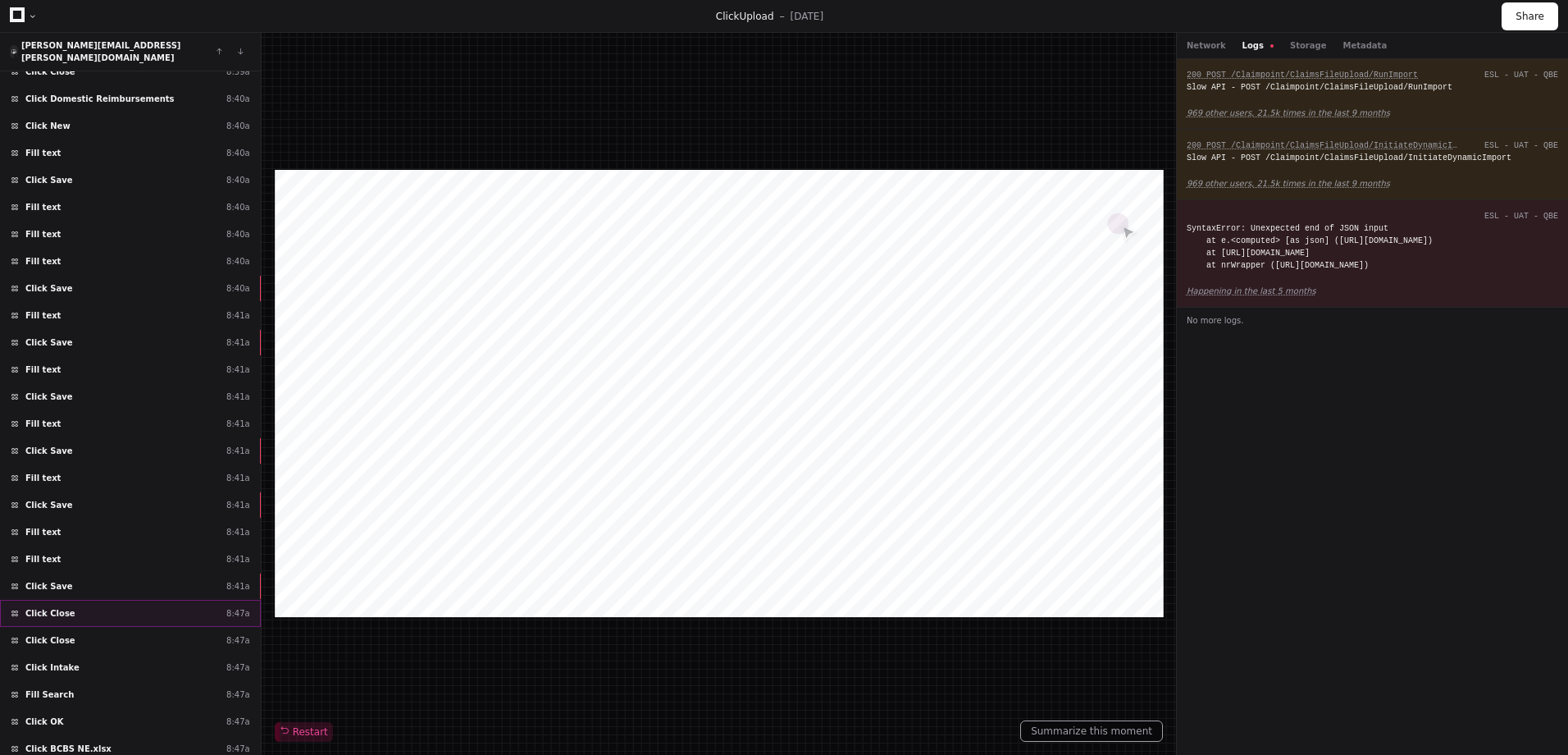
click at [171, 612] on div "Click Close 8:47a" at bounding box center [130, 613] width 261 height 27
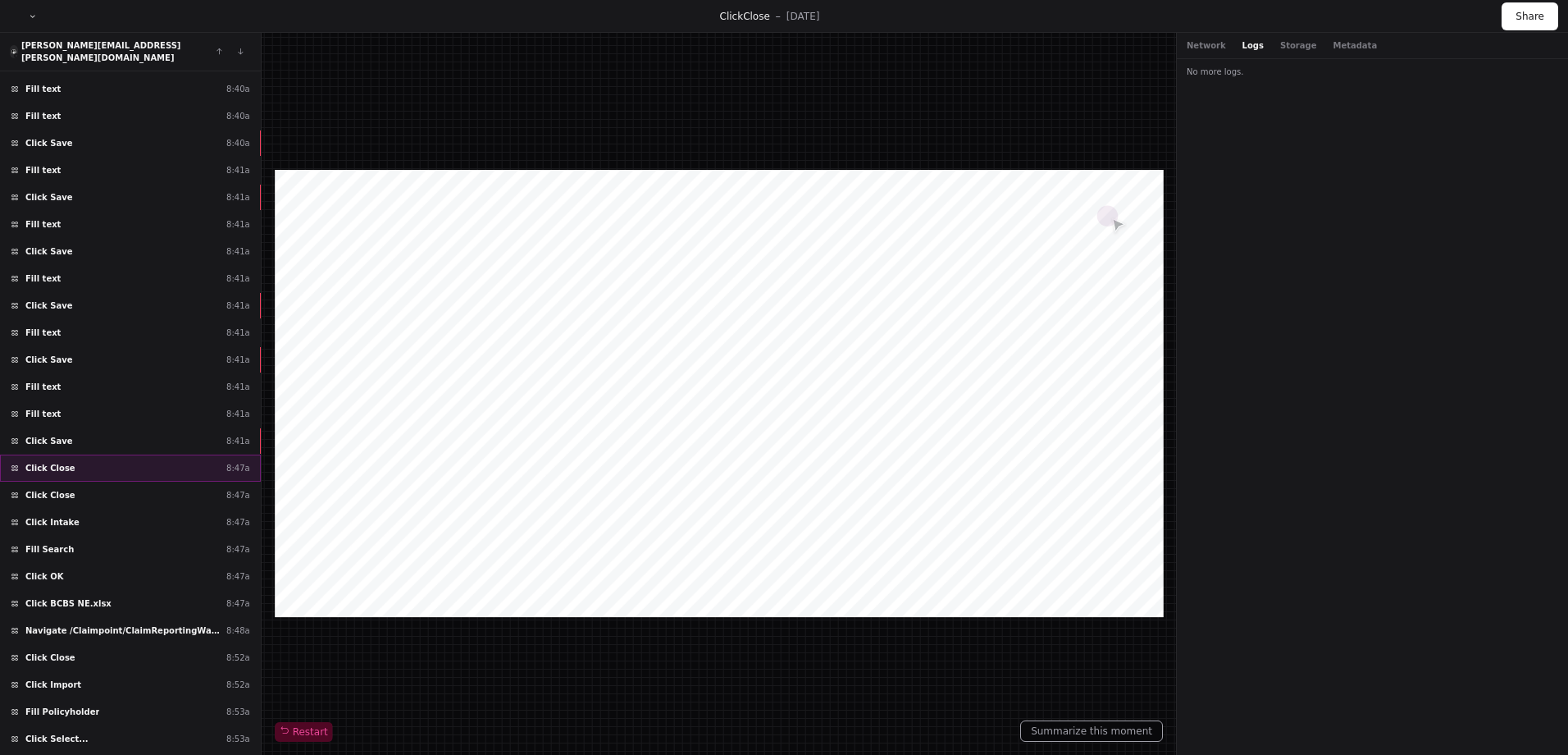
scroll to position [483, 0]
click at [171, 623] on span "Navigate /Claimpoint/ClaimReportingWarehouse/CRW (BCBS NE.xlsx)" at bounding box center [123, 629] width 195 height 12
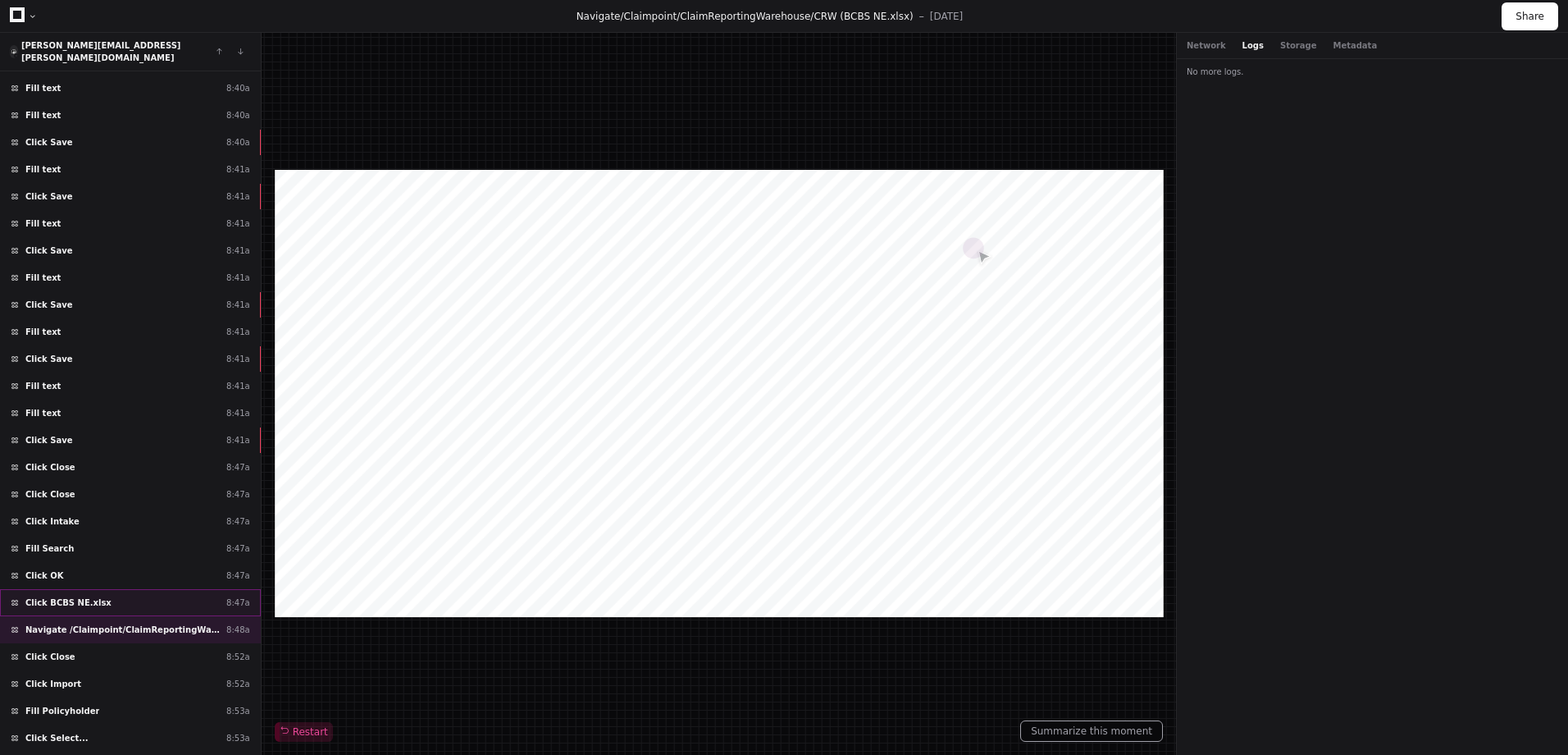
click at [168, 589] on div "Click BCBS NE.xlsx 8:47a" at bounding box center [130, 602] width 261 height 27
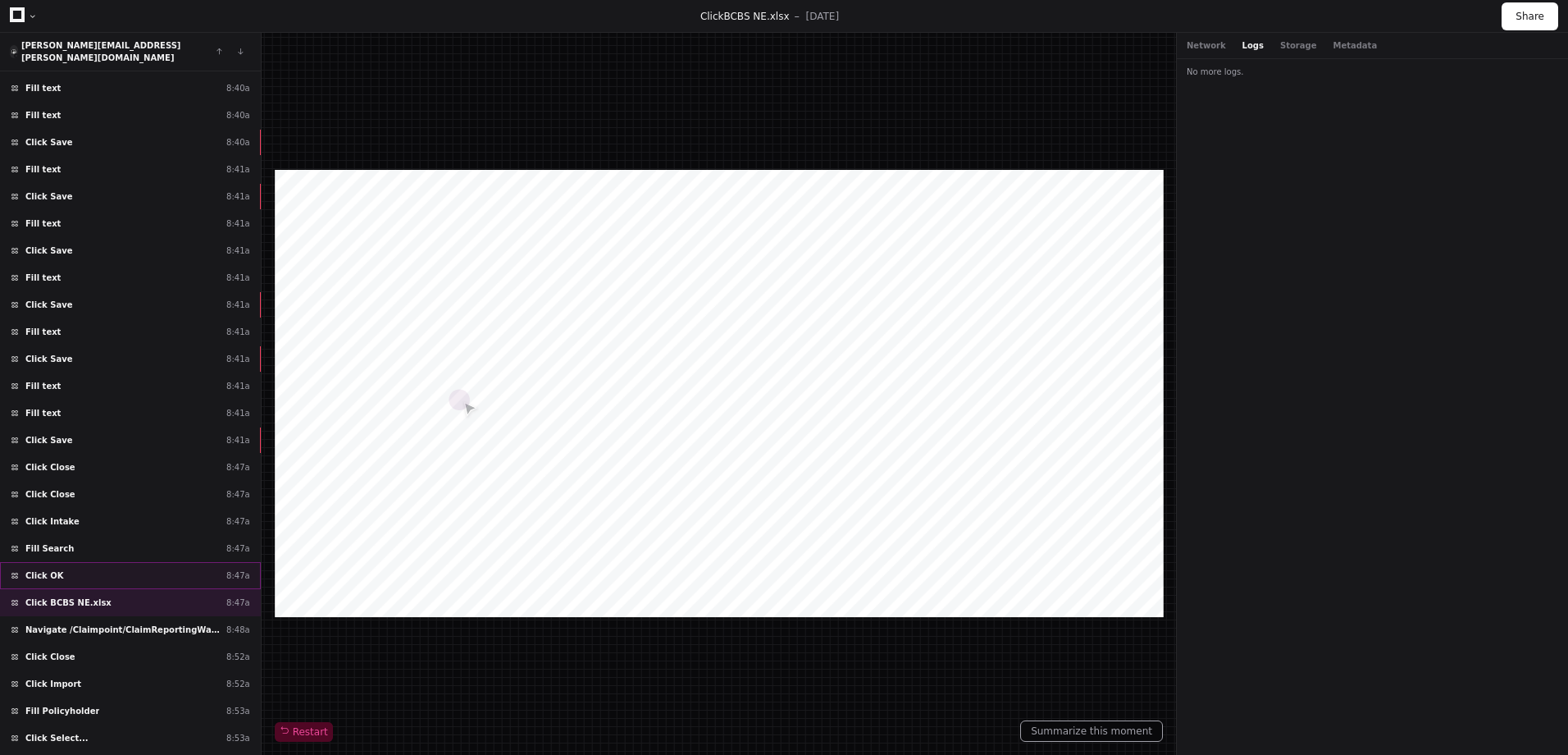
click at [166, 562] on div "Click OK 8:47a" at bounding box center [130, 575] width 261 height 27
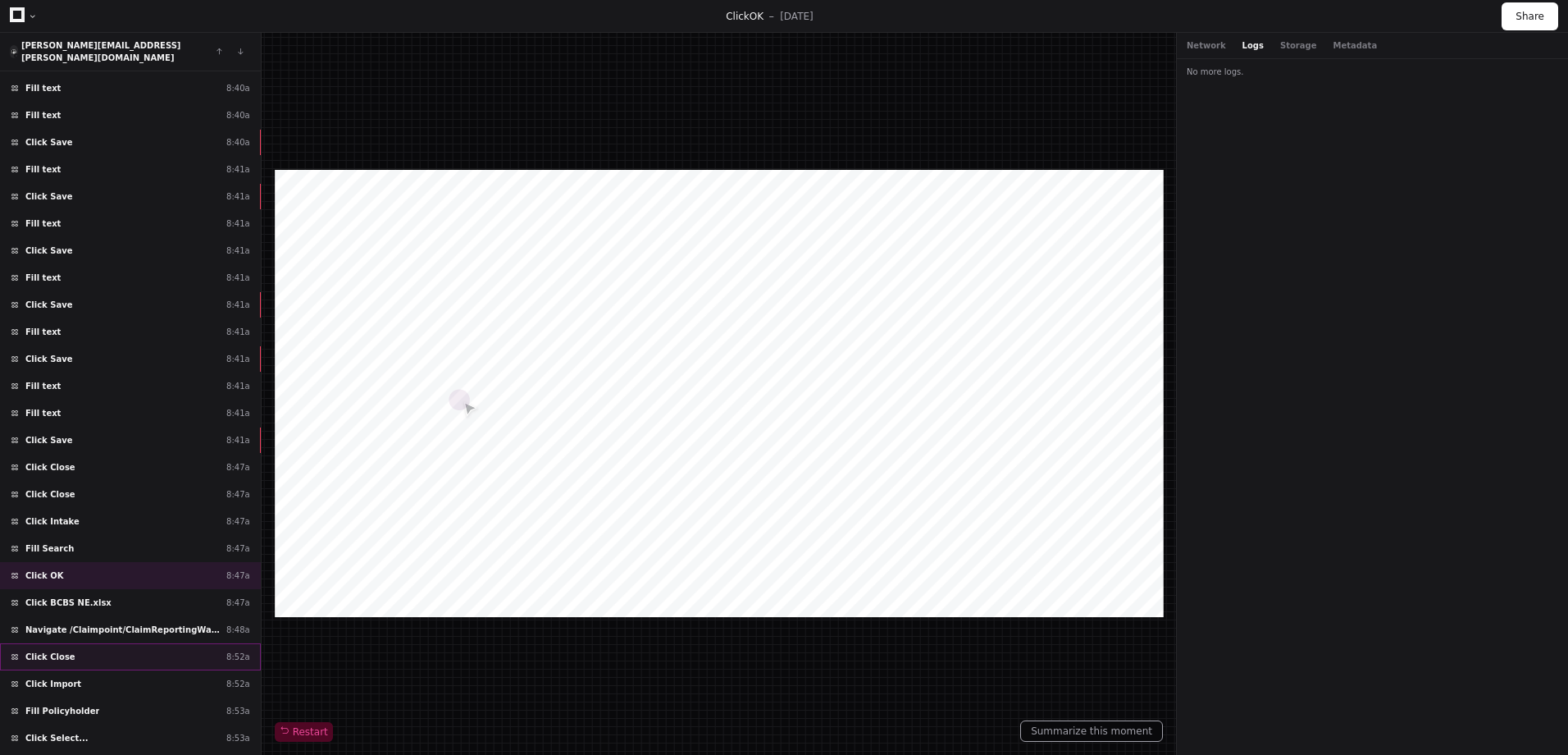
click at [157, 643] on div "Click Close 8:52a" at bounding box center [130, 657] width 261 height 27
click at [154, 670] on div "Click Import 8:52a" at bounding box center [130, 683] width 261 height 27
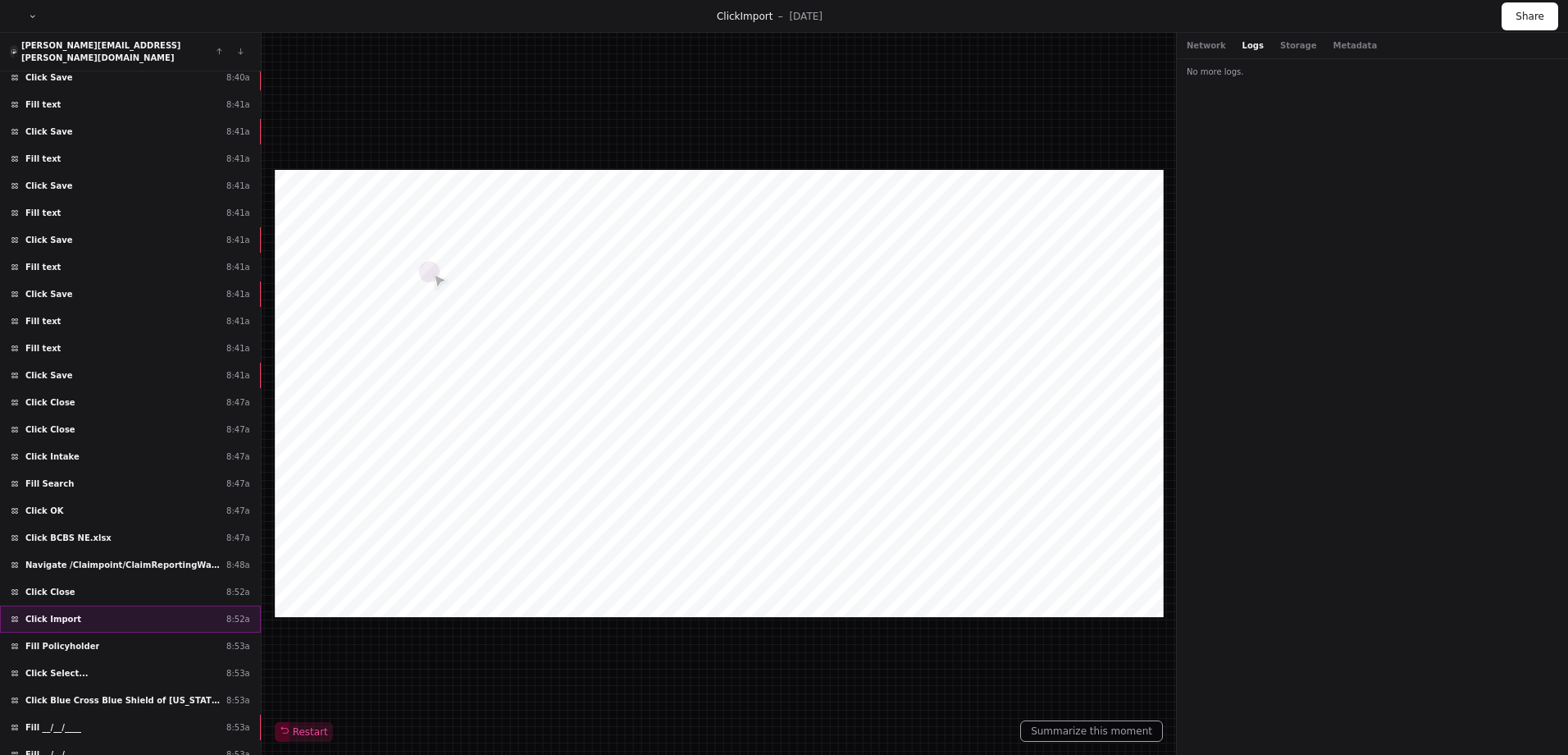
scroll to position [549, 0]
